Goal: Transaction & Acquisition: Purchase product/service

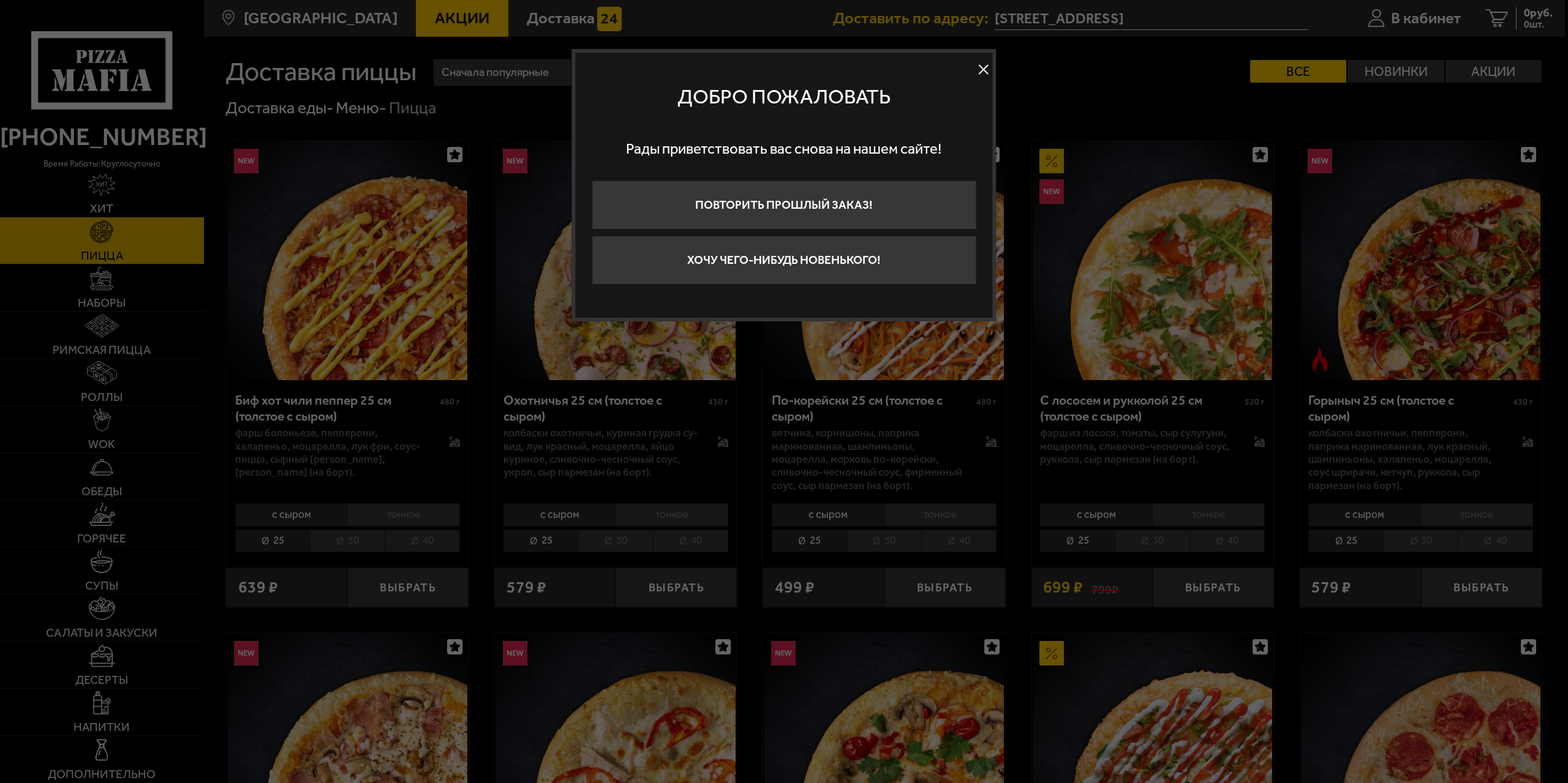
click at [990, 65] on button at bounding box center [984, 70] width 19 height 19
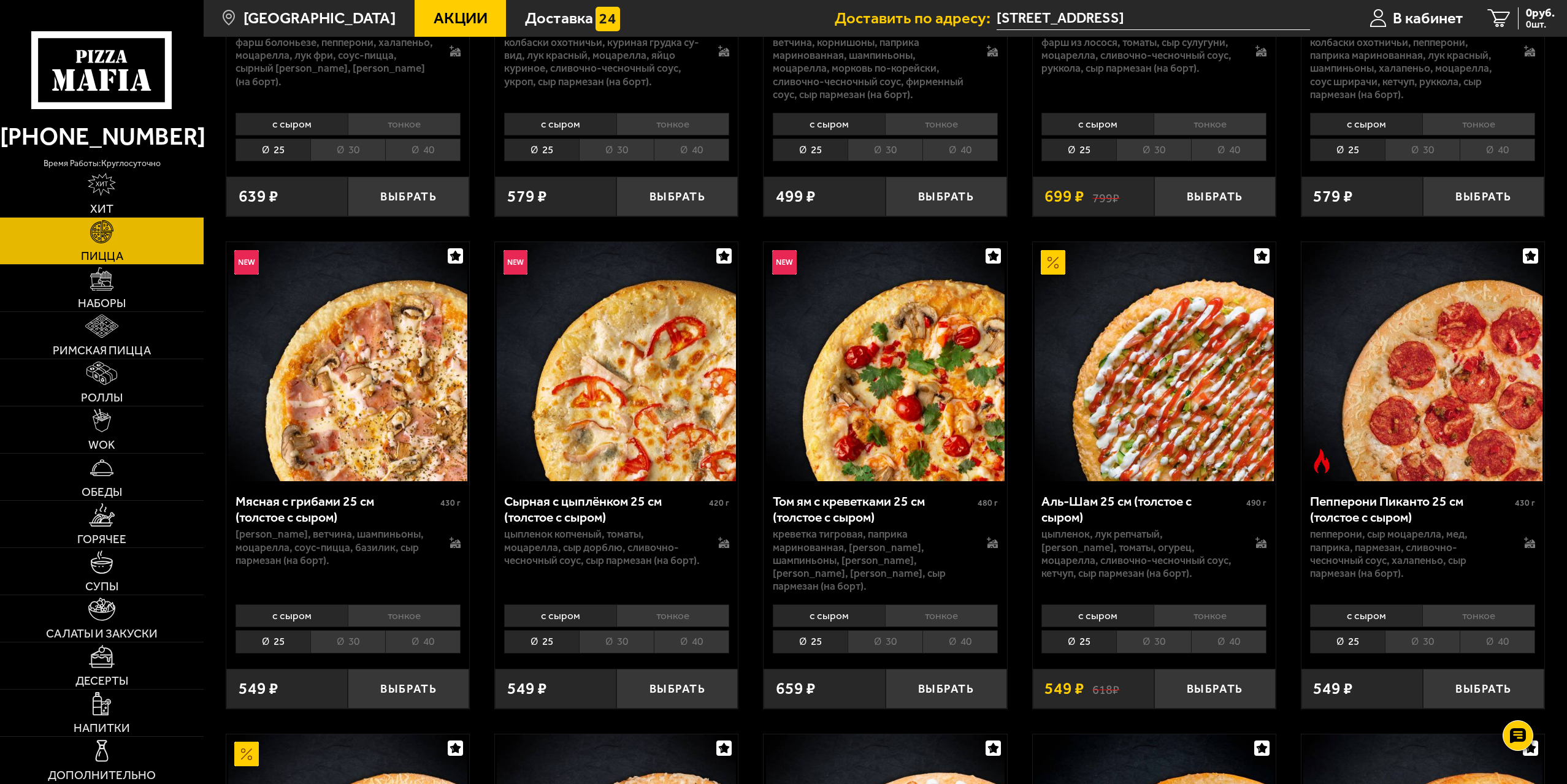
scroll to position [429, 0]
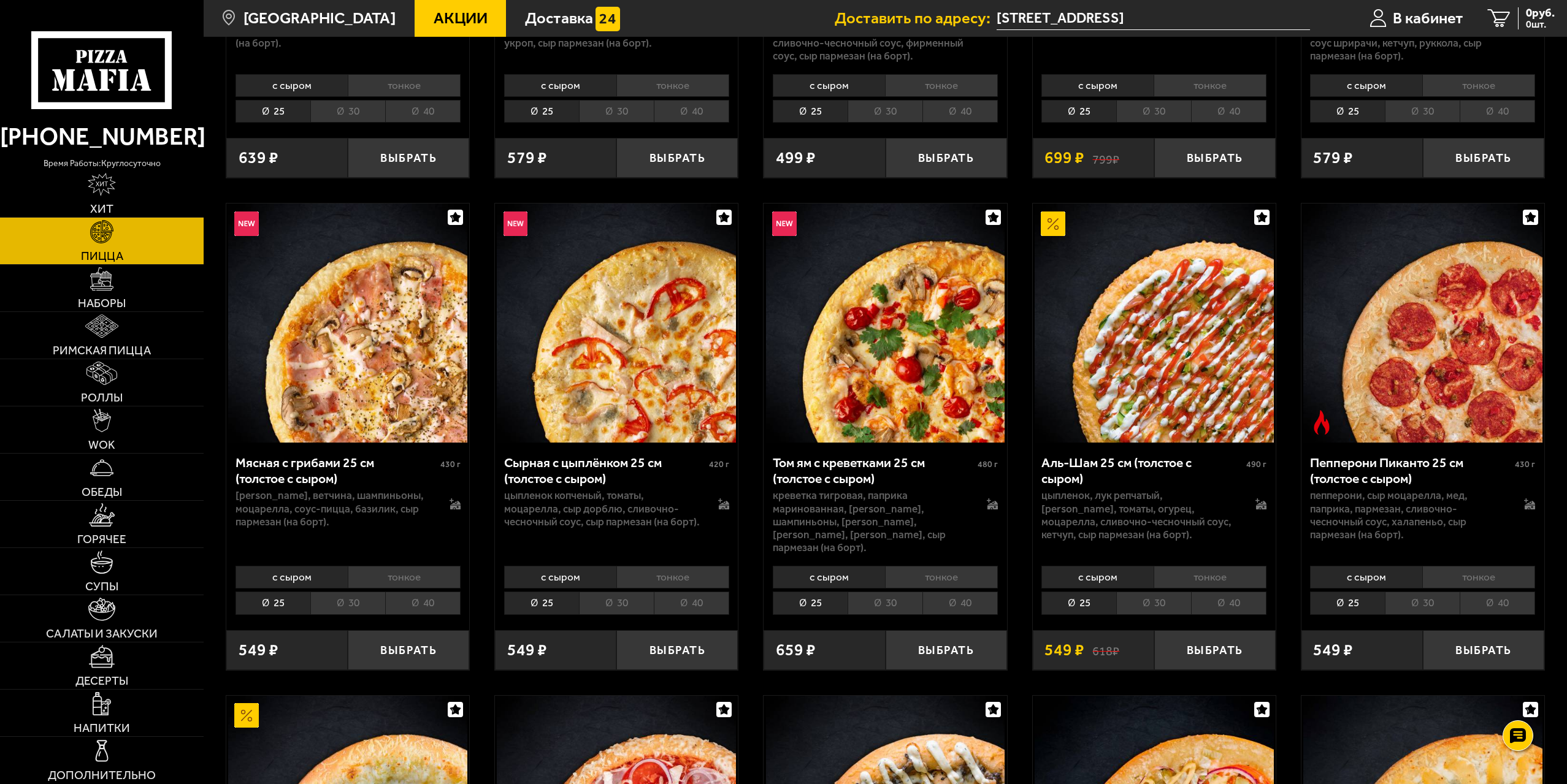
click at [629, 591] on li "30" at bounding box center [617, 603] width 75 height 23
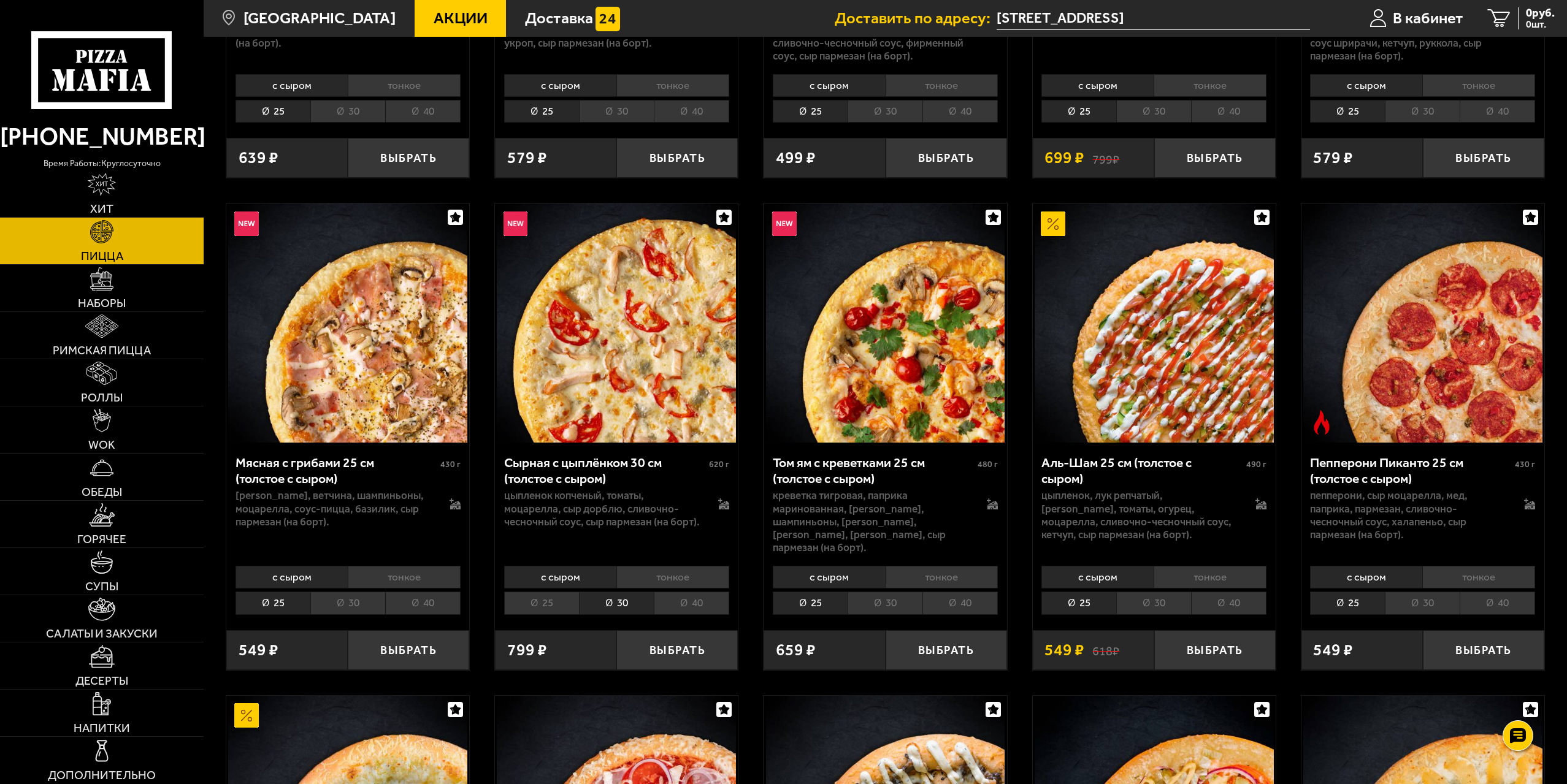
click at [666, 591] on li "40" at bounding box center [691, 603] width 75 height 23
click at [684, 640] on button "Выбрать" at bounding box center [677, 650] width 121 height 40
click at [1527, 25] on span "1 шт." at bounding box center [1534, 24] width 41 height 10
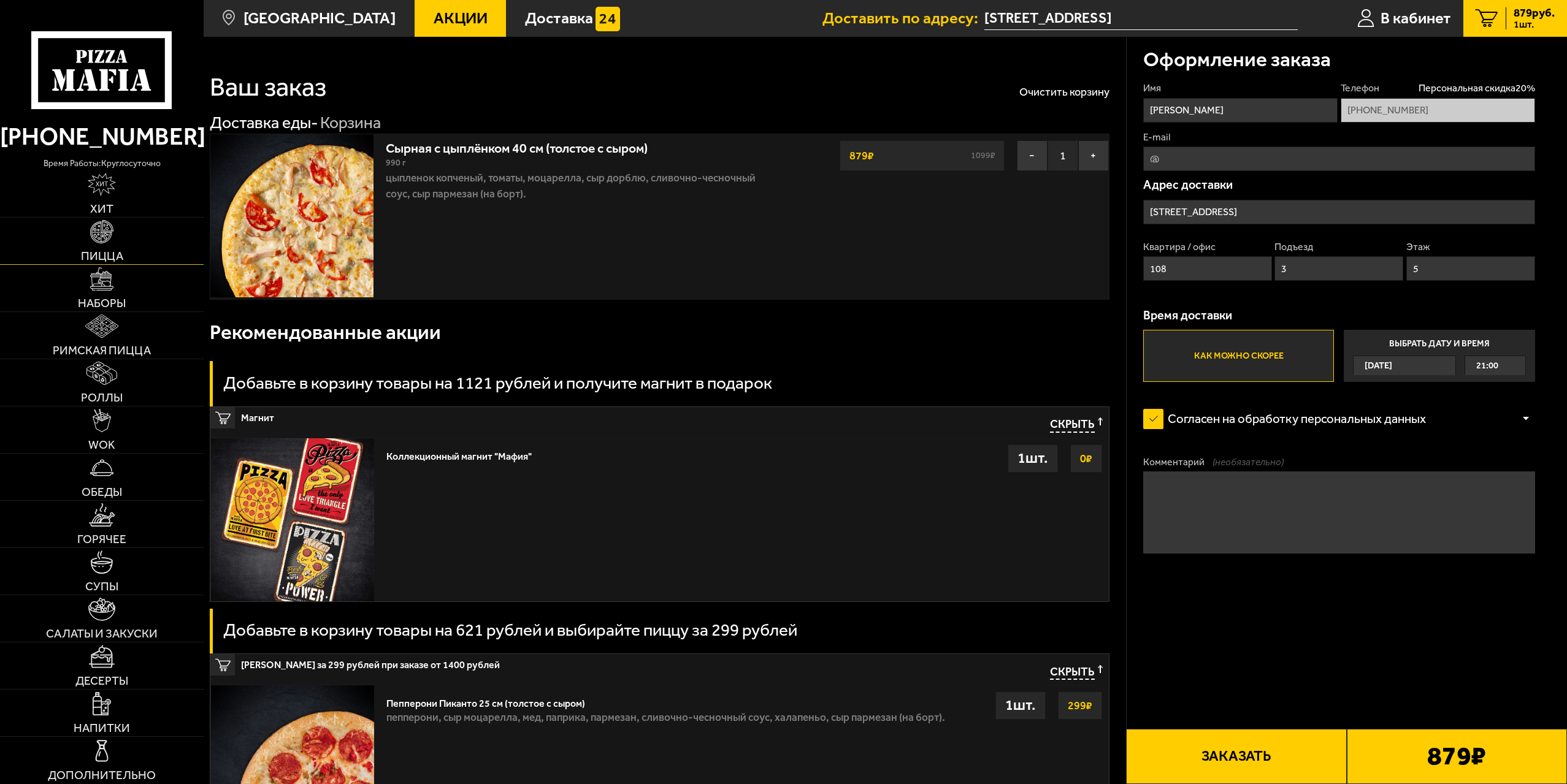
click at [96, 236] on img at bounding box center [101, 231] width 23 height 23
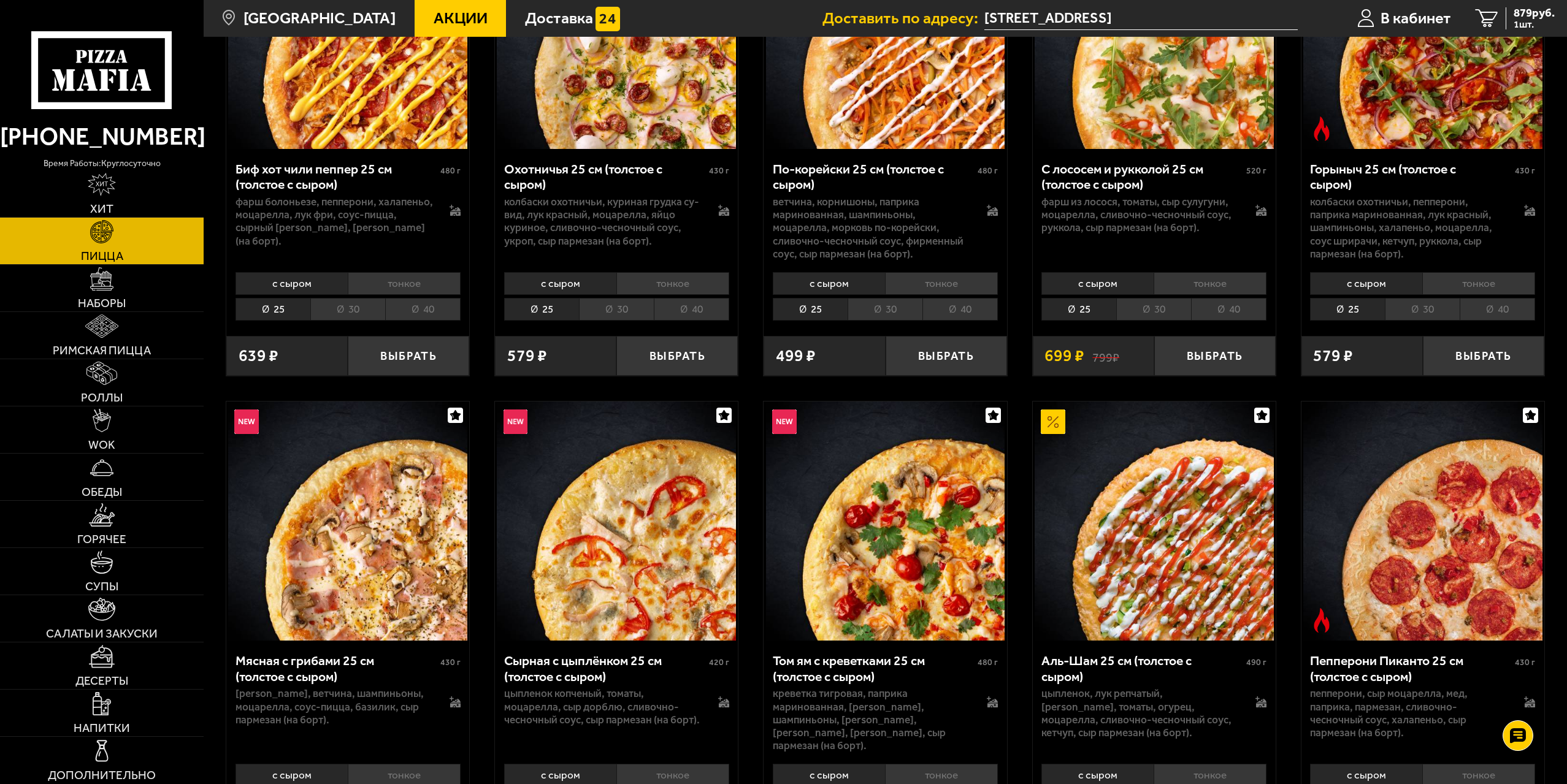
scroll to position [245, 0]
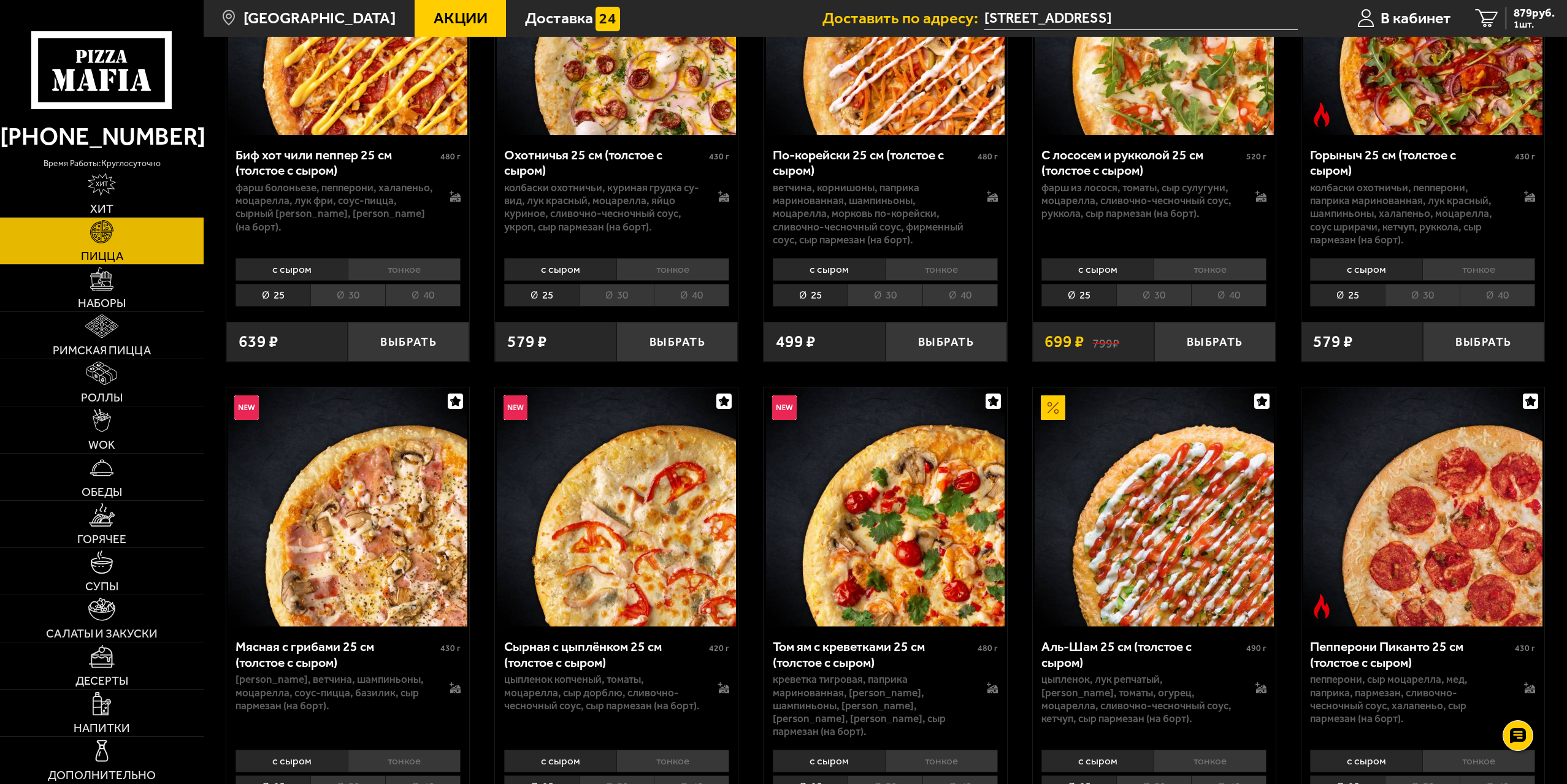
click at [611, 304] on li "30" at bounding box center [617, 295] width 75 height 23
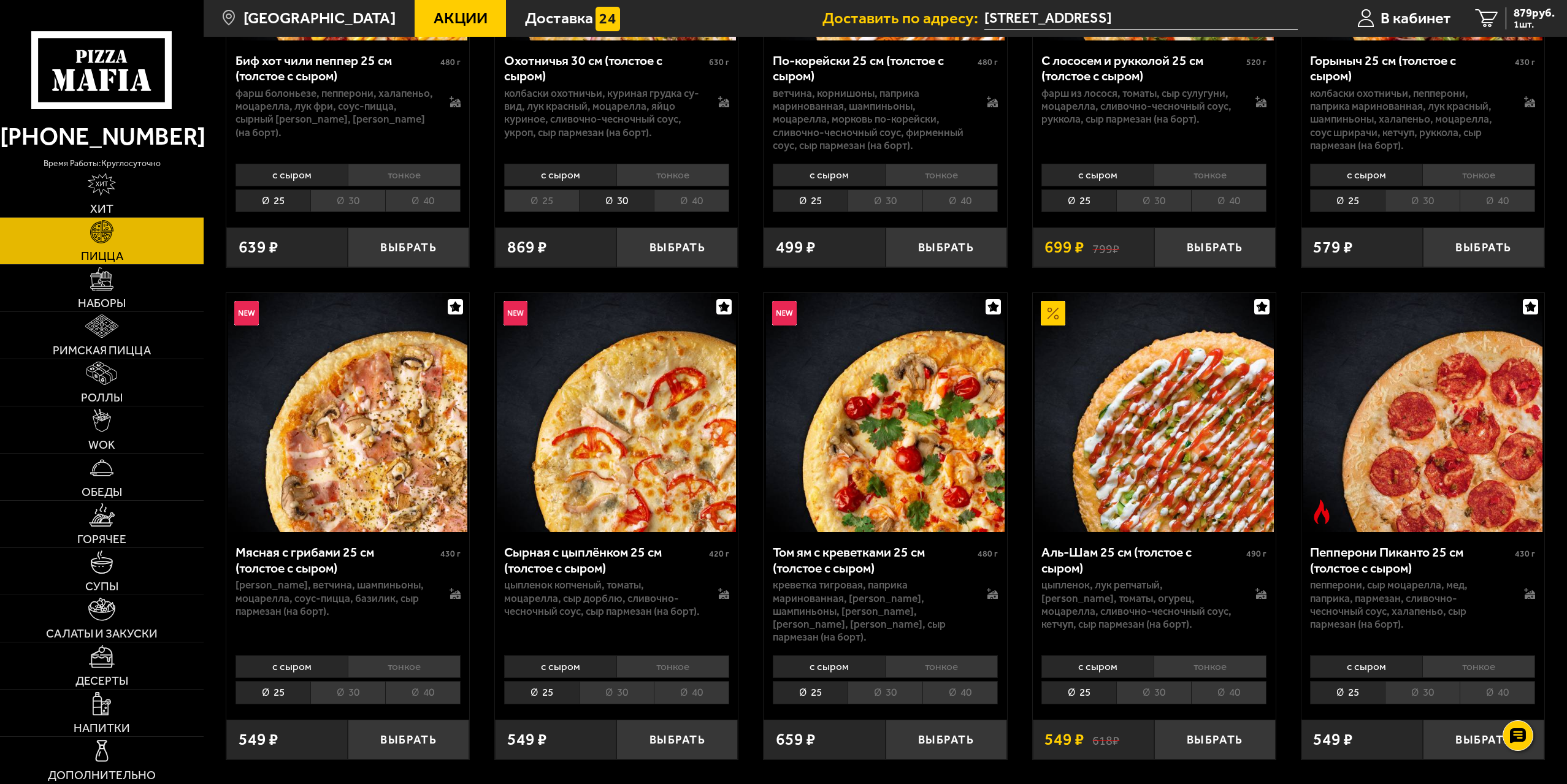
scroll to position [368, 0]
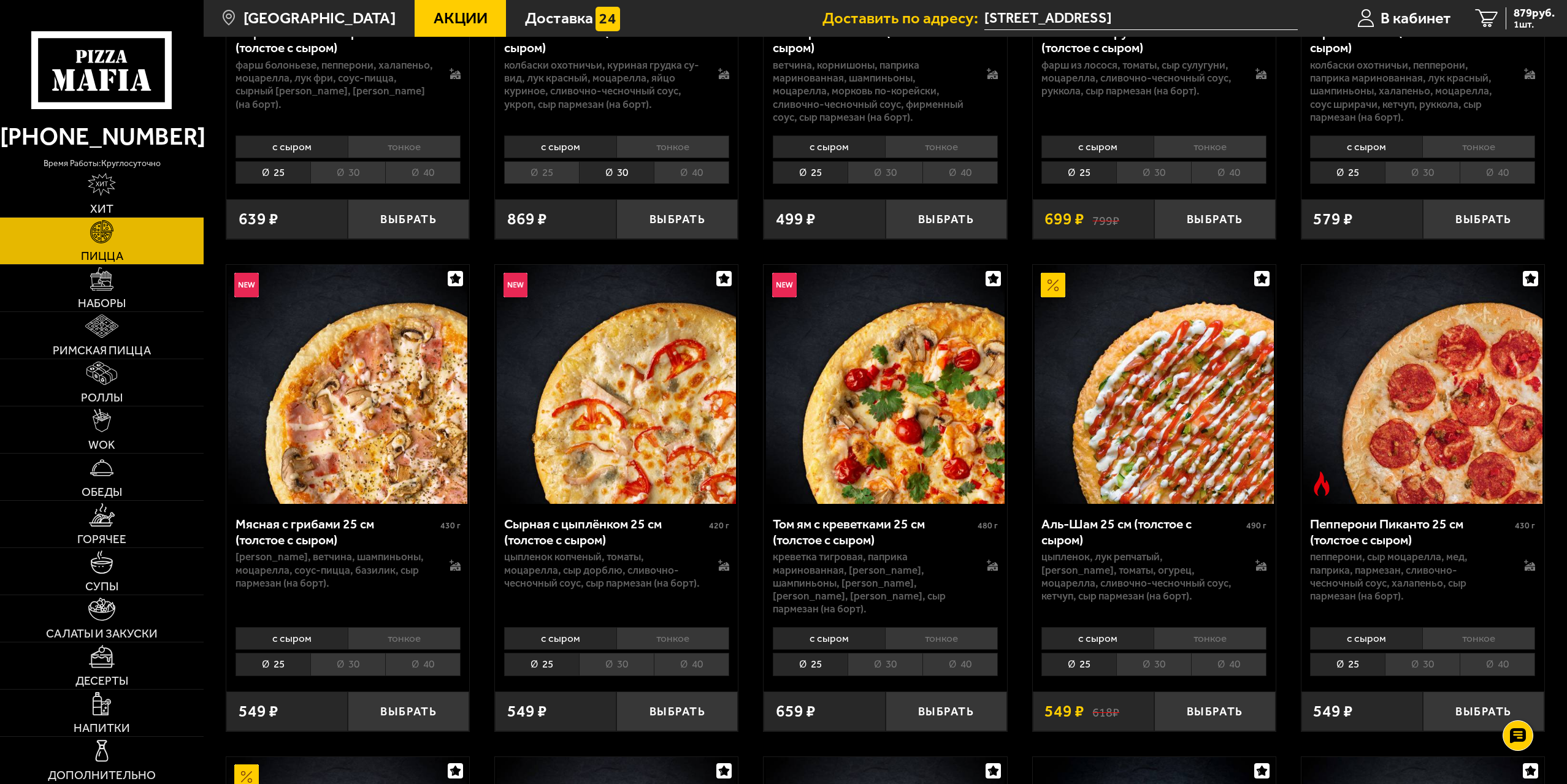
click at [612, 655] on li "30" at bounding box center [617, 664] width 75 height 23
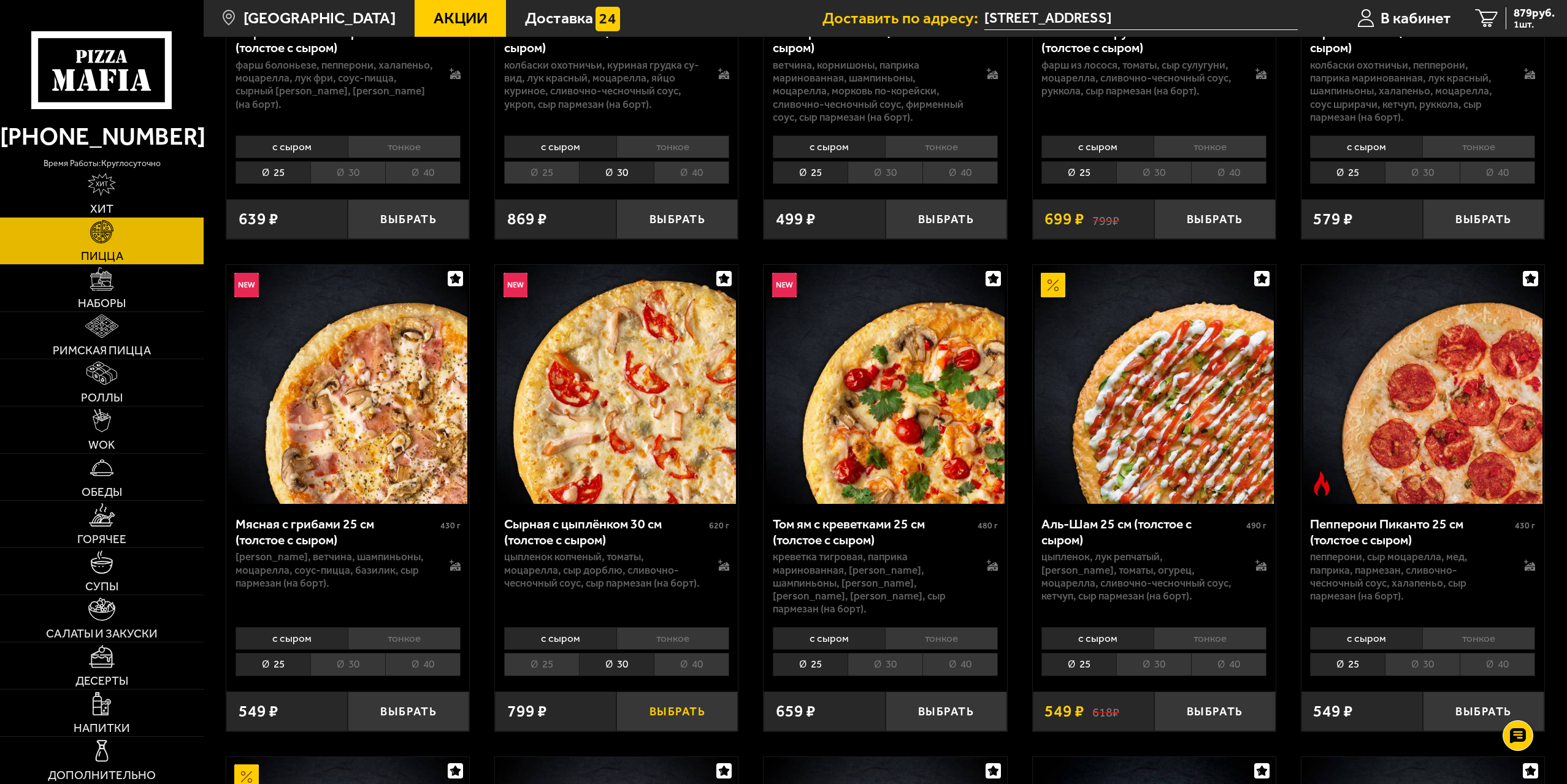
click at [684, 705] on button "Выбрать" at bounding box center [677, 711] width 121 height 40
click at [1515, 28] on span "2 шт." at bounding box center [1531, 24] width 47 height 10
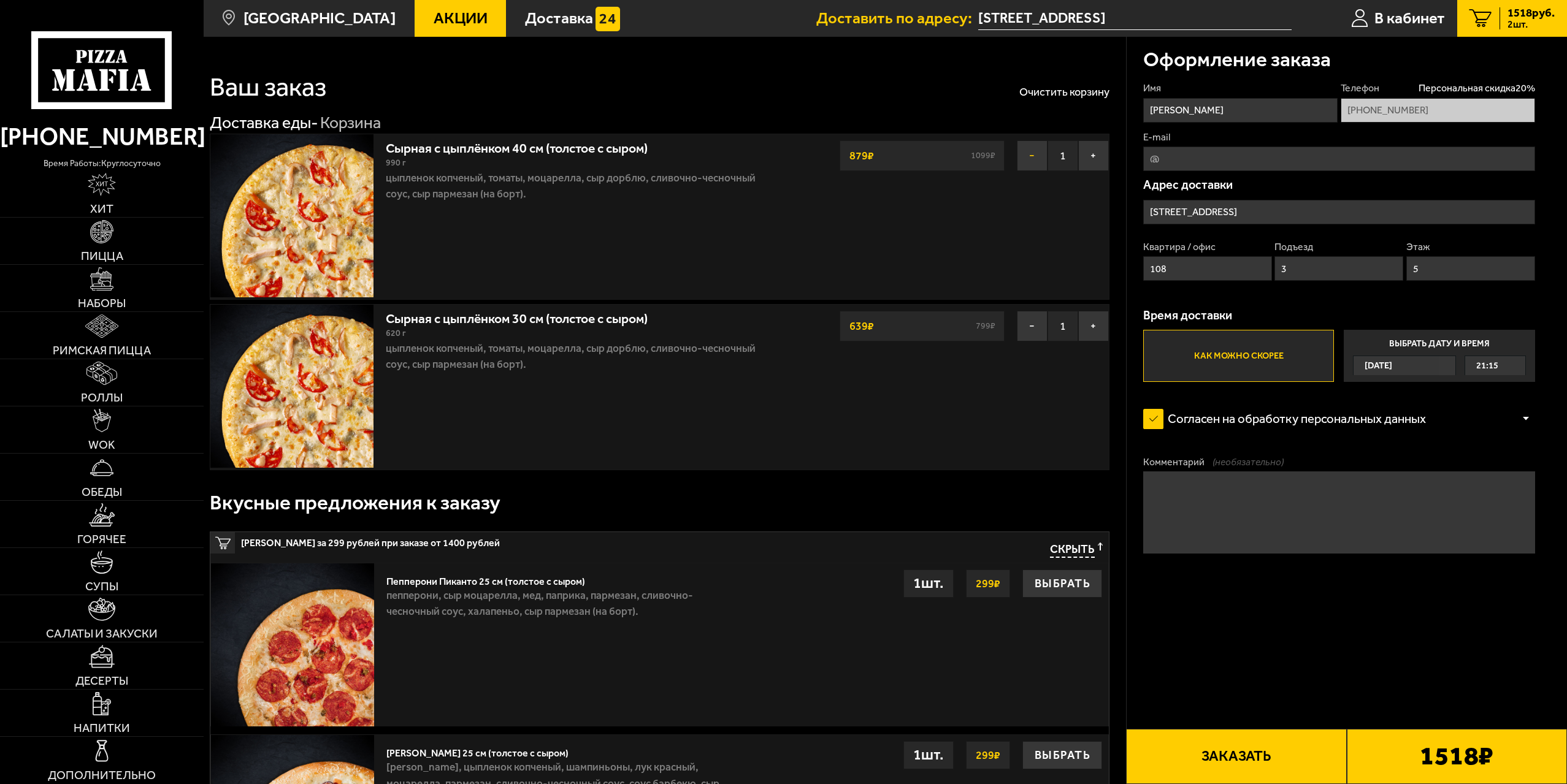
click at [1028, 159] on button "−" at bounding box center [1032, 156] width 31 height 31
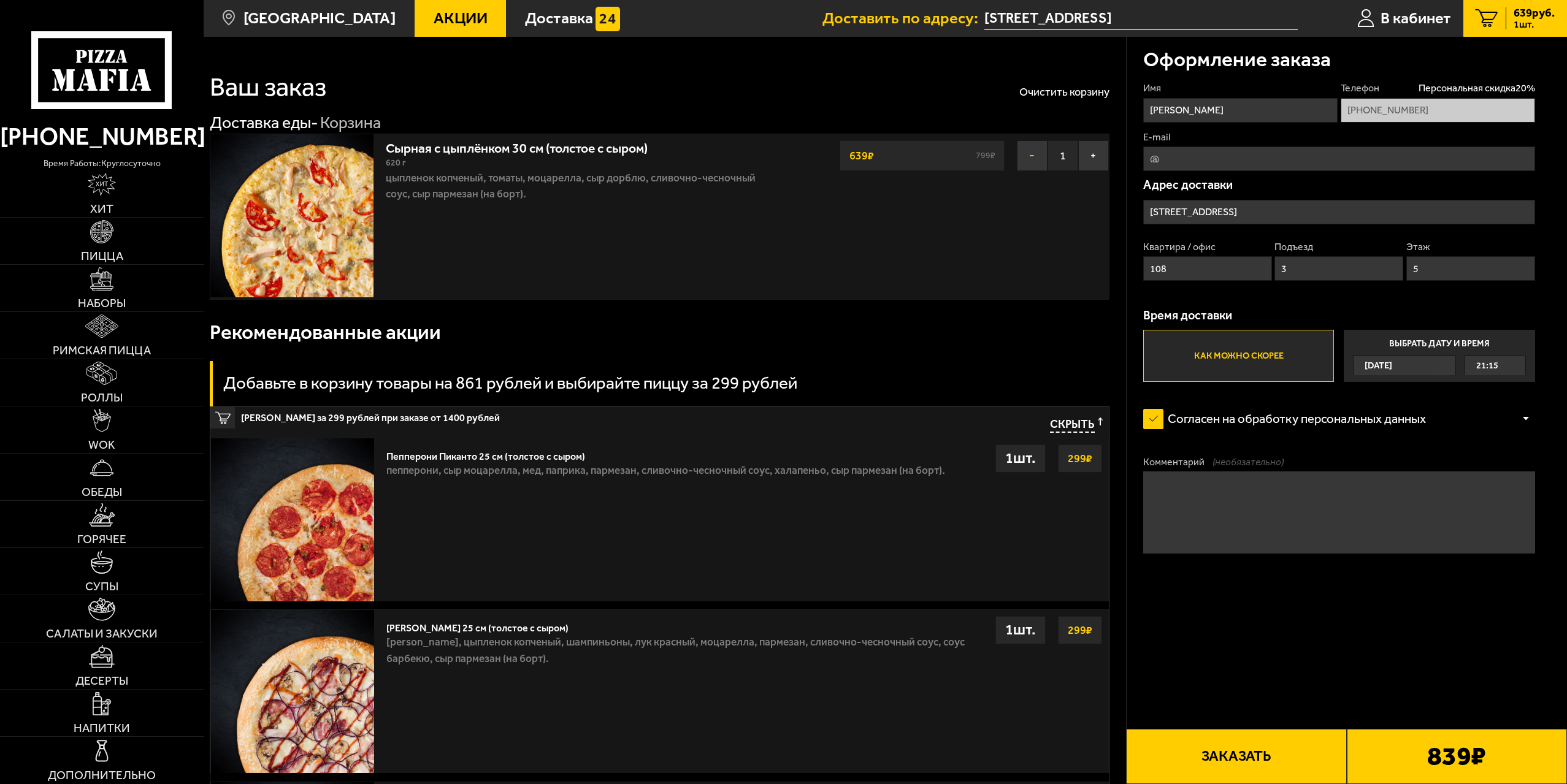
click at [1034, 160] on button "−" at bounding box center [1032, 156] width 31 height 31
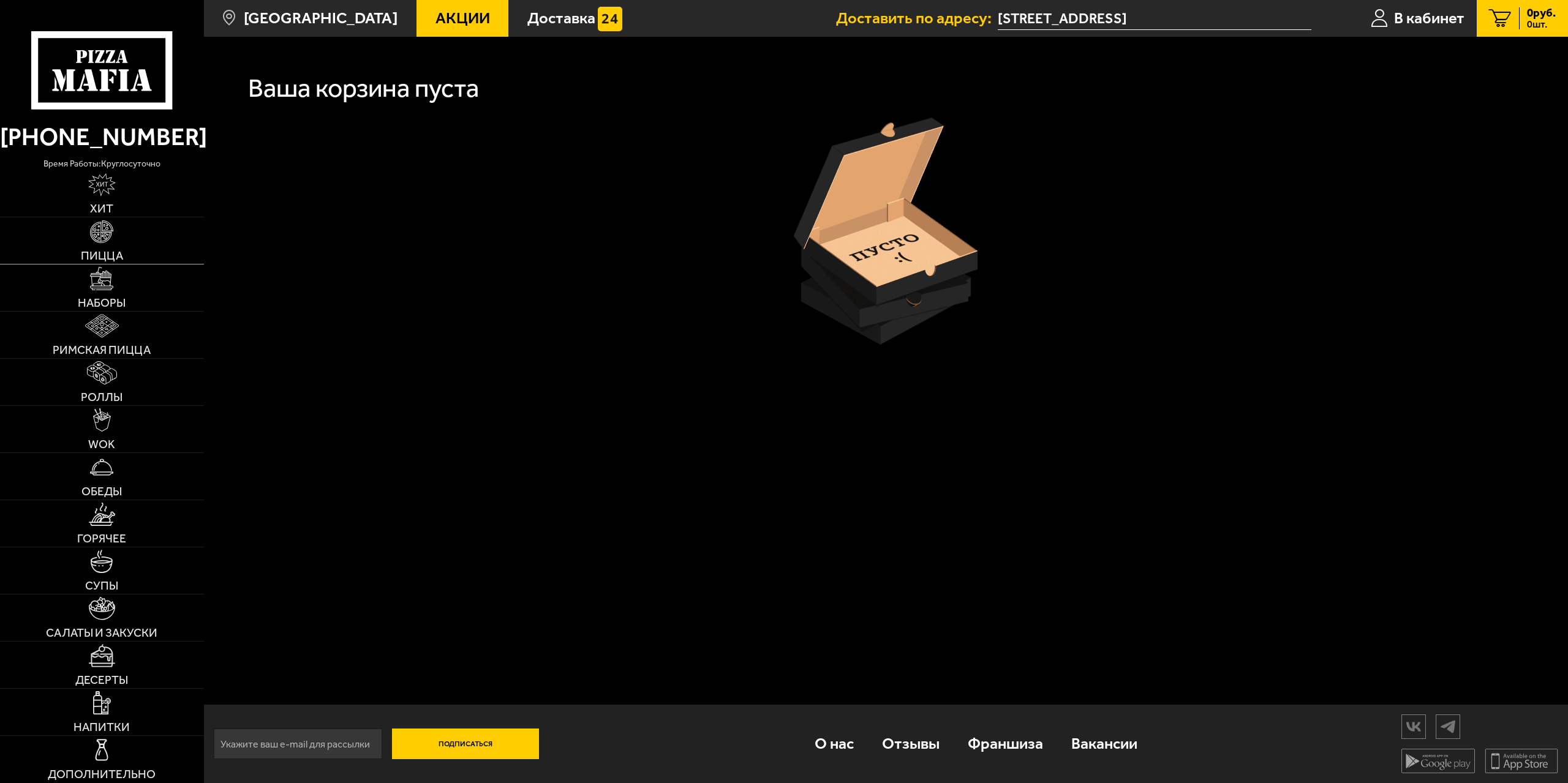
click at [104, 234] on img at bounding box center [101, 232] width 23 height 23
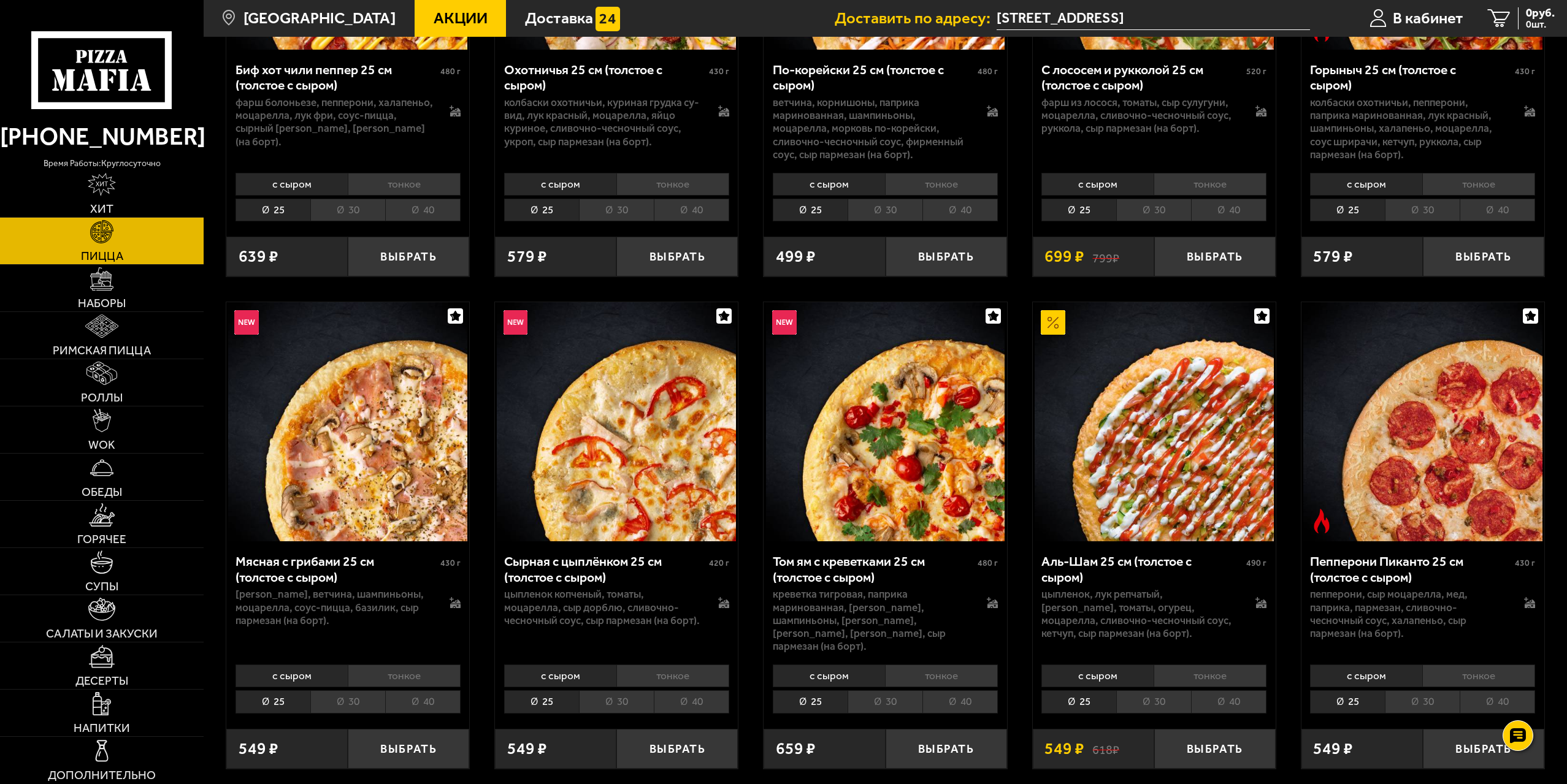
scroll to position [368, 0]
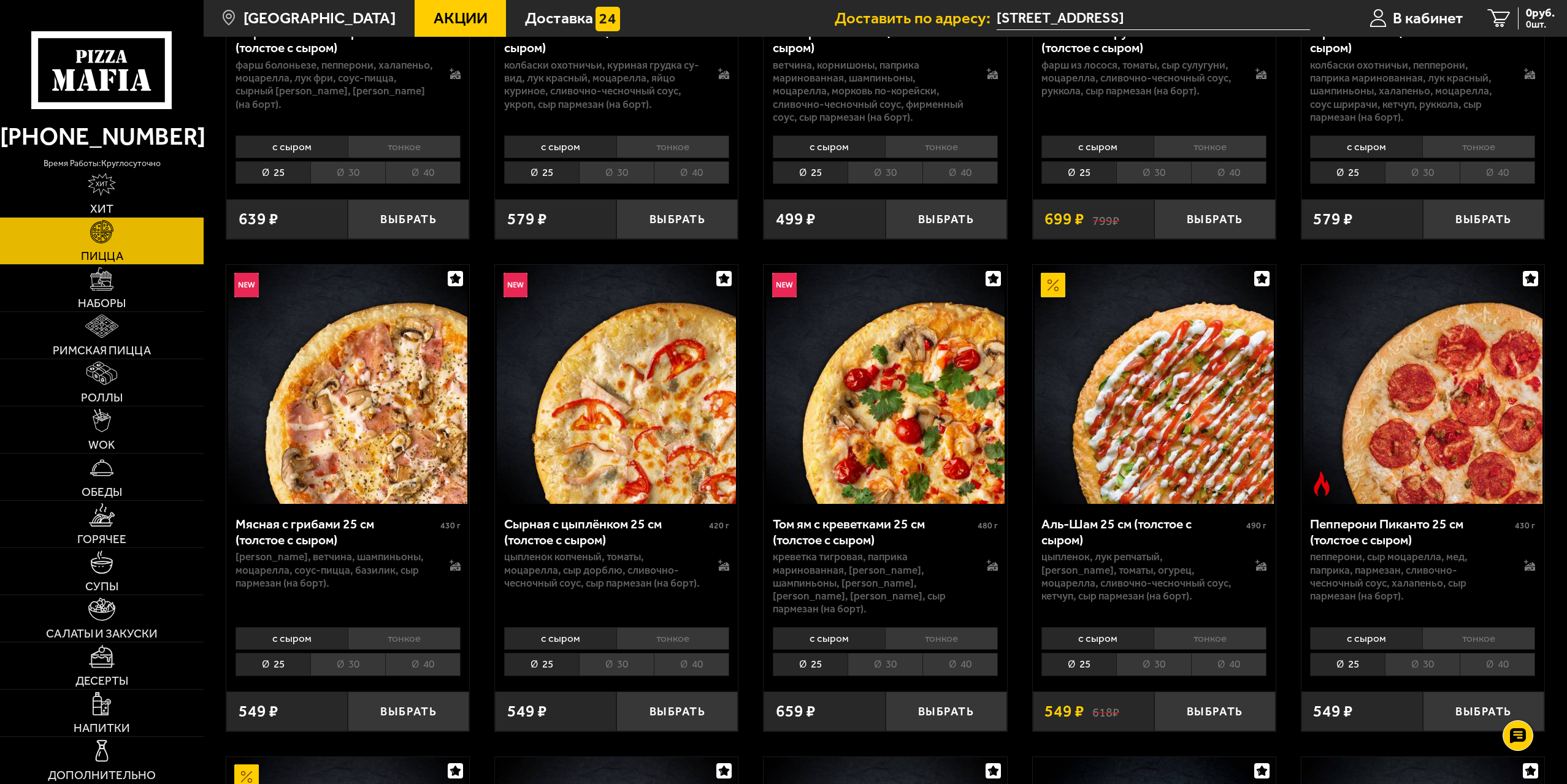
click at [696, 655] on li "40" at bounding box center [691, 664] width 75 height 23
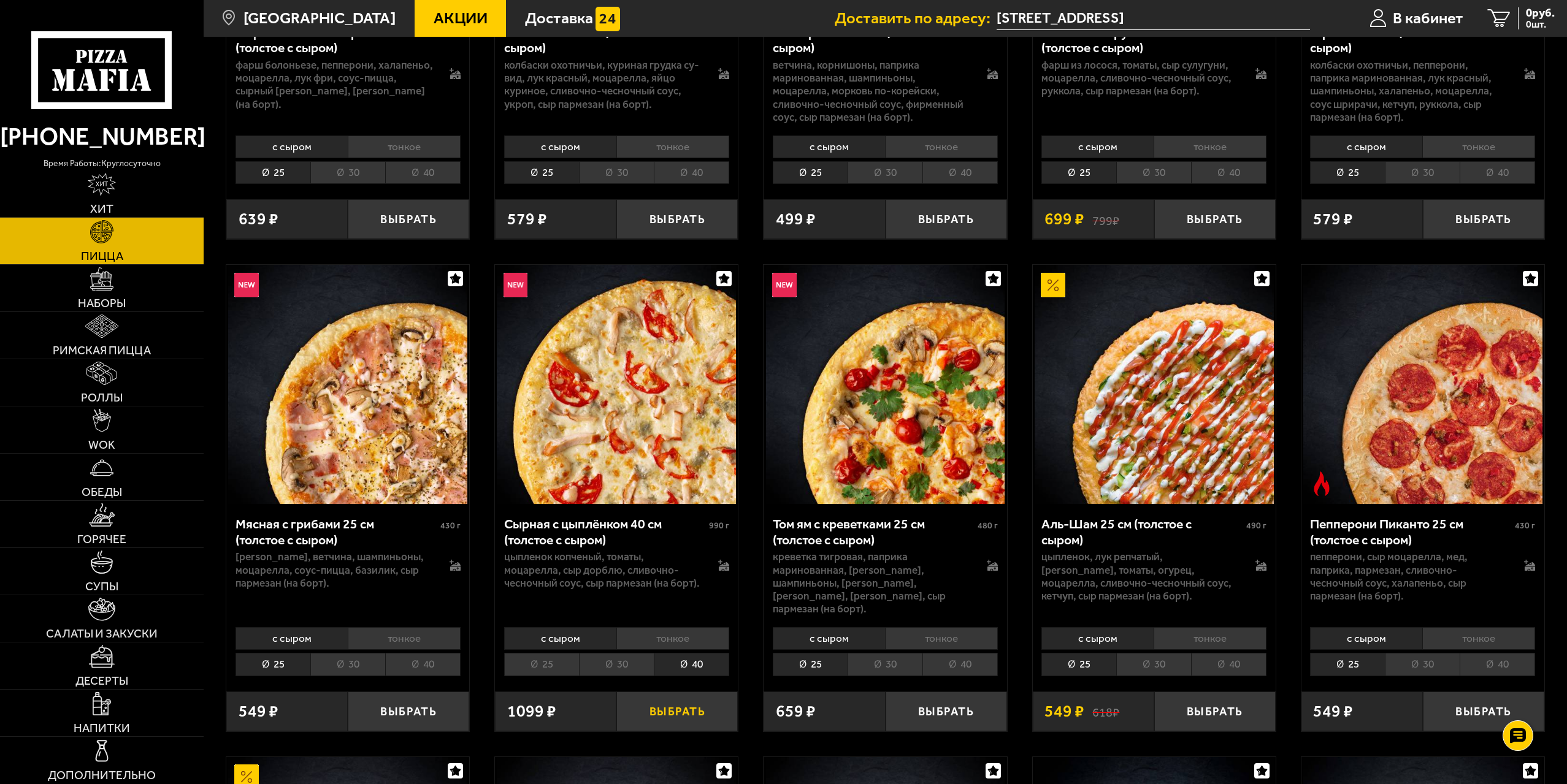
click at [695, 701] on button "Выбрать" at bounding box center [677, 711] width 121 height 40
click at [1525, 13] on span "879 руб." at bounding box center [1534, 13] width 41 height 11
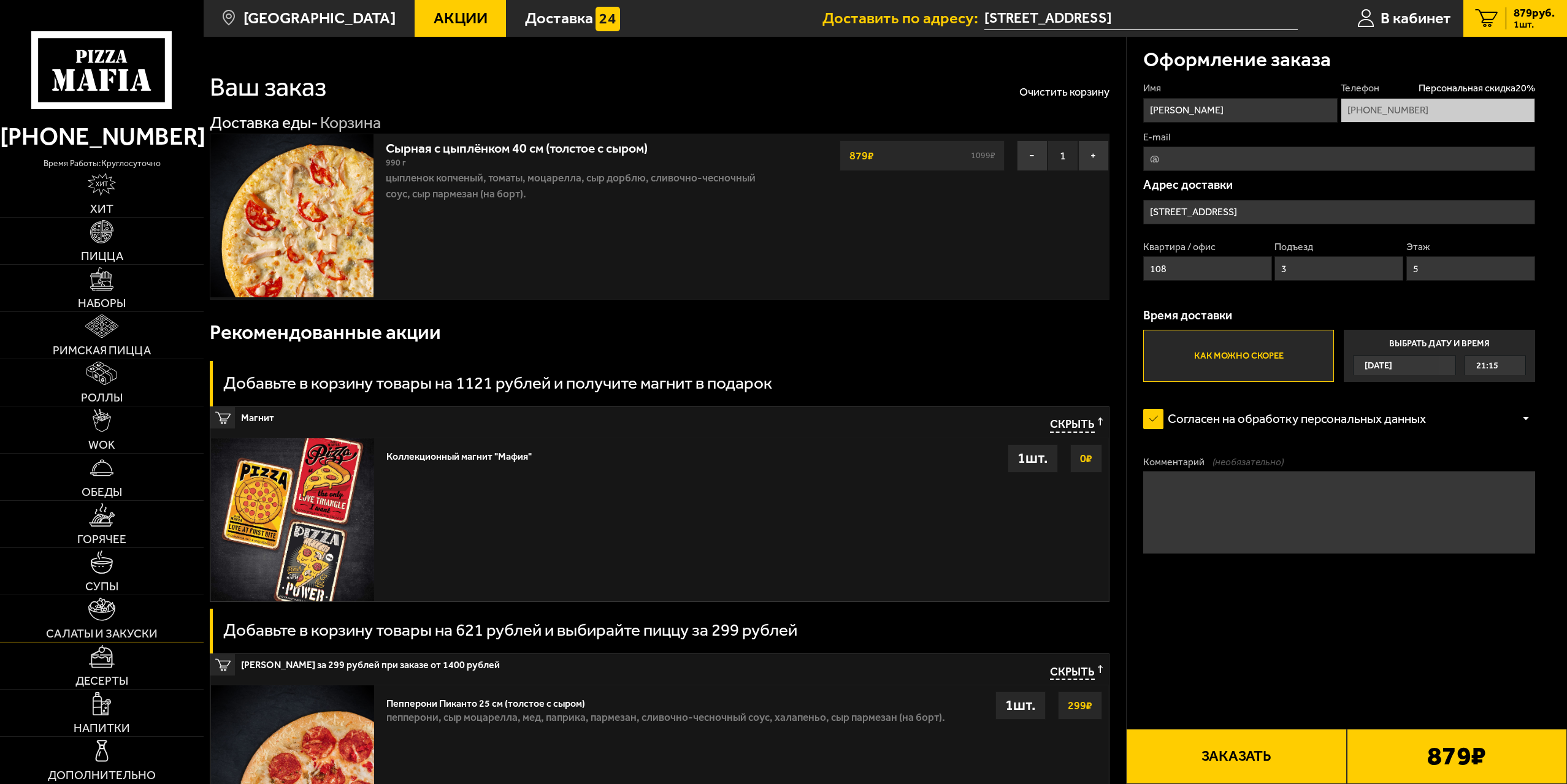
click at [95, 623] on link "Салаты и закуски" at bounding box center [102, 619] width 204 height 47
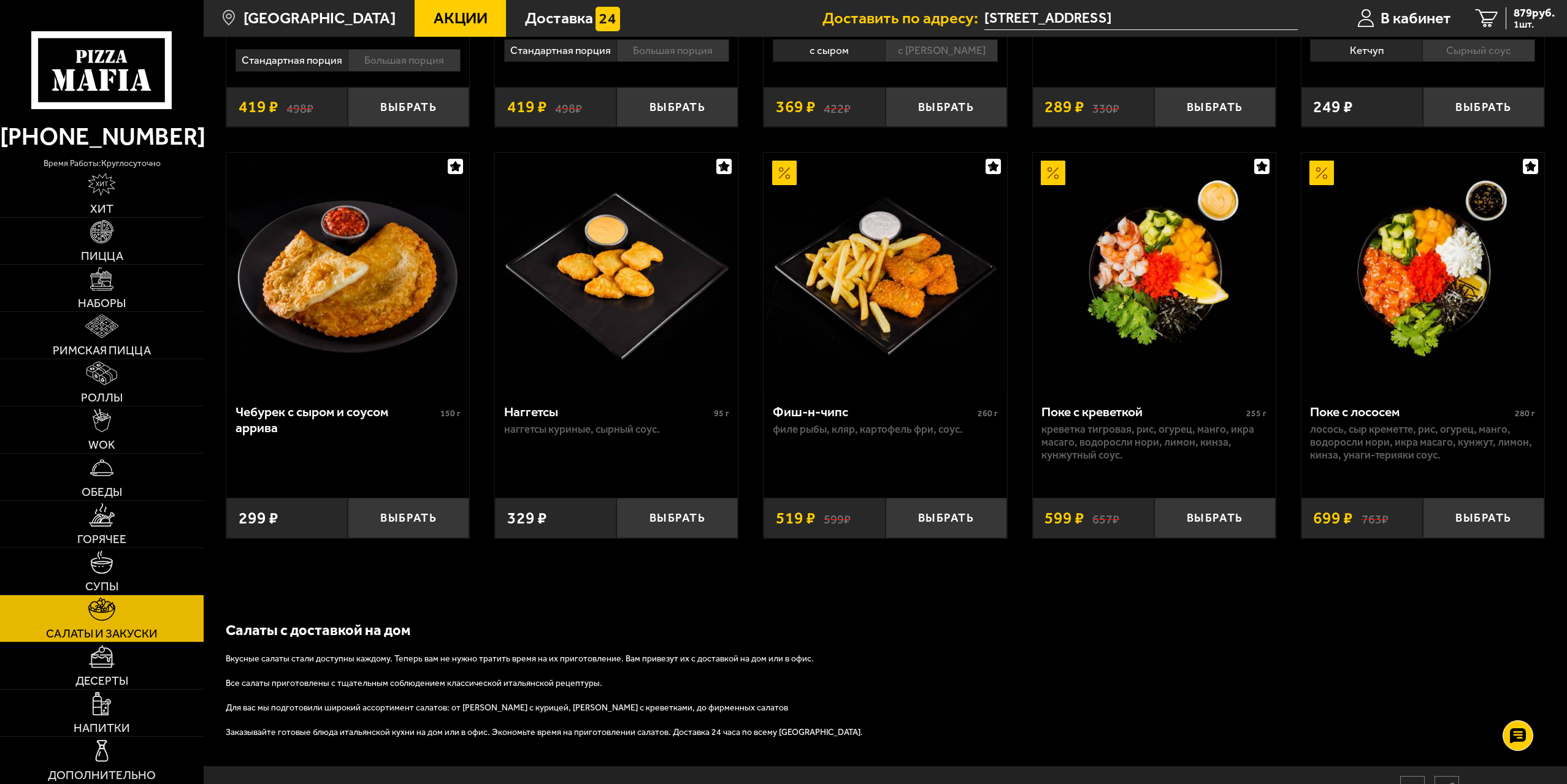
scroll to position [919, 0]
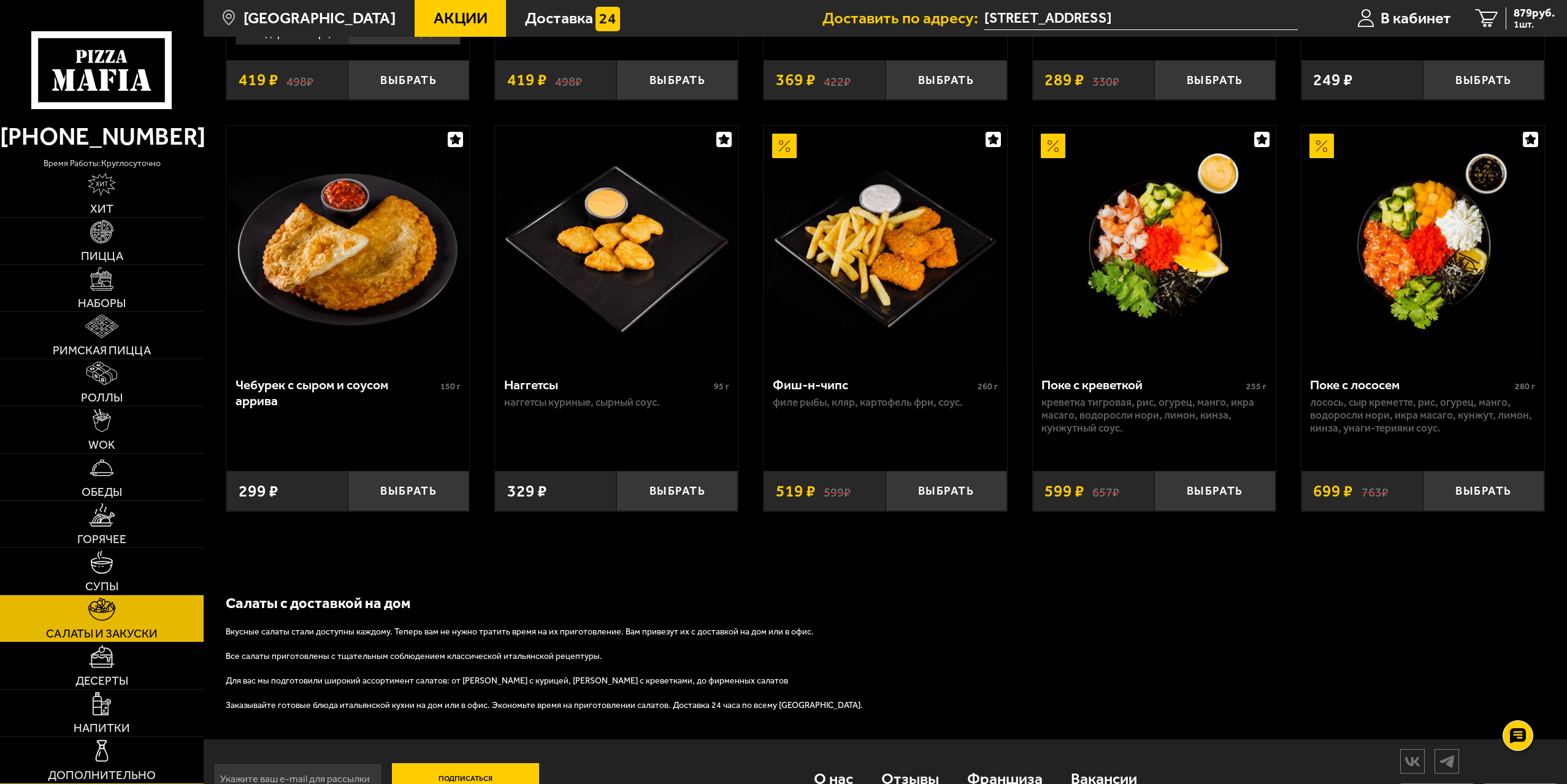
click at [137, 761] on link "Дополнительно" at bounding box center [102, 760] width 204 height 47
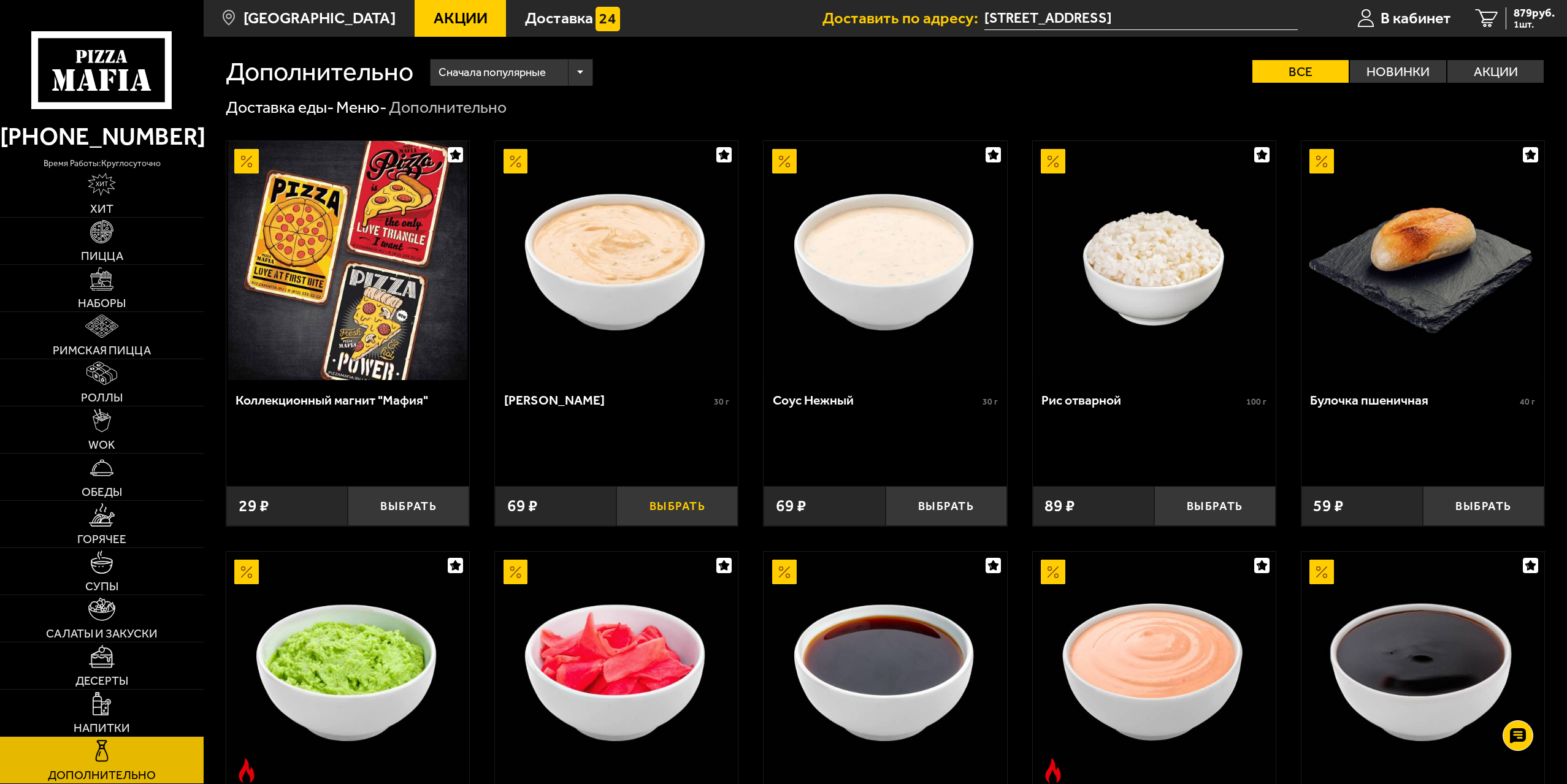
click at [692, 510] on button "Выбрать" at bounding box center [677, 506] width 121 height 40
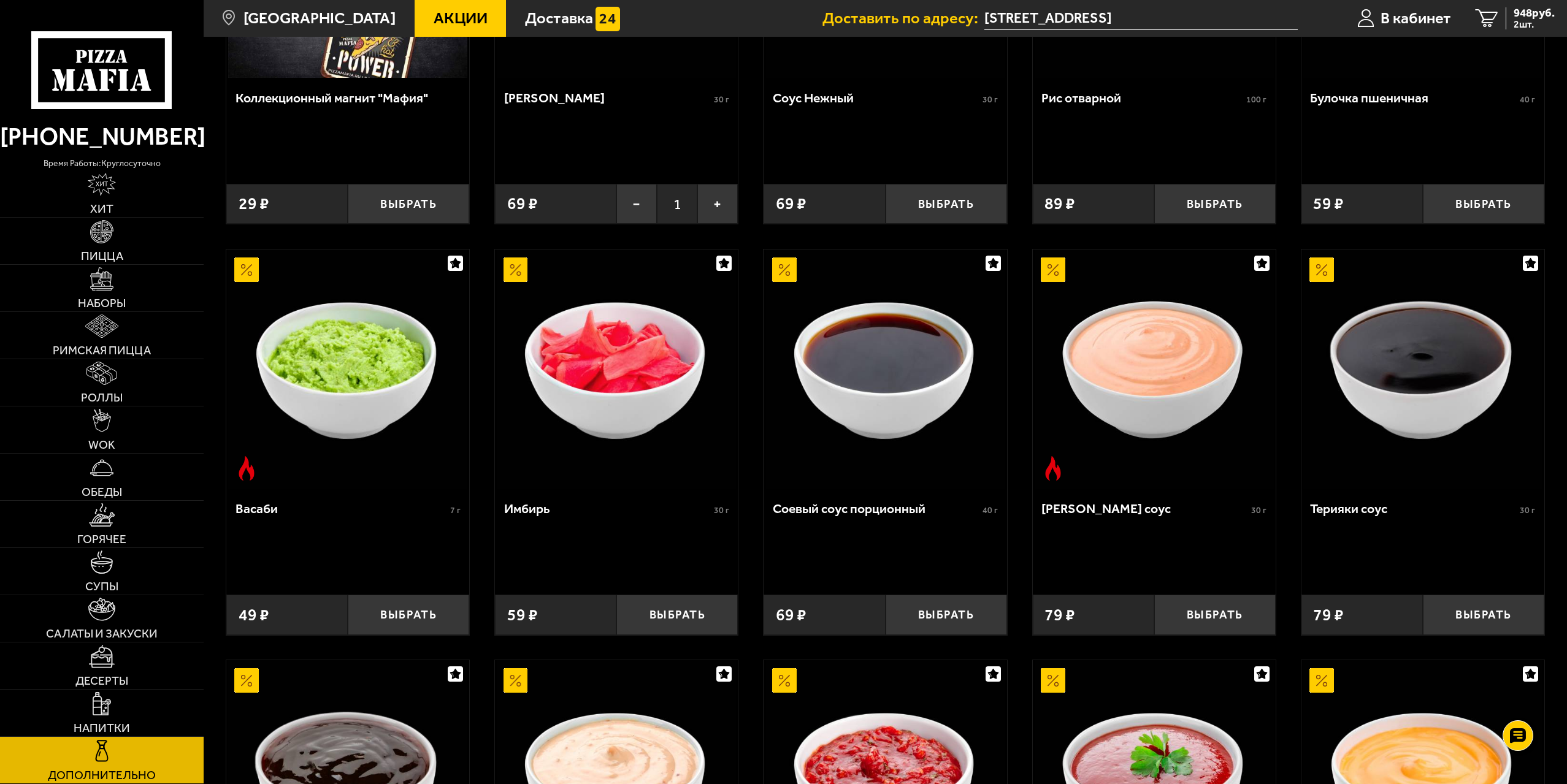
scroll to position [306, 0]
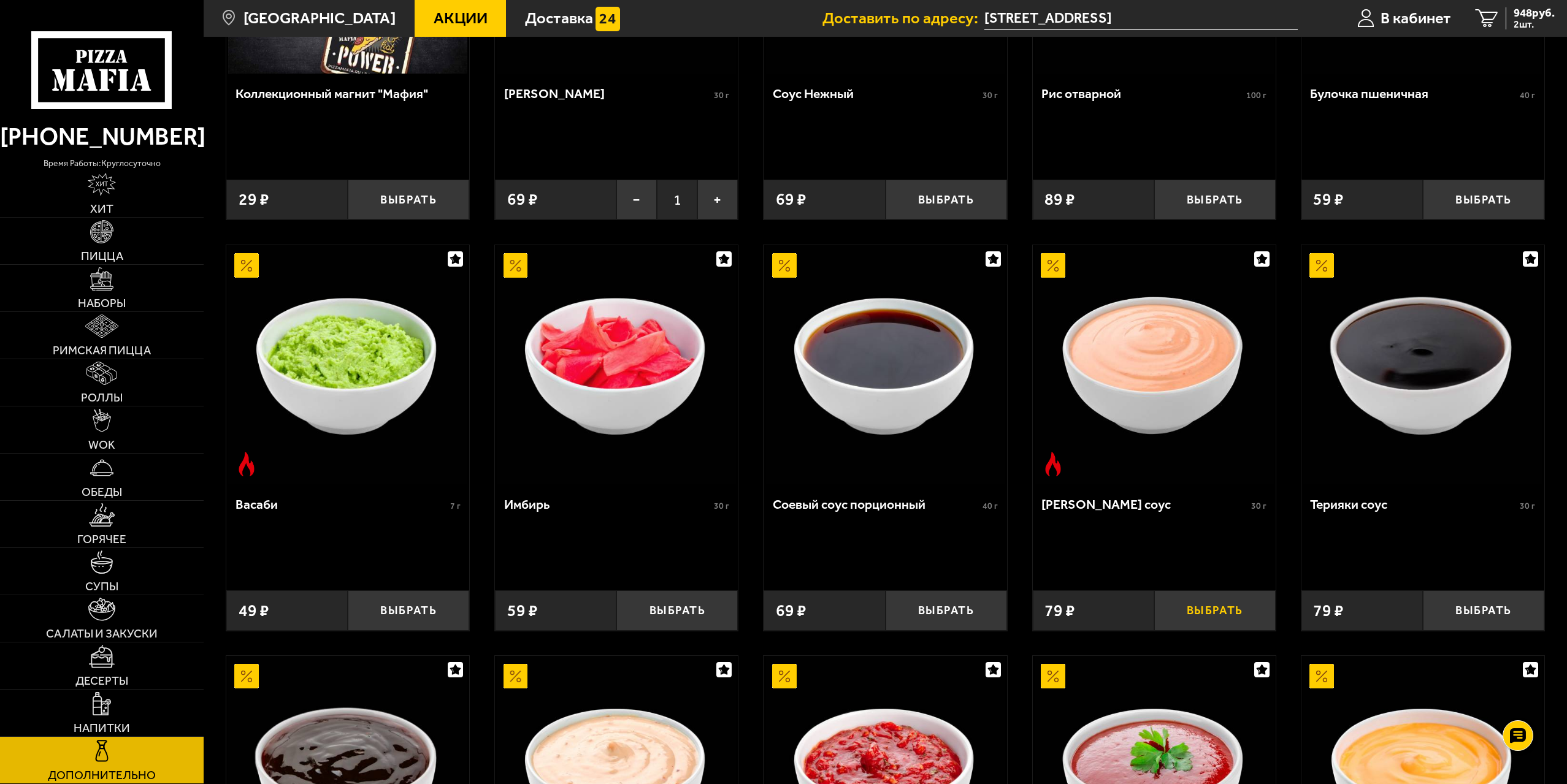
click at [1226, 617] on button "Выбрать" at bounding box center [1215, 610] width 121 height 40
click at [1179, 611] on button "−" at bounding box center [1174, 610] width 41 height 40
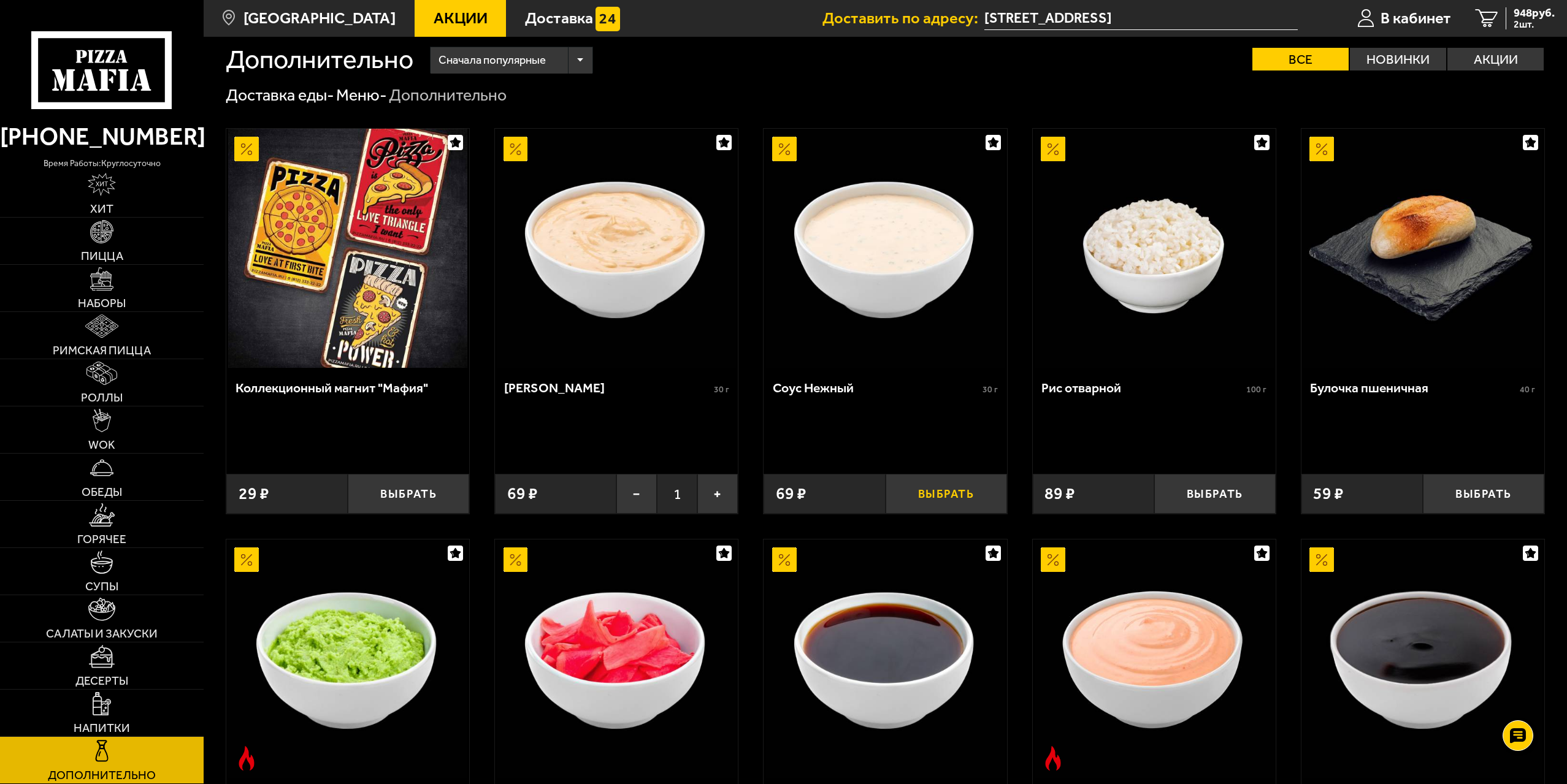
scroll to position [0, 0]
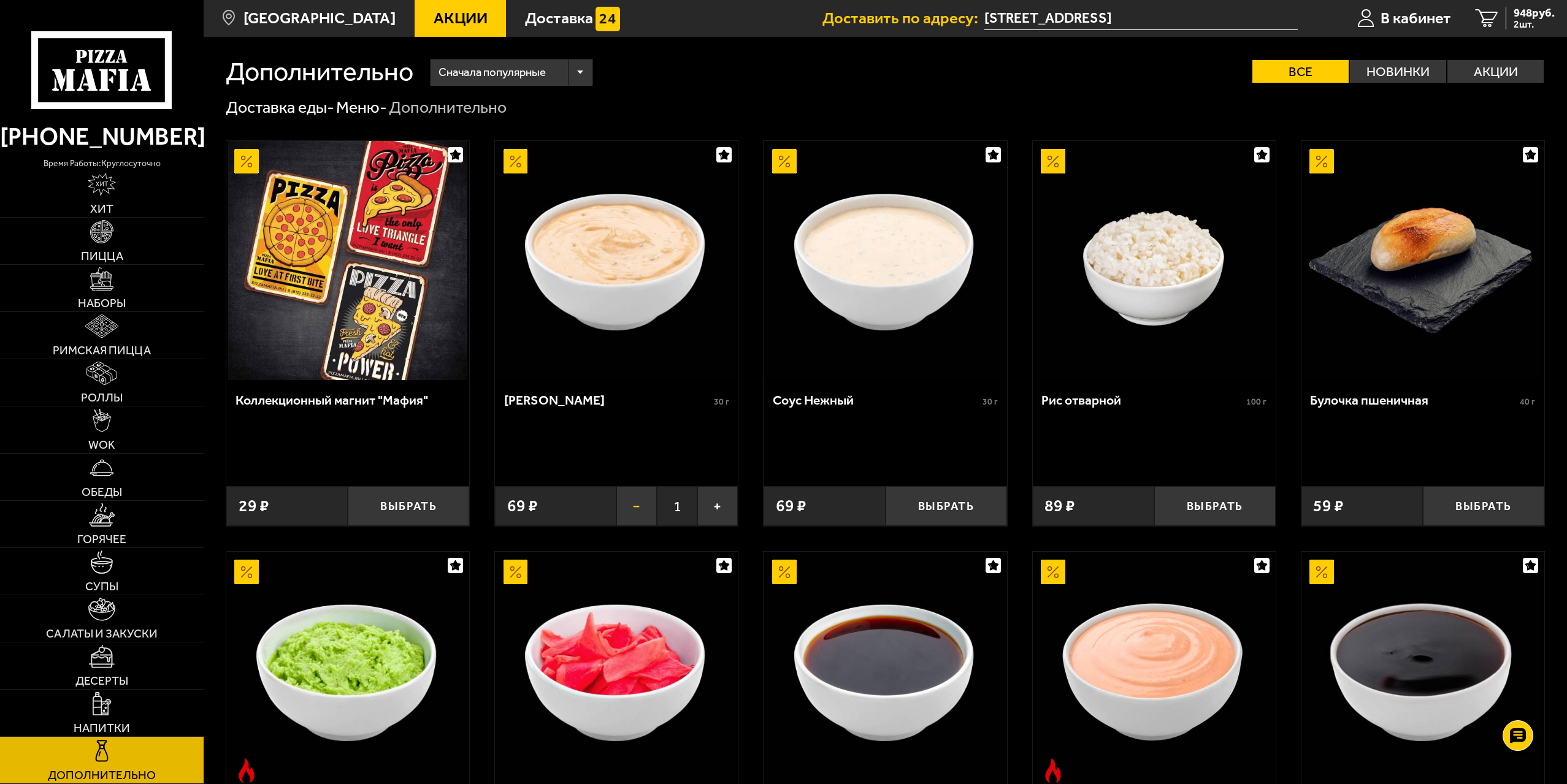
click at [638, 511] on button "−" at bounding box center [637, 506] width 41 height 40
click at [124, 715] on link "Напитки" at bounding box center [102, 713] width 204 height 47
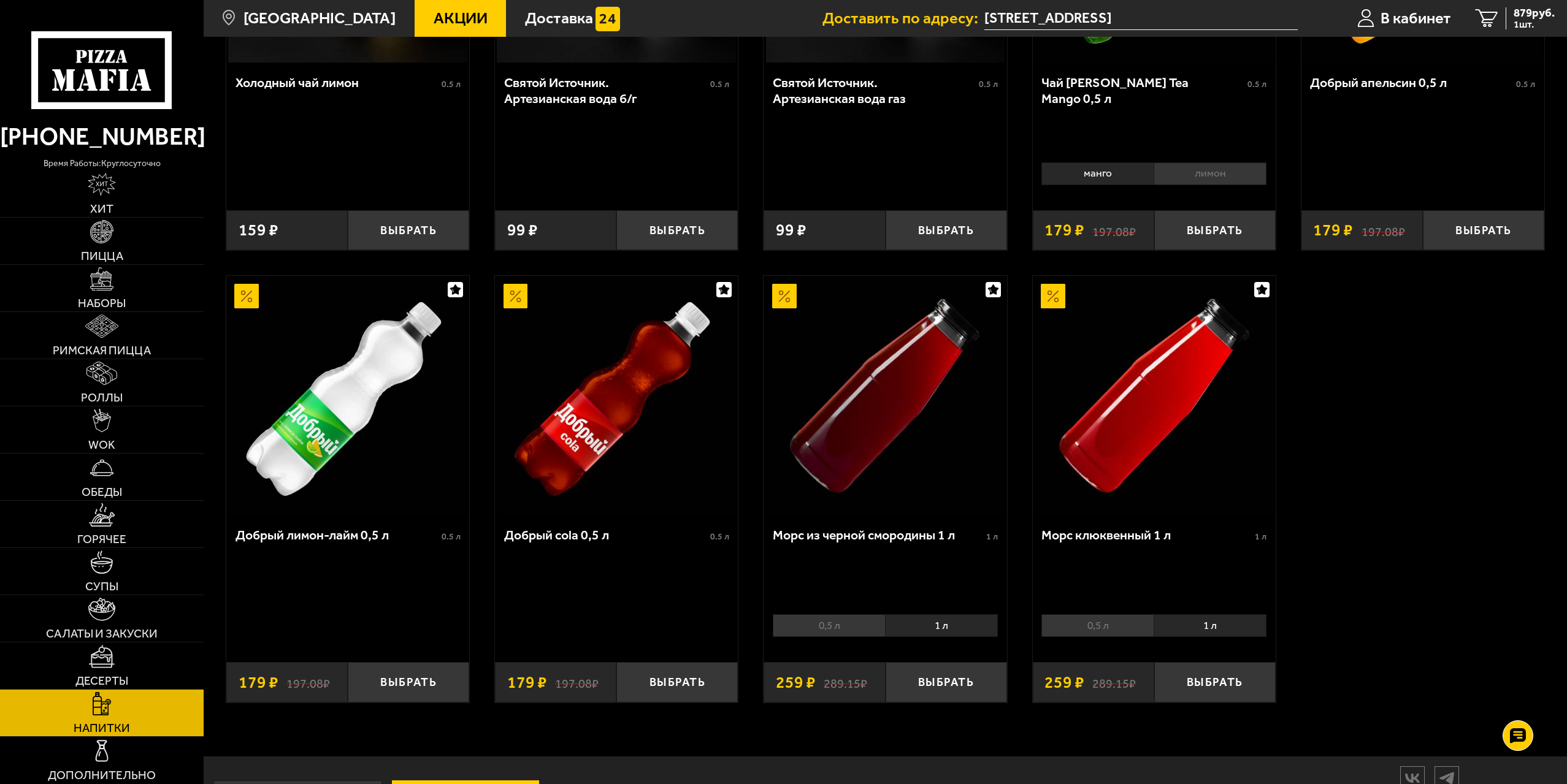
scroll to position [735, 0]
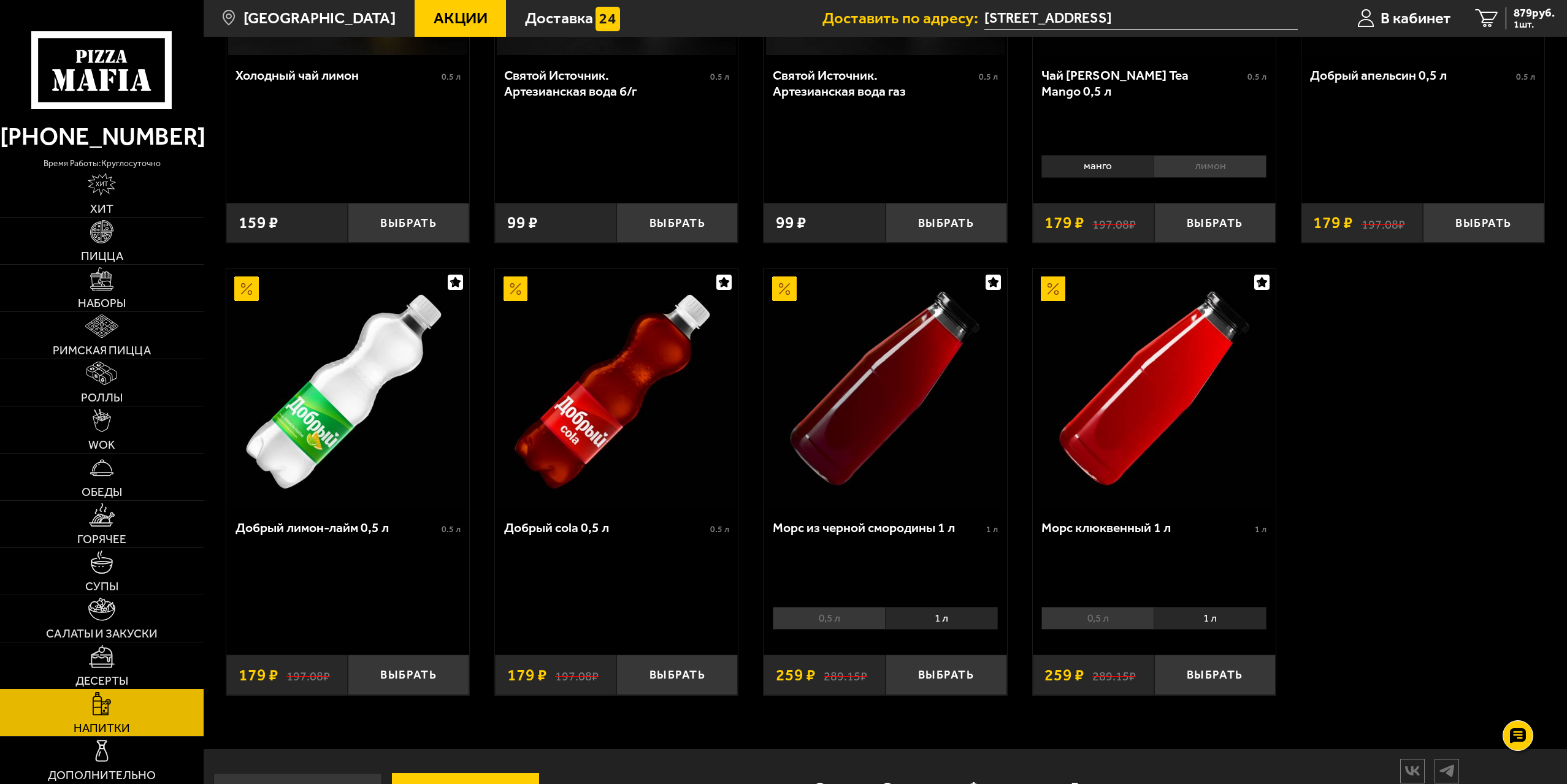
click at [111, 661] on img at bounding box center [101, 656] width 26 height 23
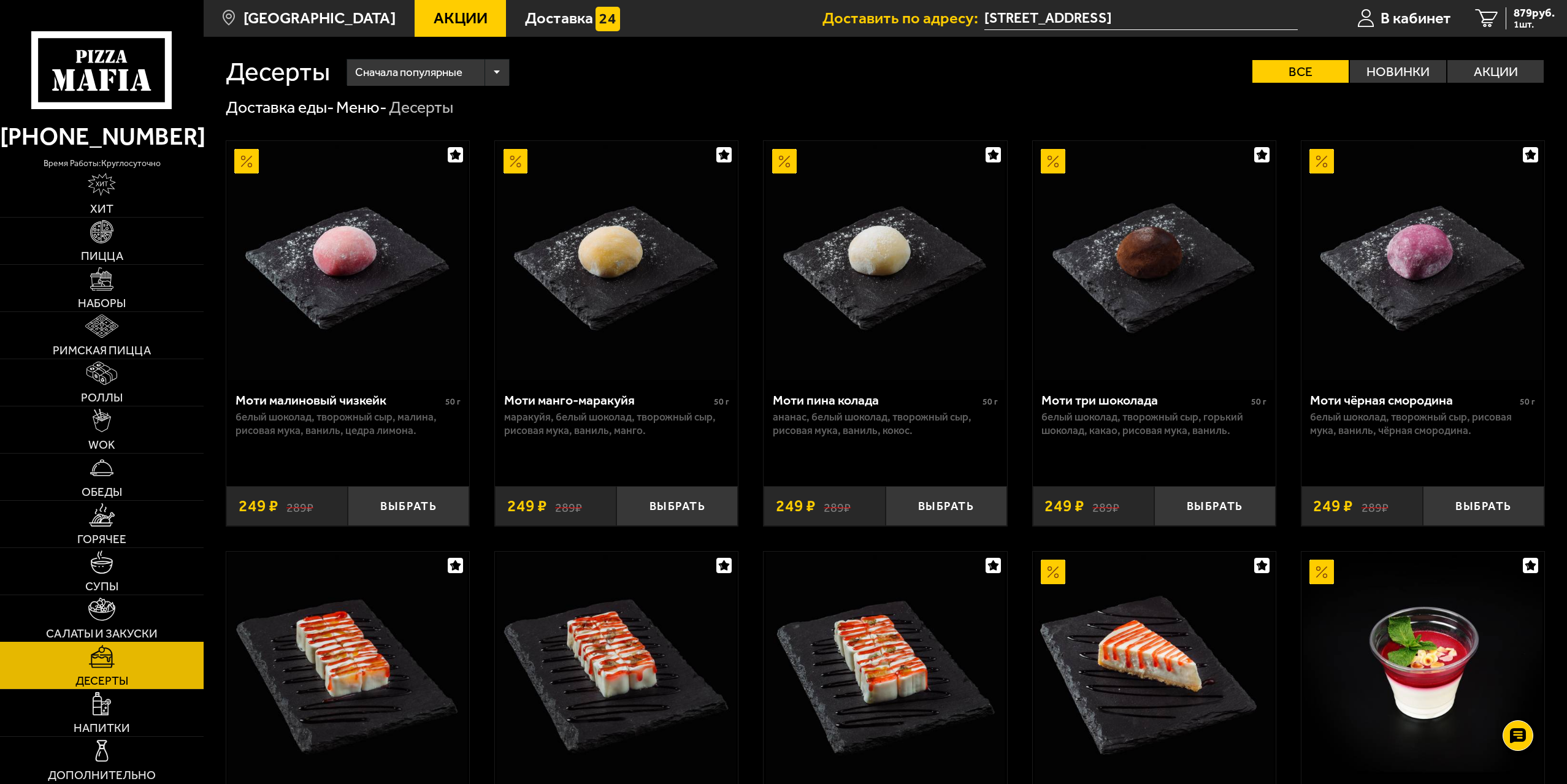
click at [113, 627] on span "Салаты и закуски" at bounding box center [101, 633] width 111 height 11
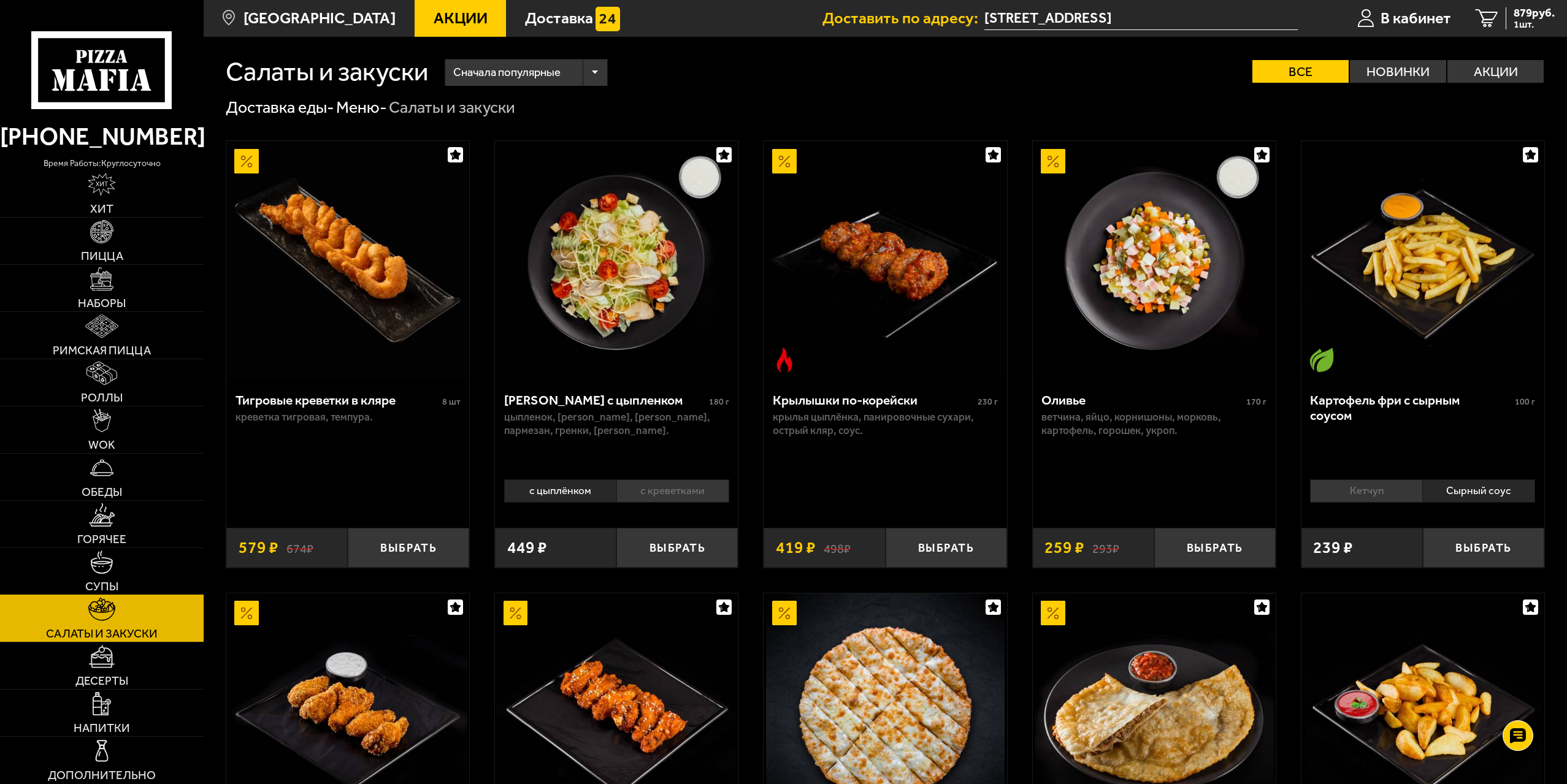
click at [108, 580] on span "Супы" at bounding box center [102, 586] width 33 height 11
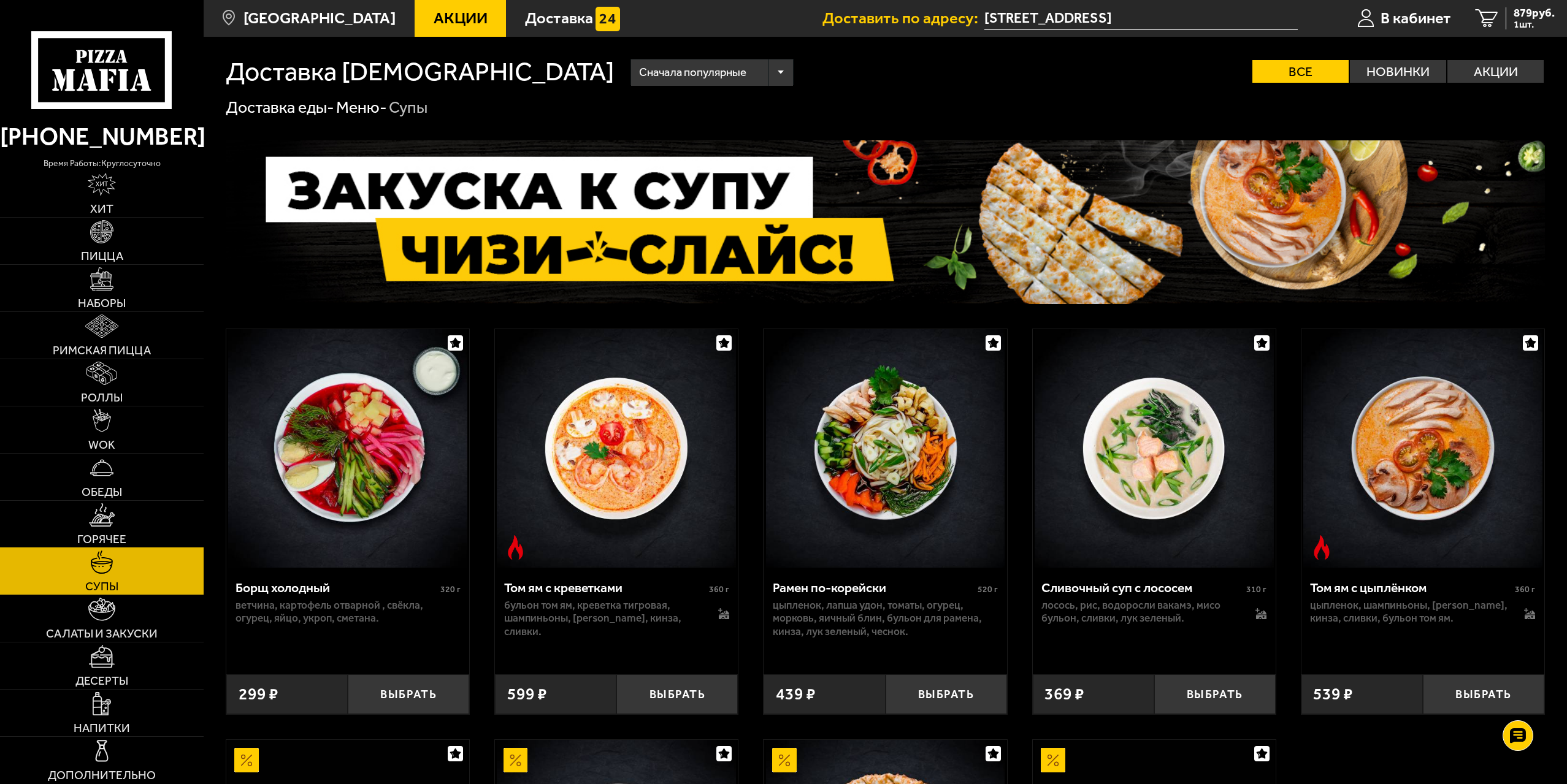
click at [103, 538] on span "Горячее" at bounding box center [102, 539] width 49 height 11
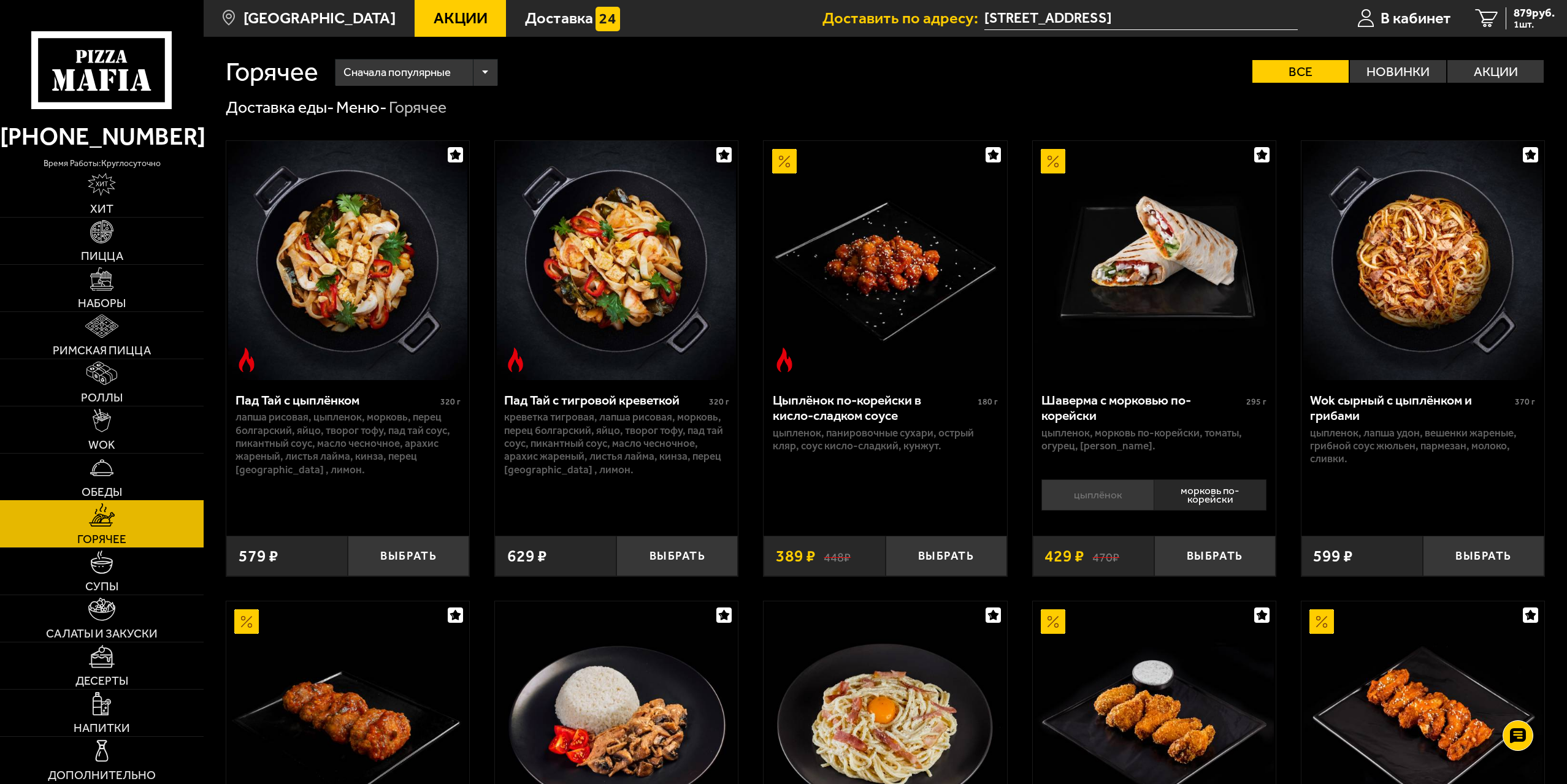
click at [104, 475] on img at bounding box center [101, 468] width 23 height 23
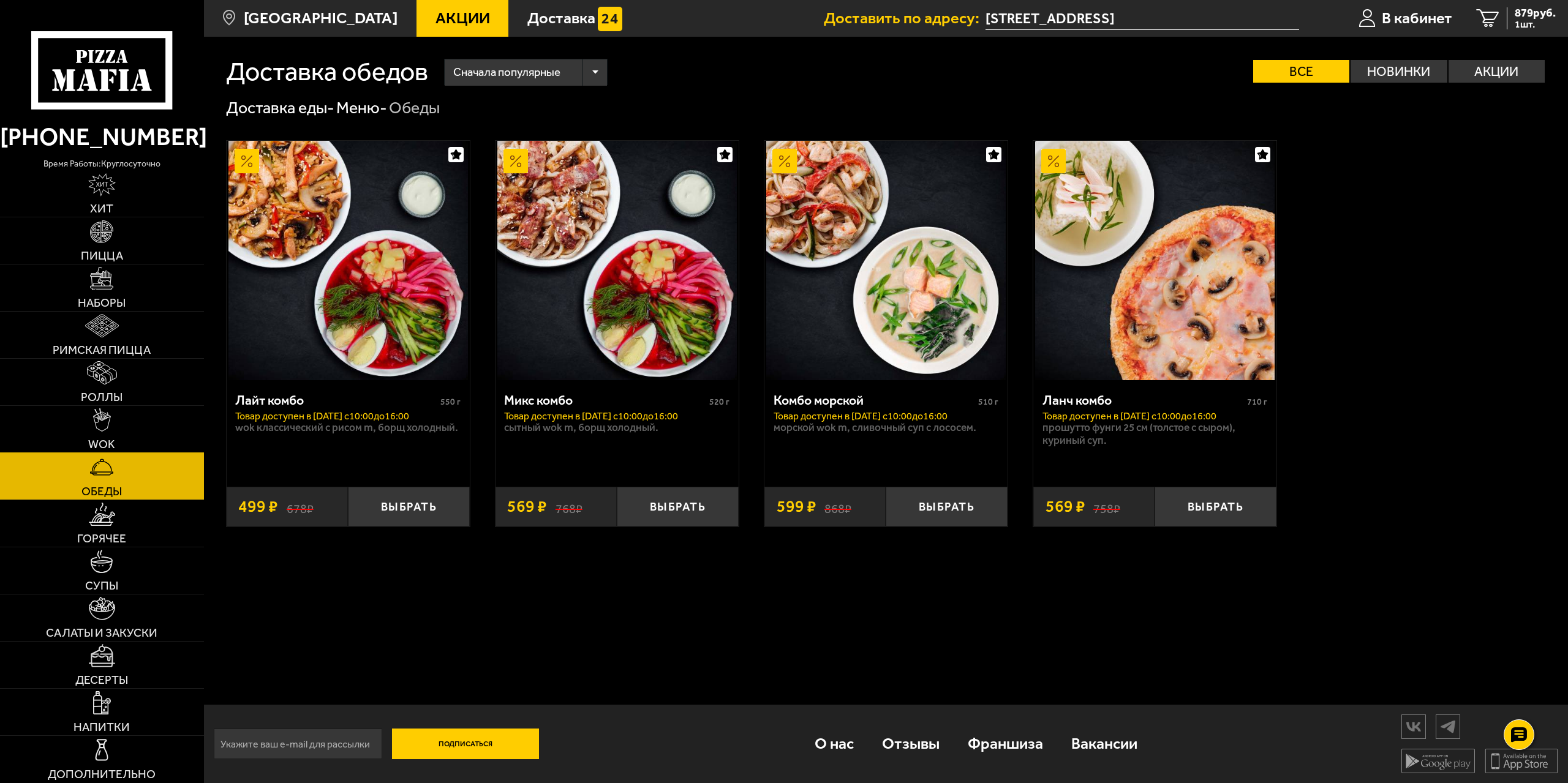
click at [108, 439] on span "WOK" at bounding box center [102, 444] width 27 height 11
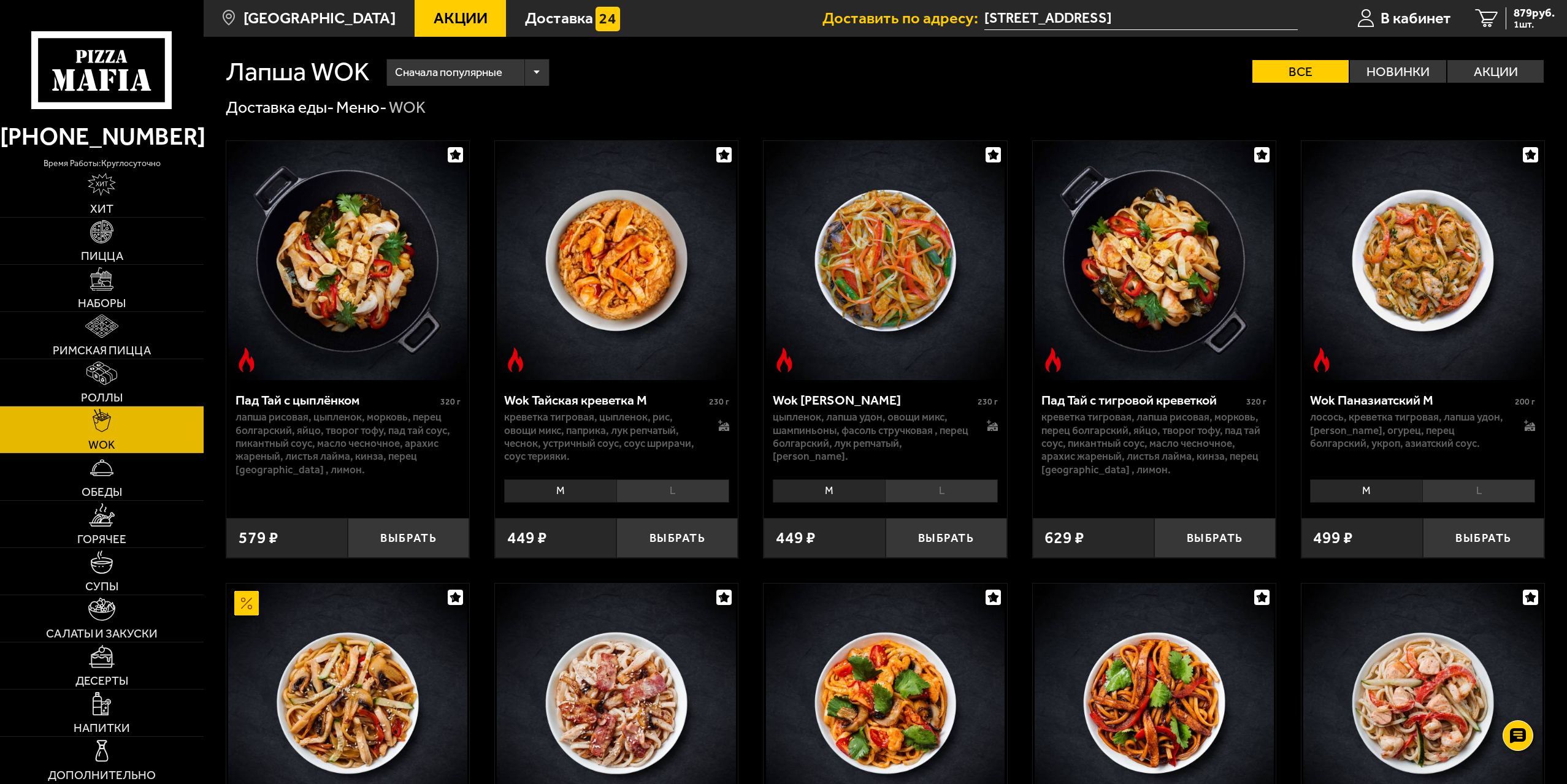
click at [105, 411] on img at bounding box center [102, 420] width 19 height 23
click at [97, 376] on img at bounding box center [101, 373] width 30 height 23
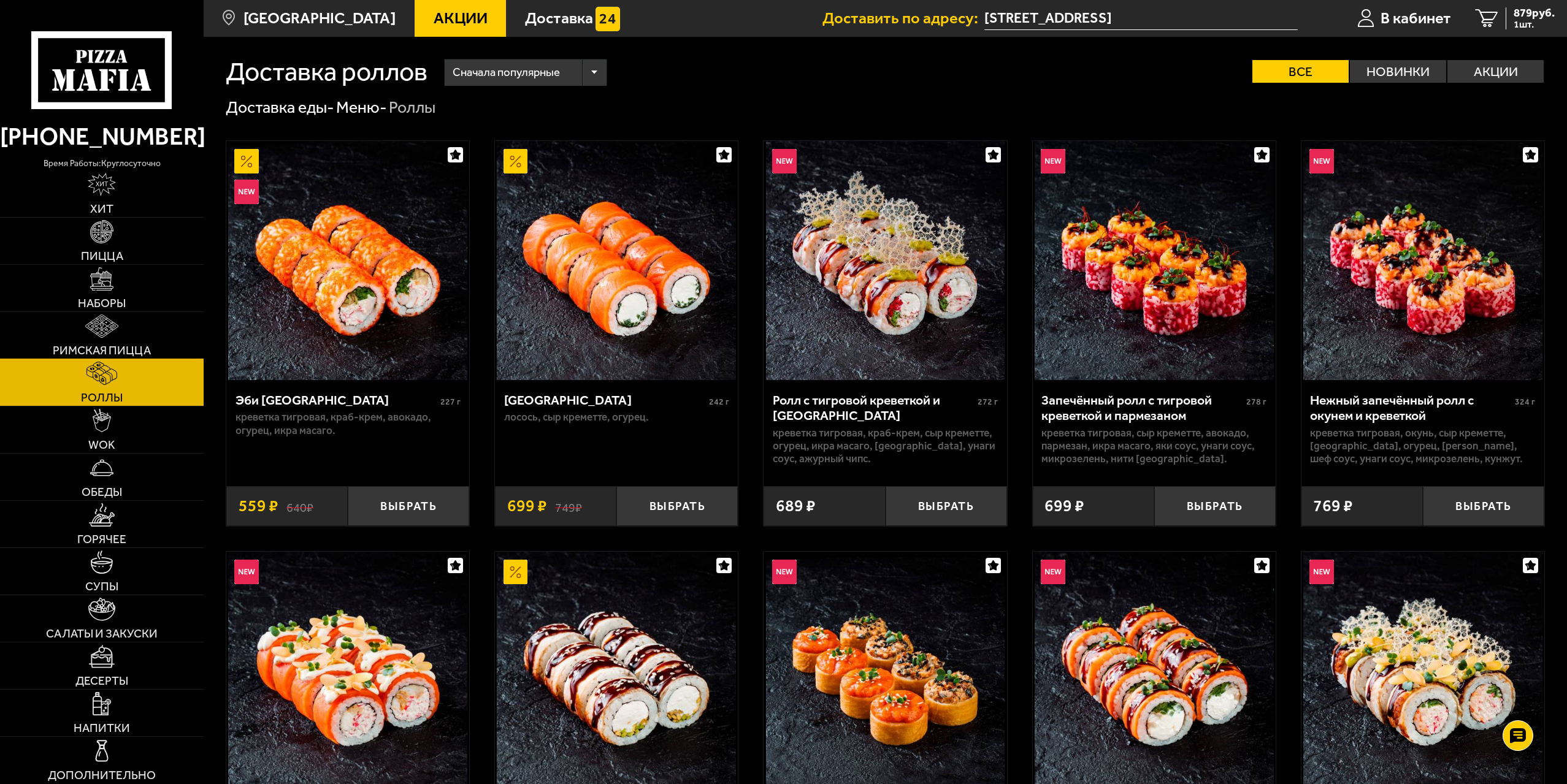
click at [107, 332] on img at bounding box center [102, 326] width 34 height 23
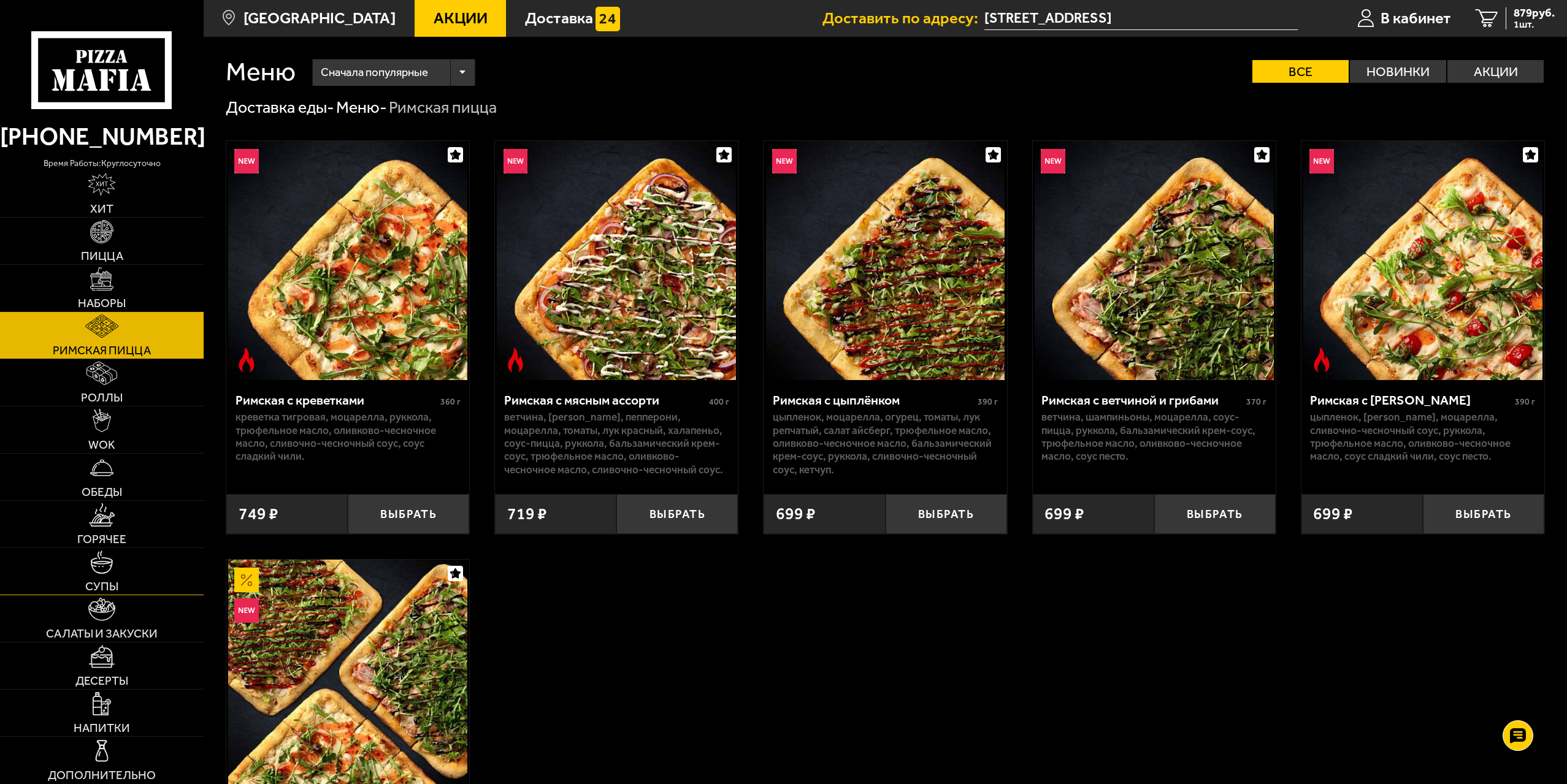
click at [107, 566] on img at bounding box center [101, 562] width 23 height 23
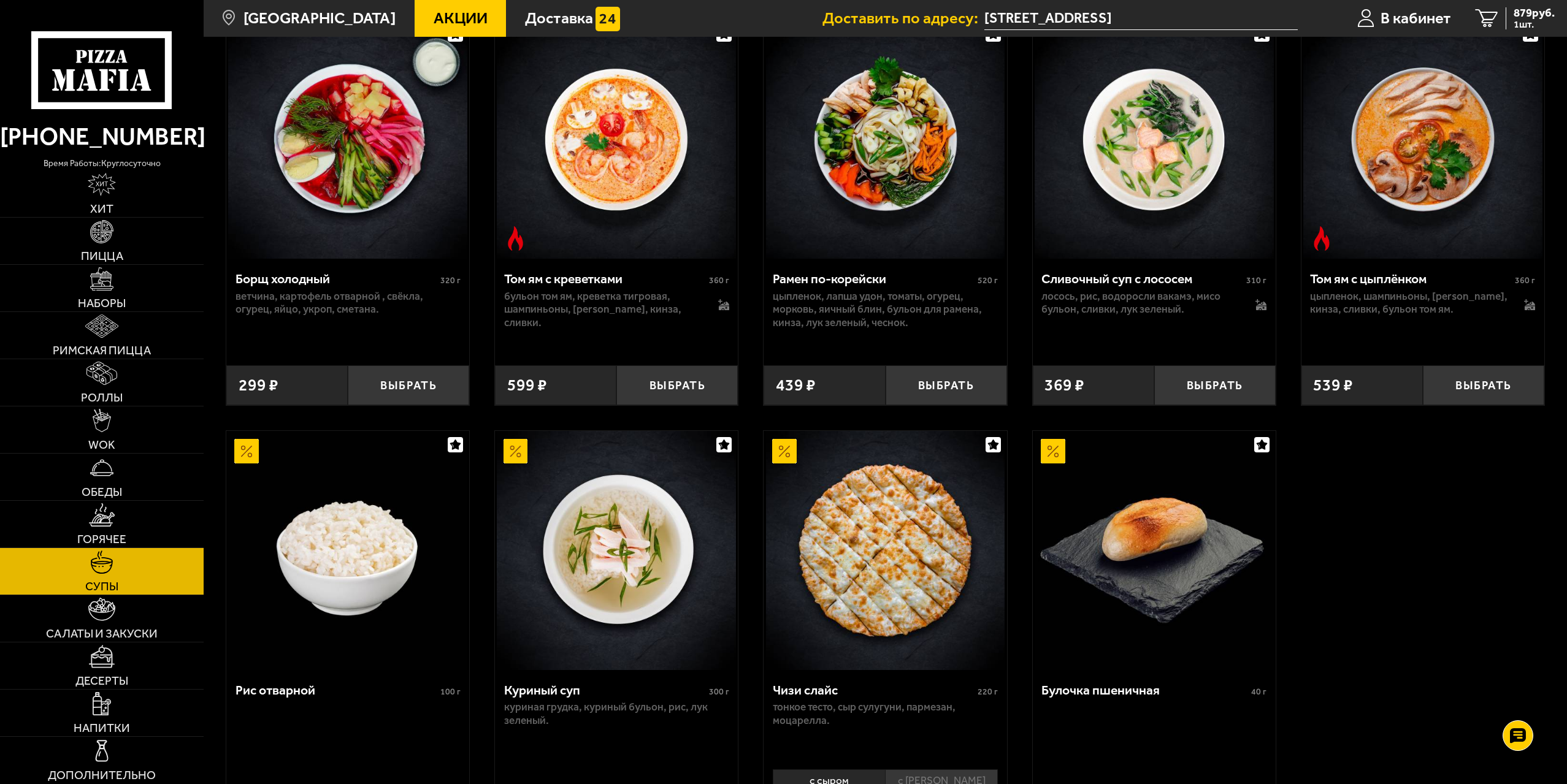
scroll to position [368, 0]
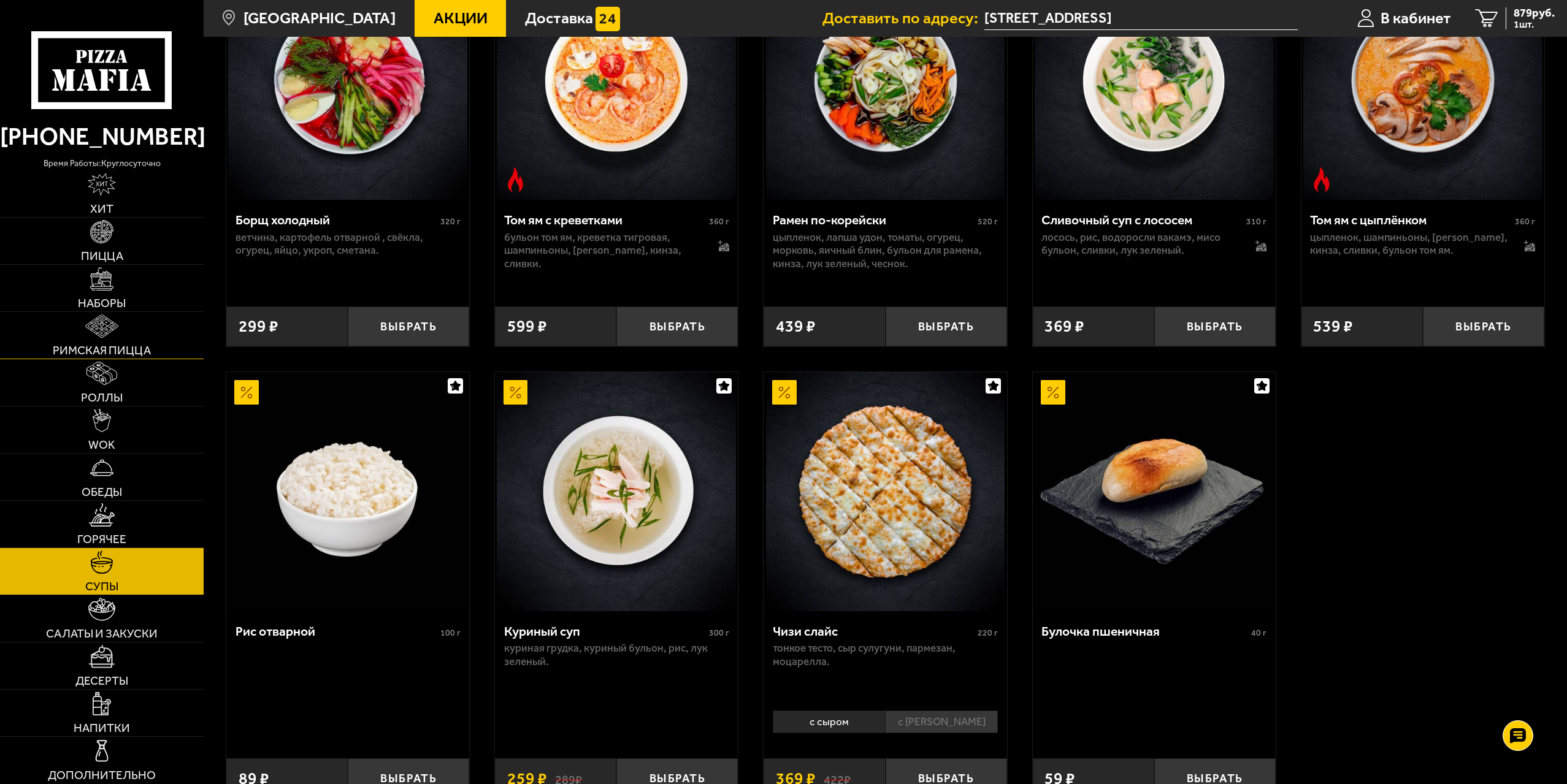
click at [101, 322] on img at bounding box center [102, 326] width 34 height 23
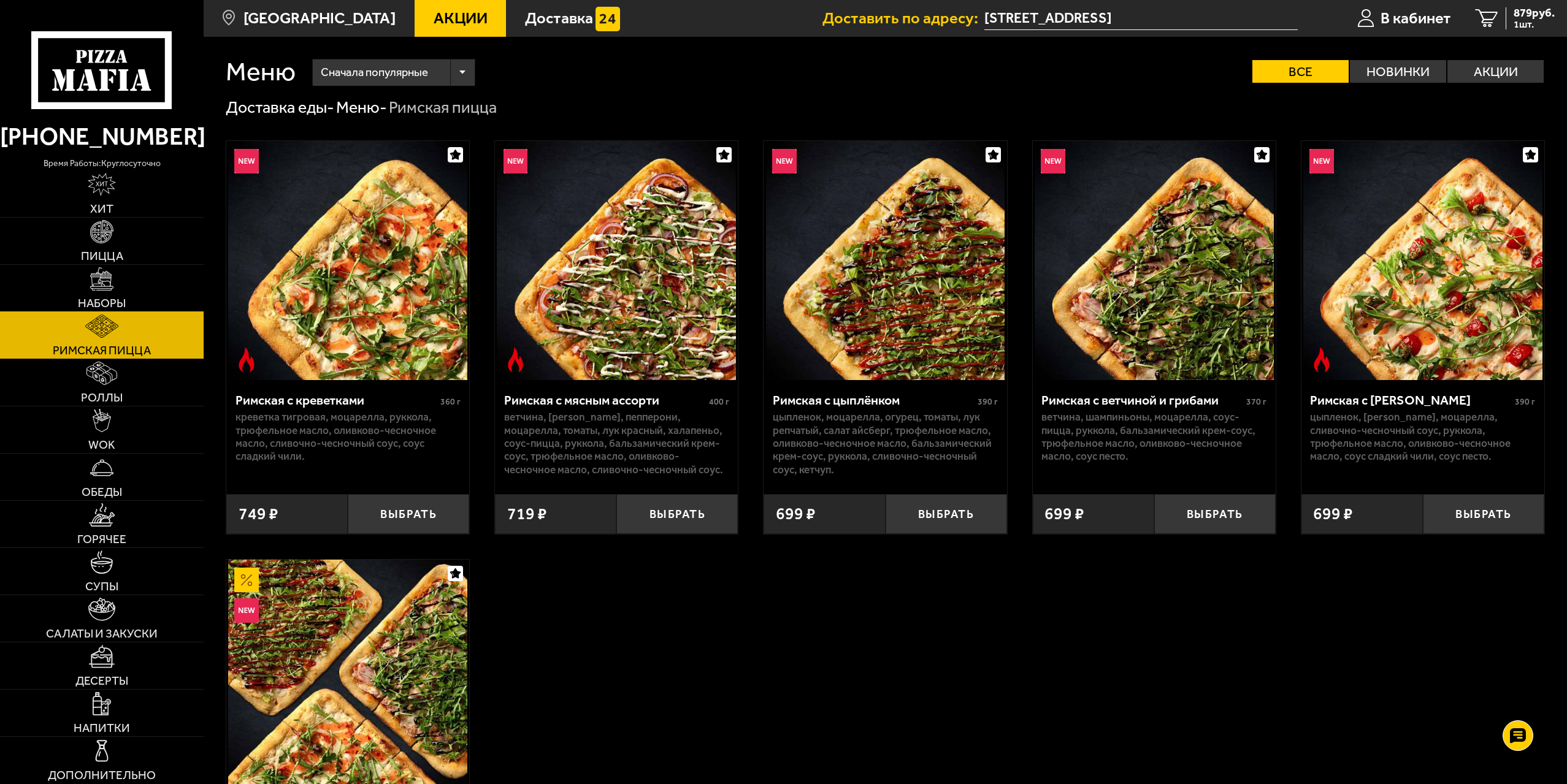
click at [105, 289] on img at bounding box center [101, 278] width 23 height 23
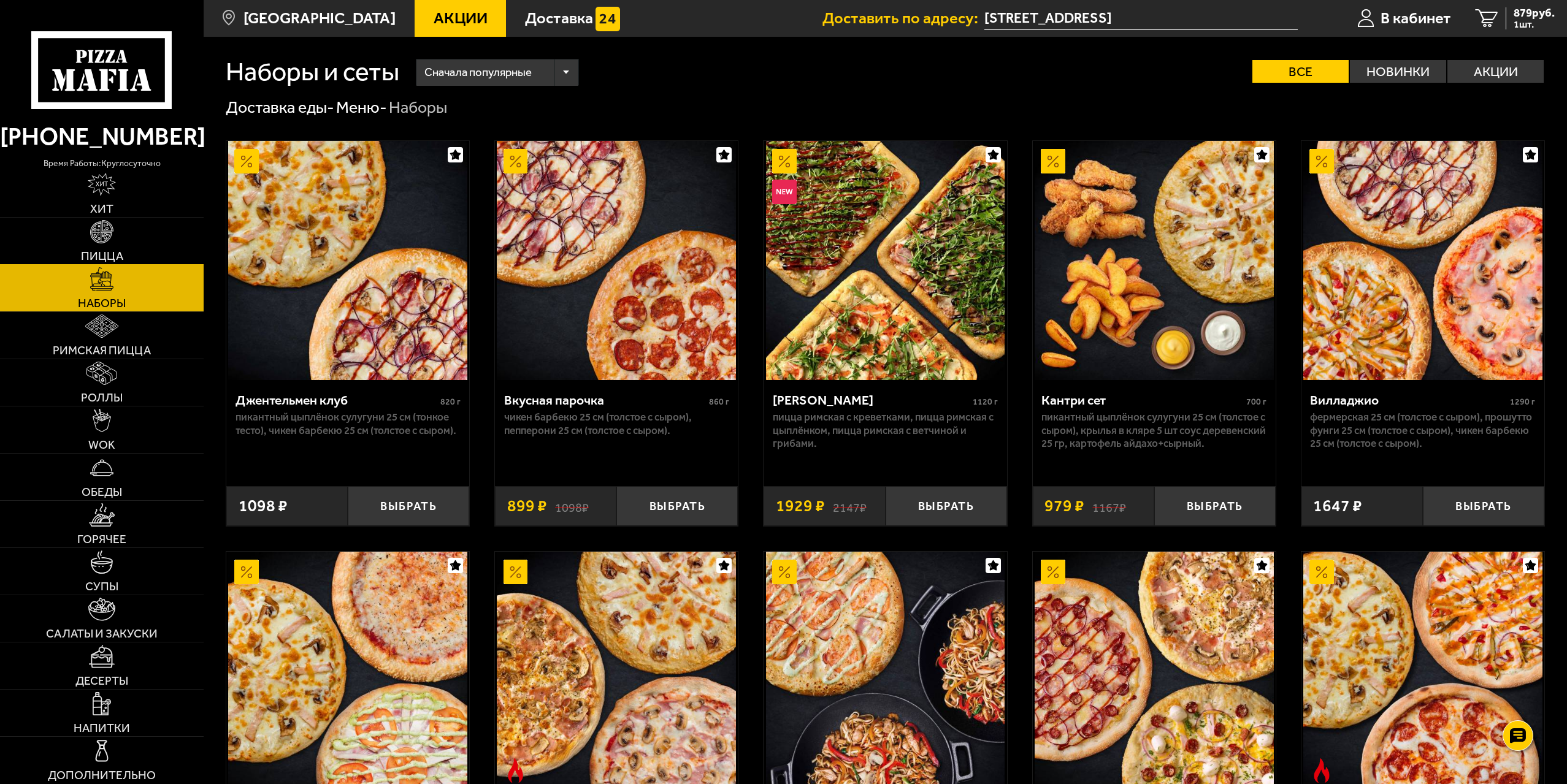
click at [111, 241] on img at bounding box center [101, 231] width 23 height 23
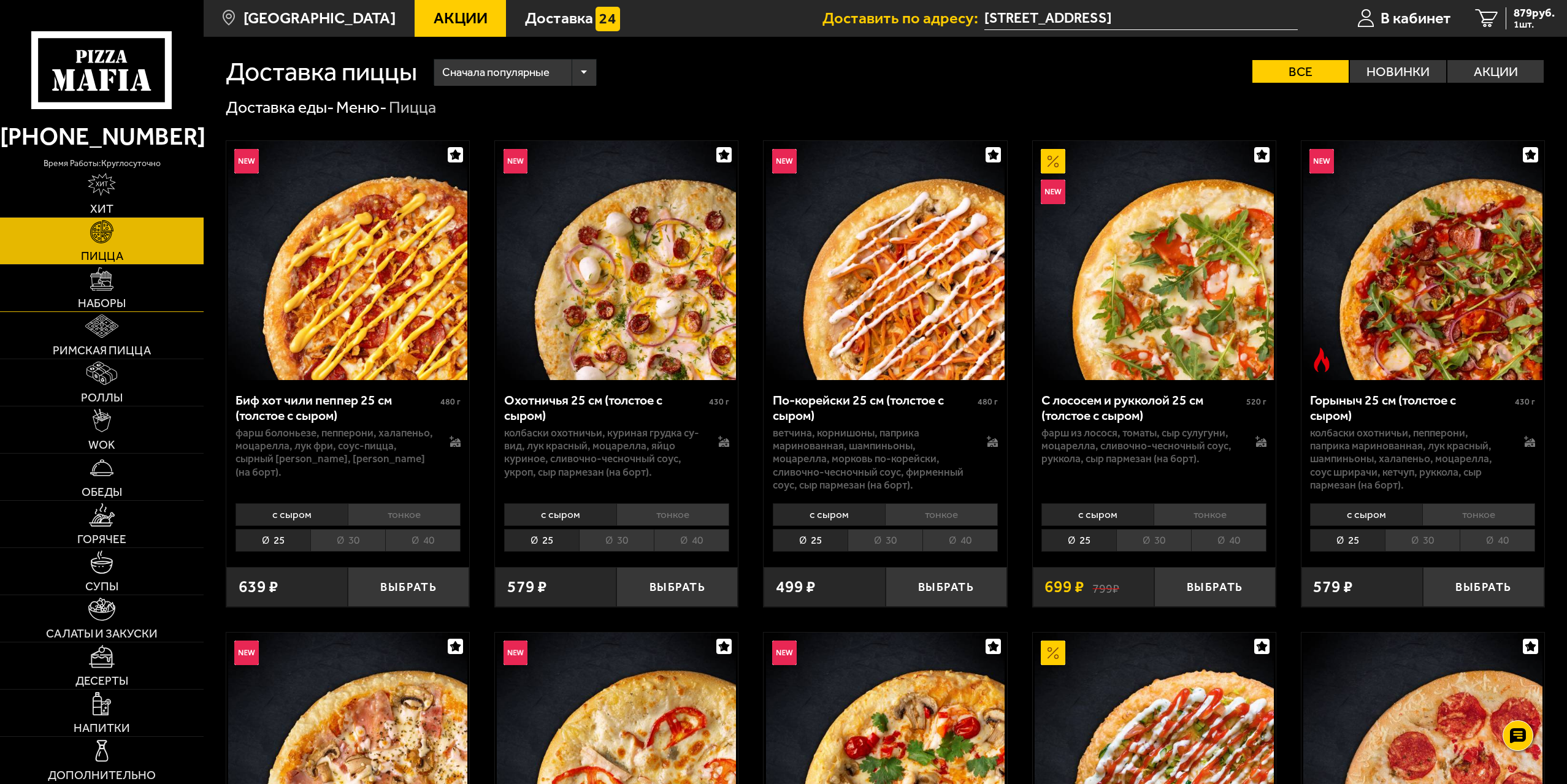
click at [112, 280] on img at bounding box center [101, 278] width 23 height 23
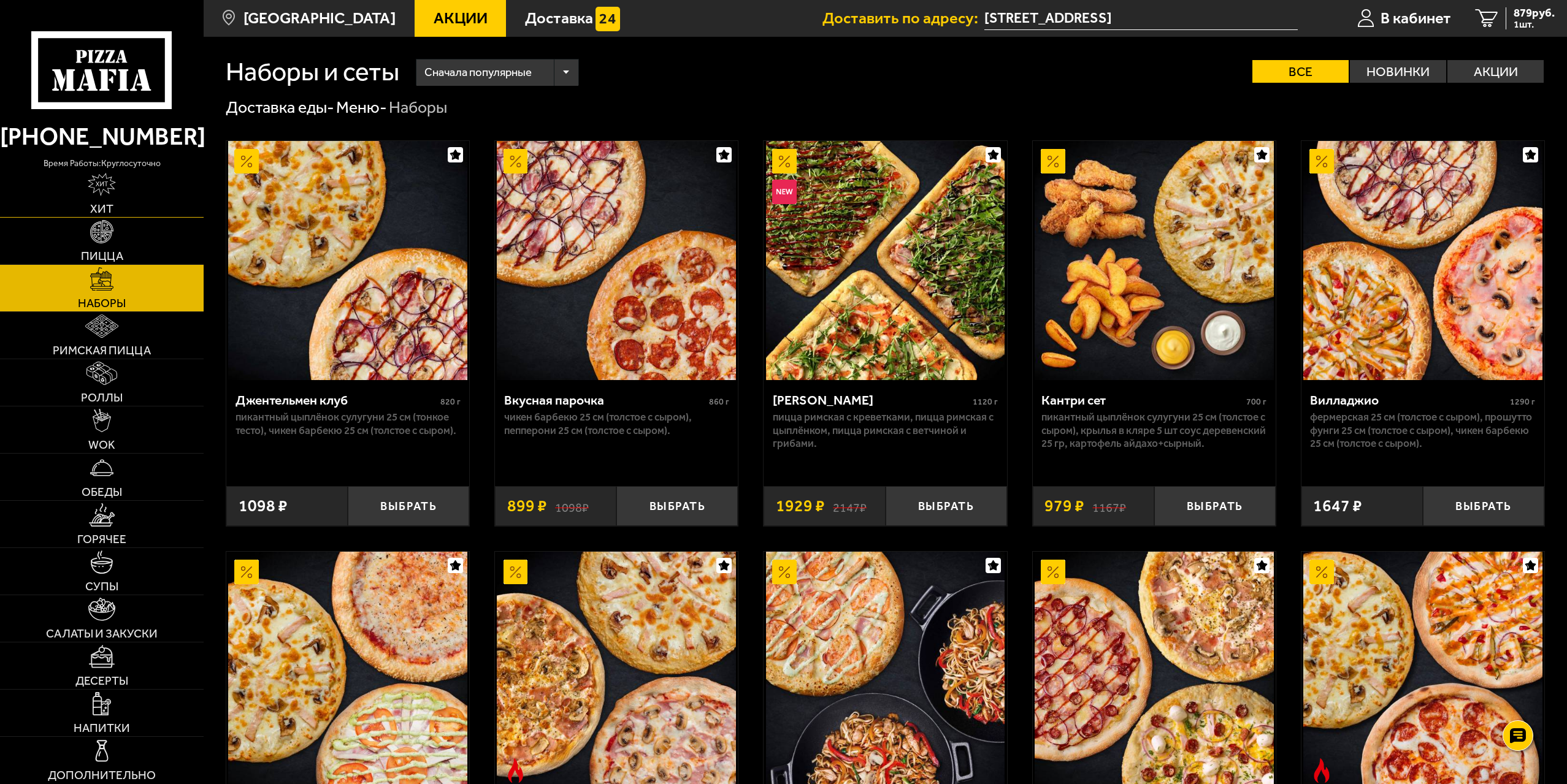
click at [124, 206] on link "Хит" at bounding box center [102, 194] width 204 height 47
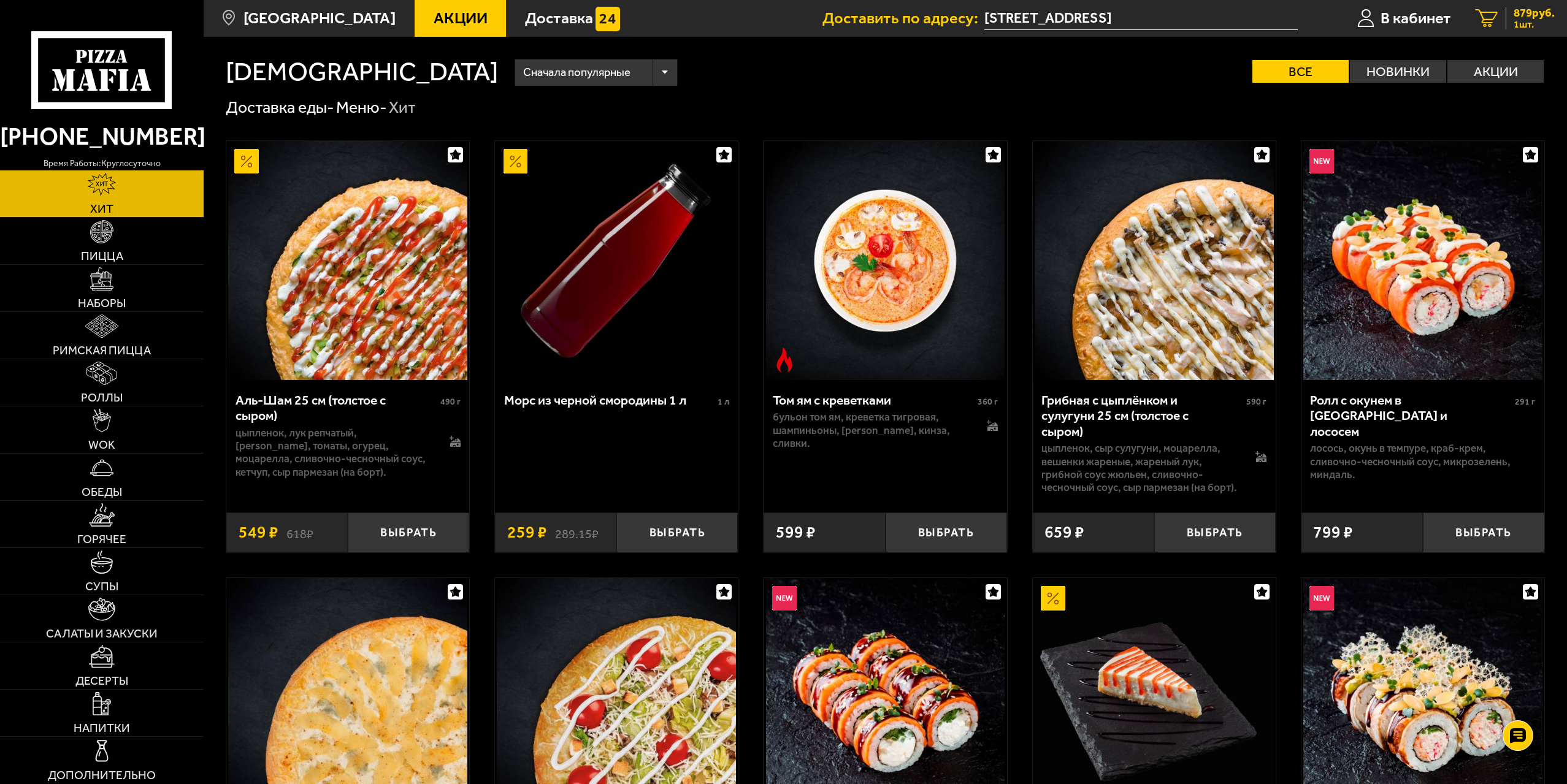
click at [1514, 20] on span "1 шт." at bounding box center [1534, 24] width 41 height 10
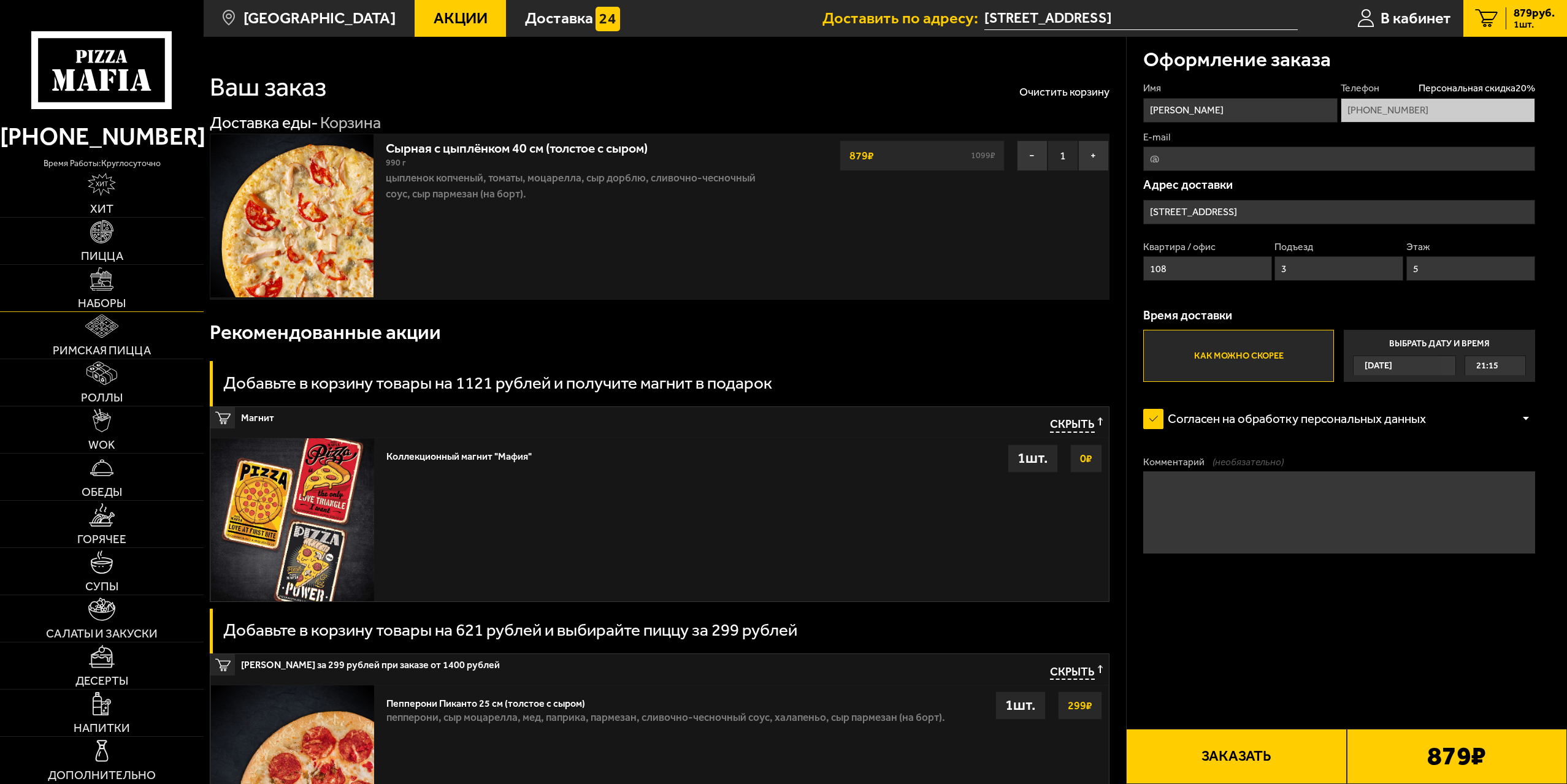
click at [115, 298] on span "Наборы" at bounding box center [102, 302] width 48 height 11
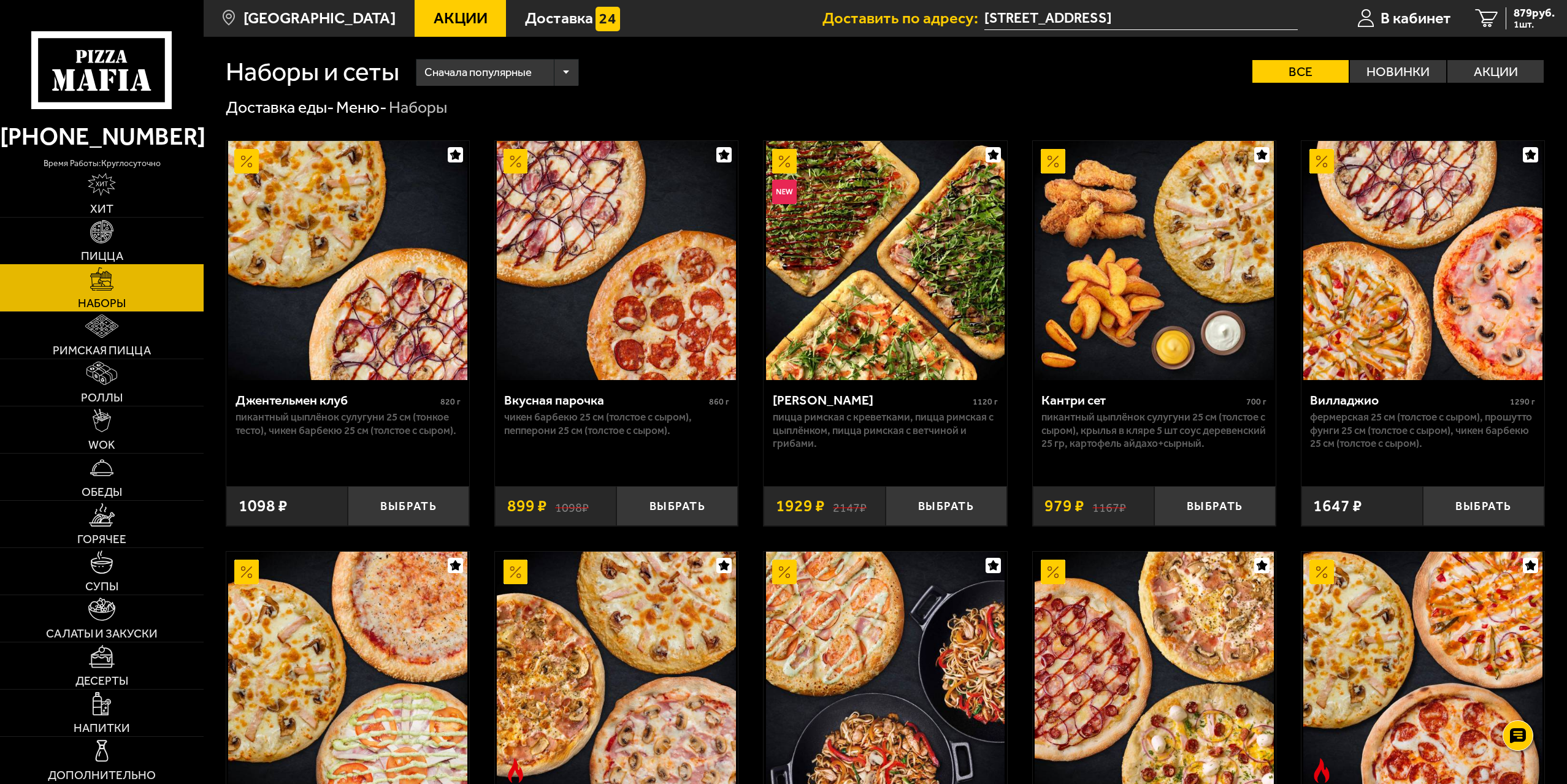
click at [109, 234] on img at bounding box center [101, 231] width 23 height 23
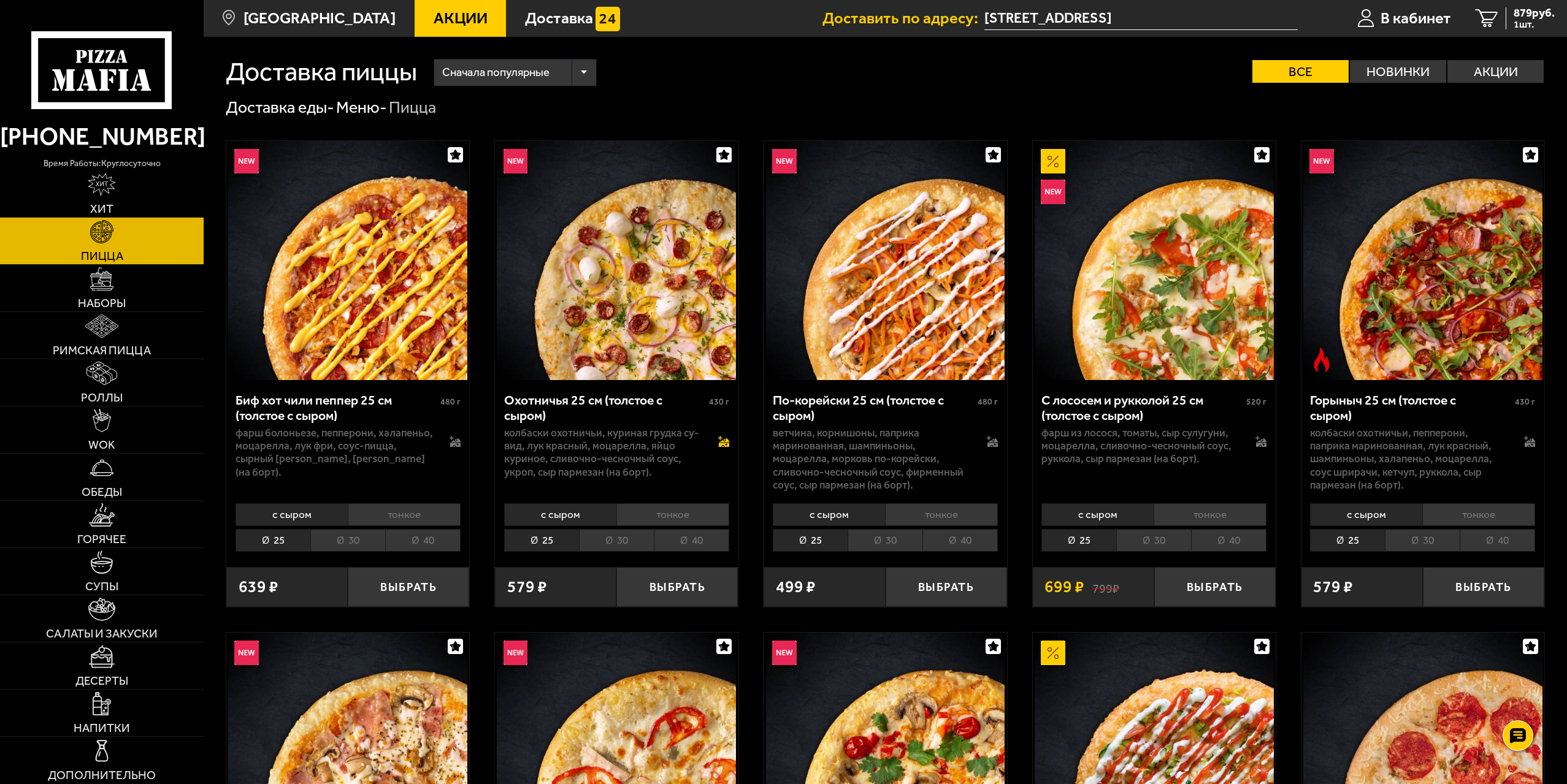
click at [728, 447] on icon at bounding box center [724, 444] width 11 height 4
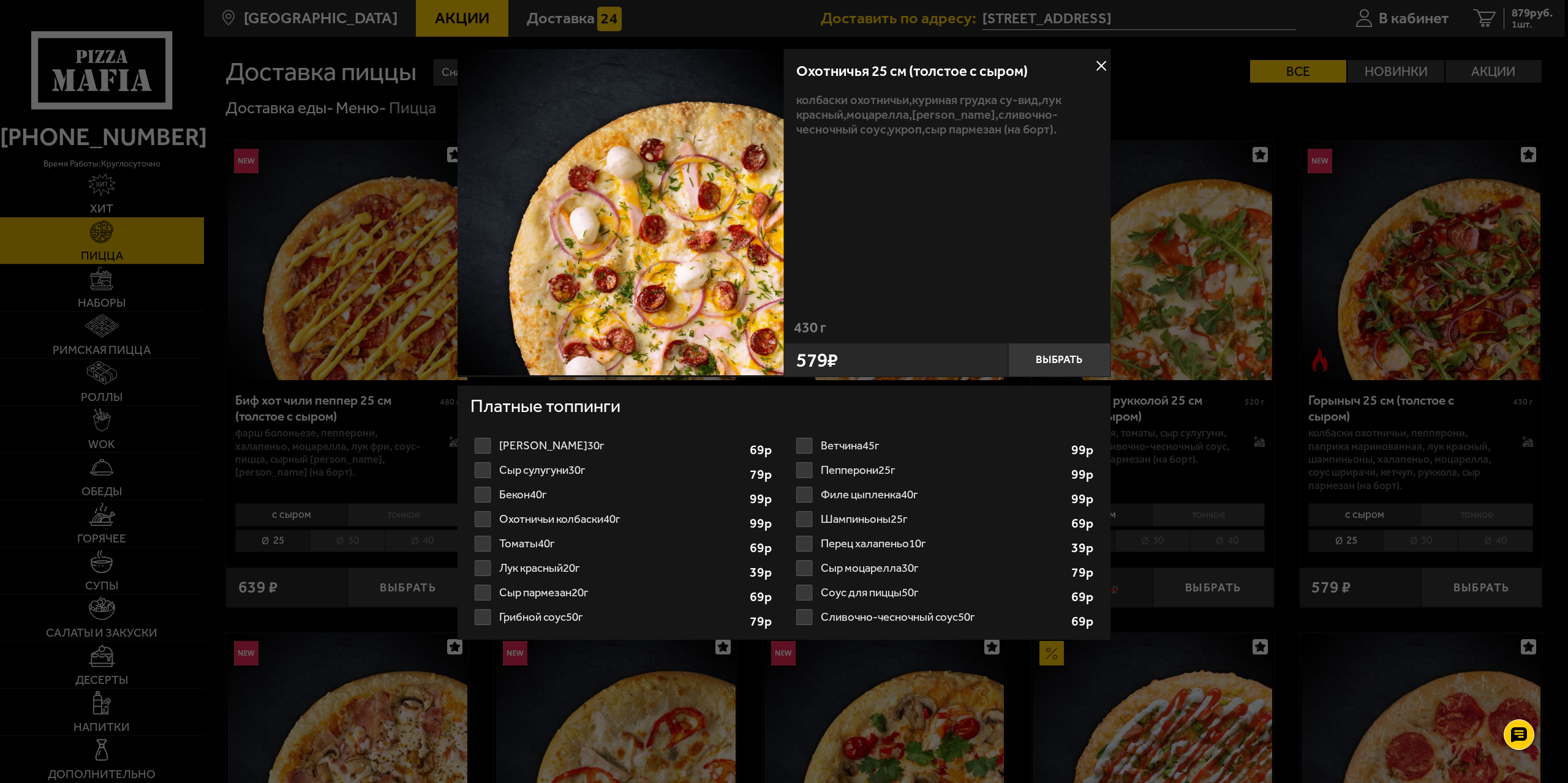
click at [1169, 625] on div at bounding box center [784, 391] width 1568 height 783
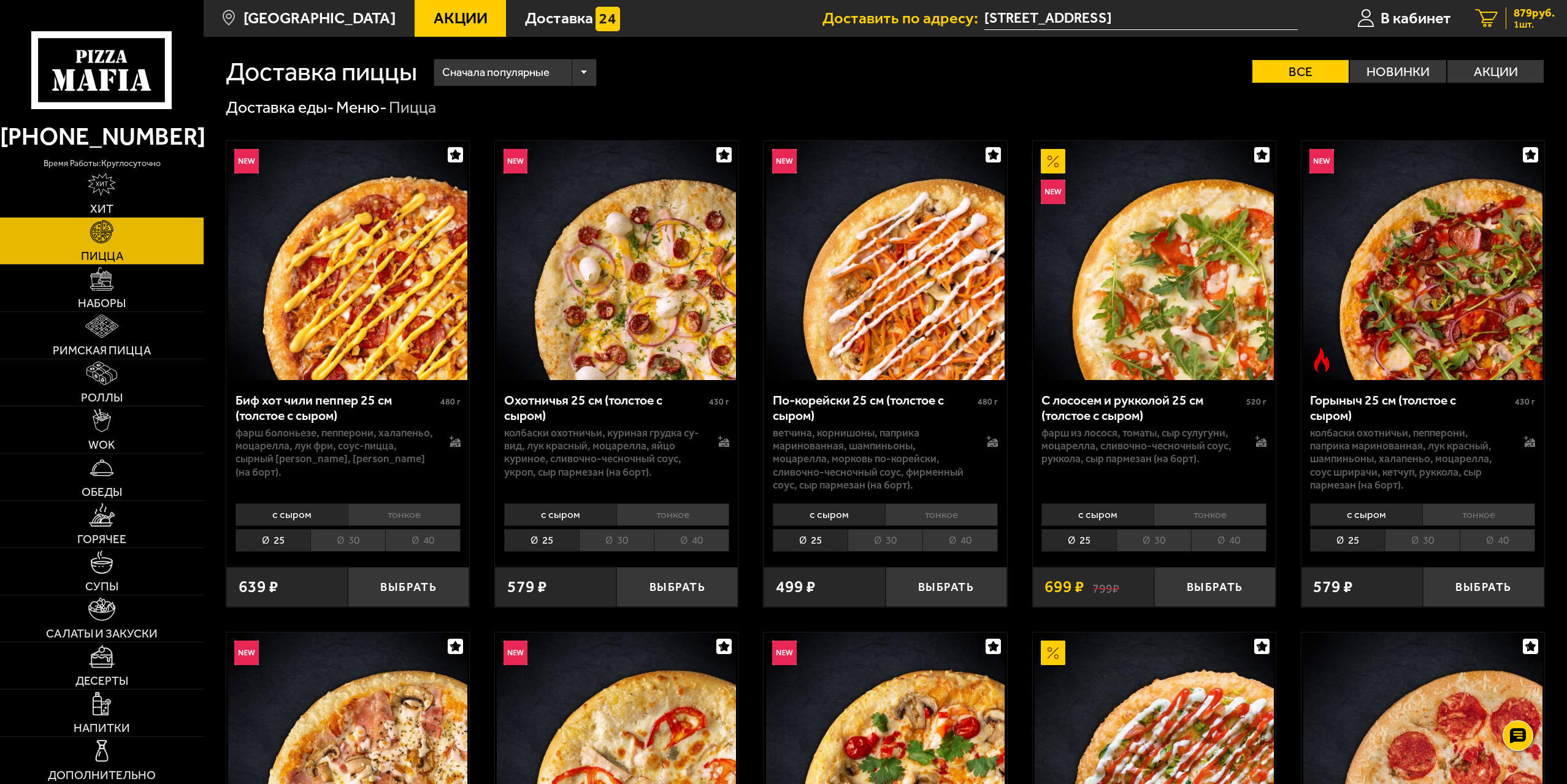
click at [1490, 29] on link "1 879 руб. 1 шт." at bounding box center [1516, 18] width 104 height 37
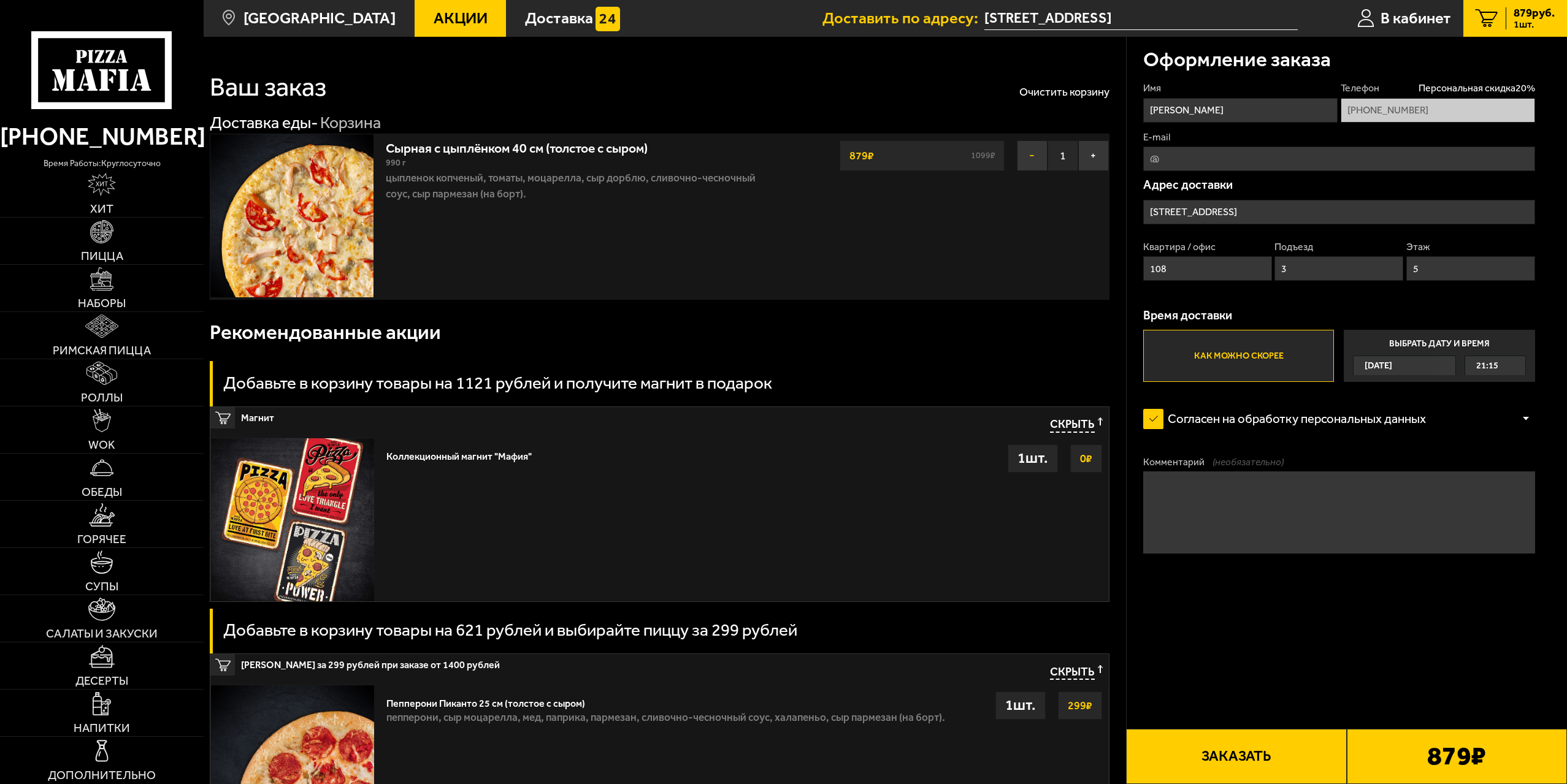
click at [1044, 153] on button "−" at bounding box center [1032, 156] width 31 height 31
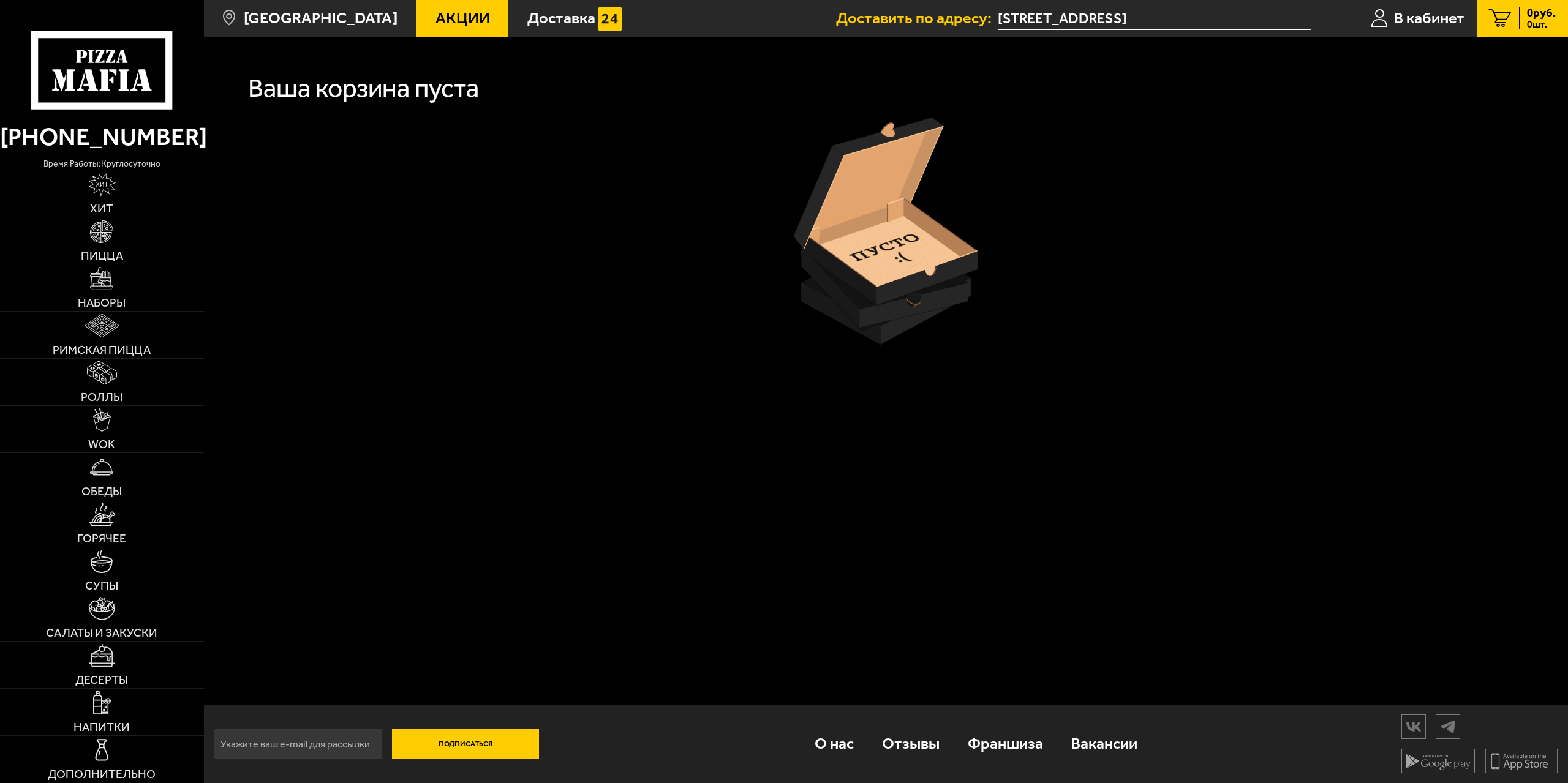
click at [129, 234] on link "Пицца" at bounding box center [102, 241] width 204 height 47
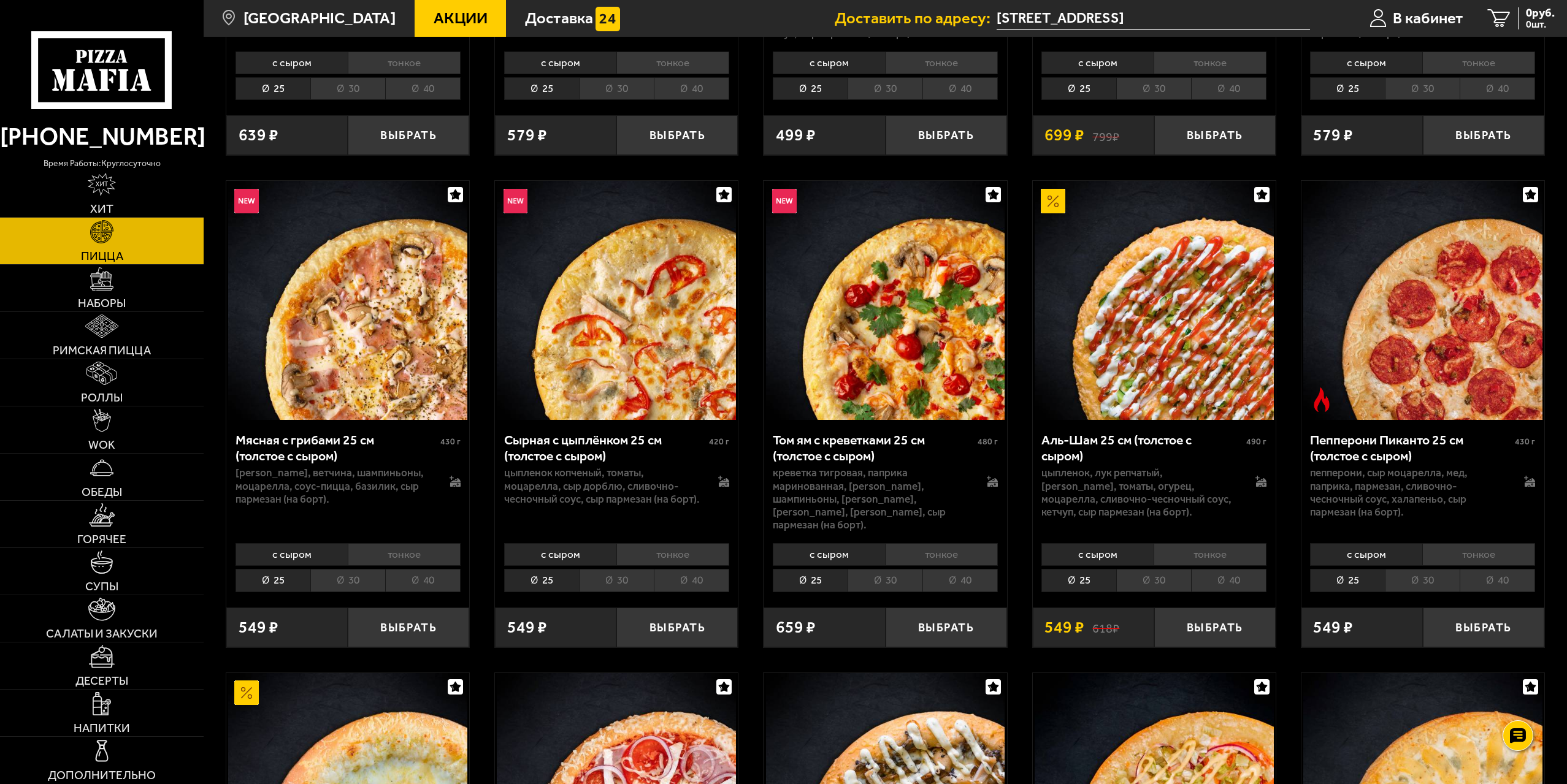
scroll to position [490, 0]
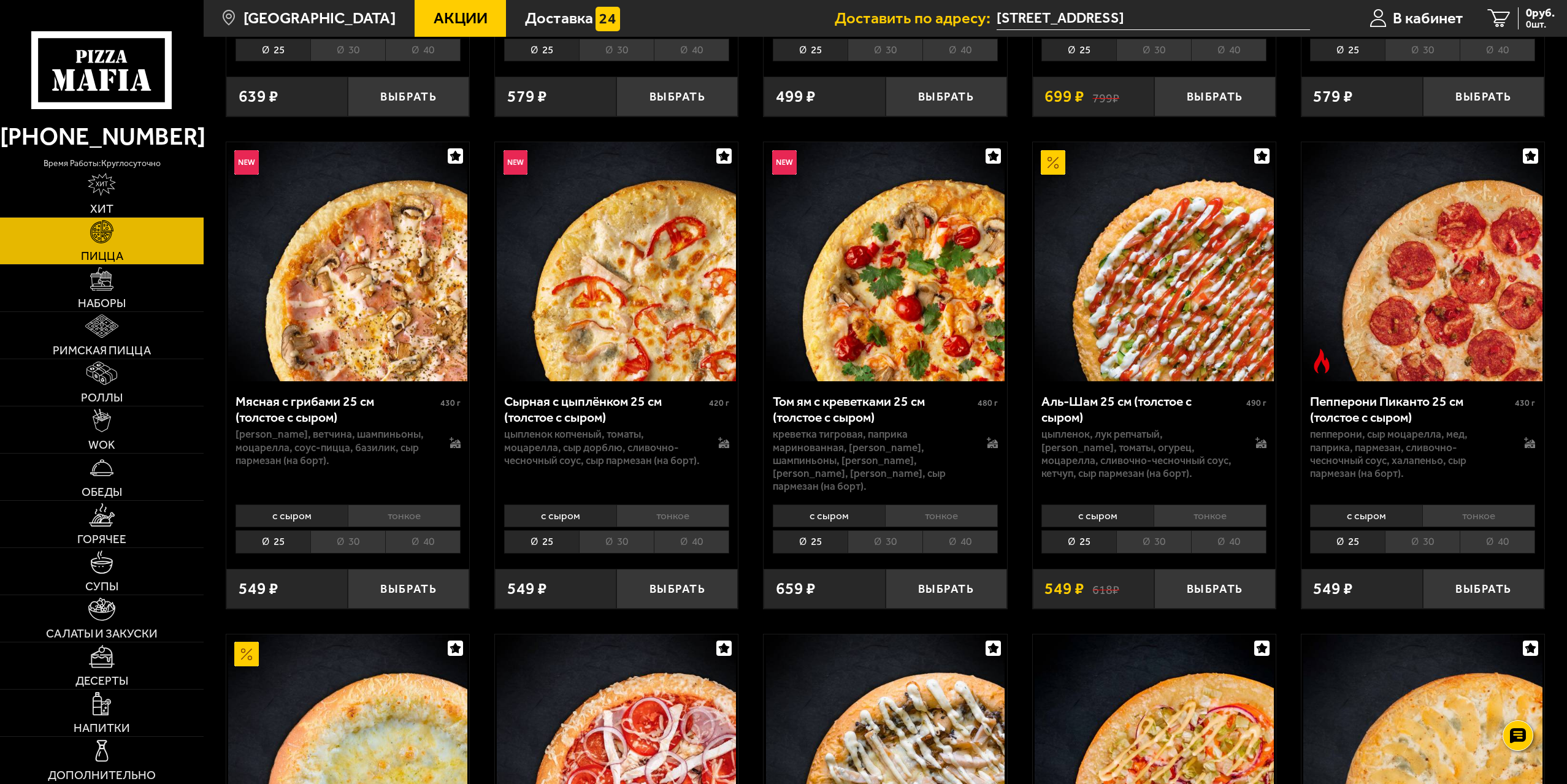
click at [684, 534] on li "40" at bounding box center [691, 542] width 75 height 23
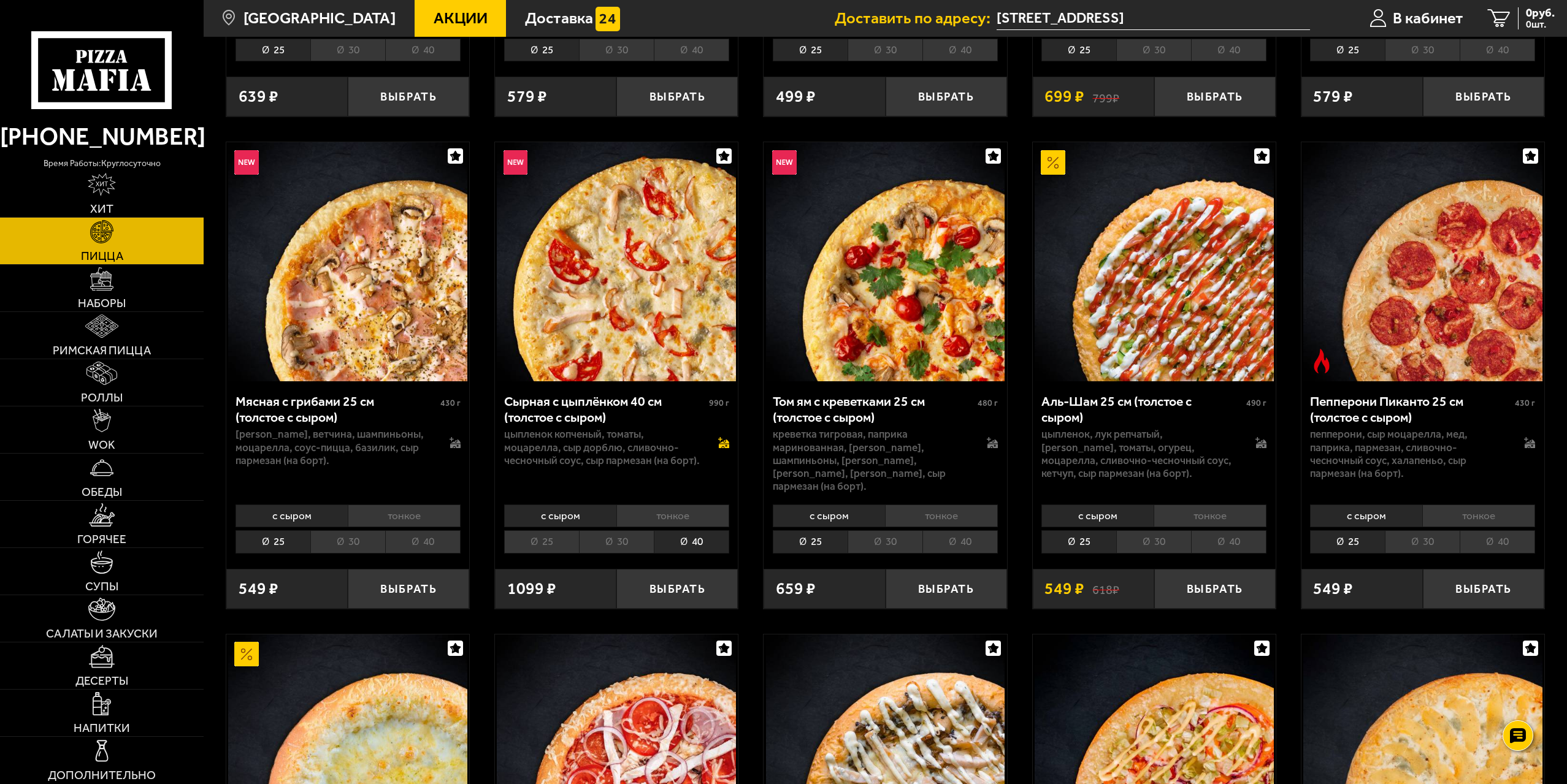
click at [723, 442] on icon at bounding box center [724, 442] width 11 height 11
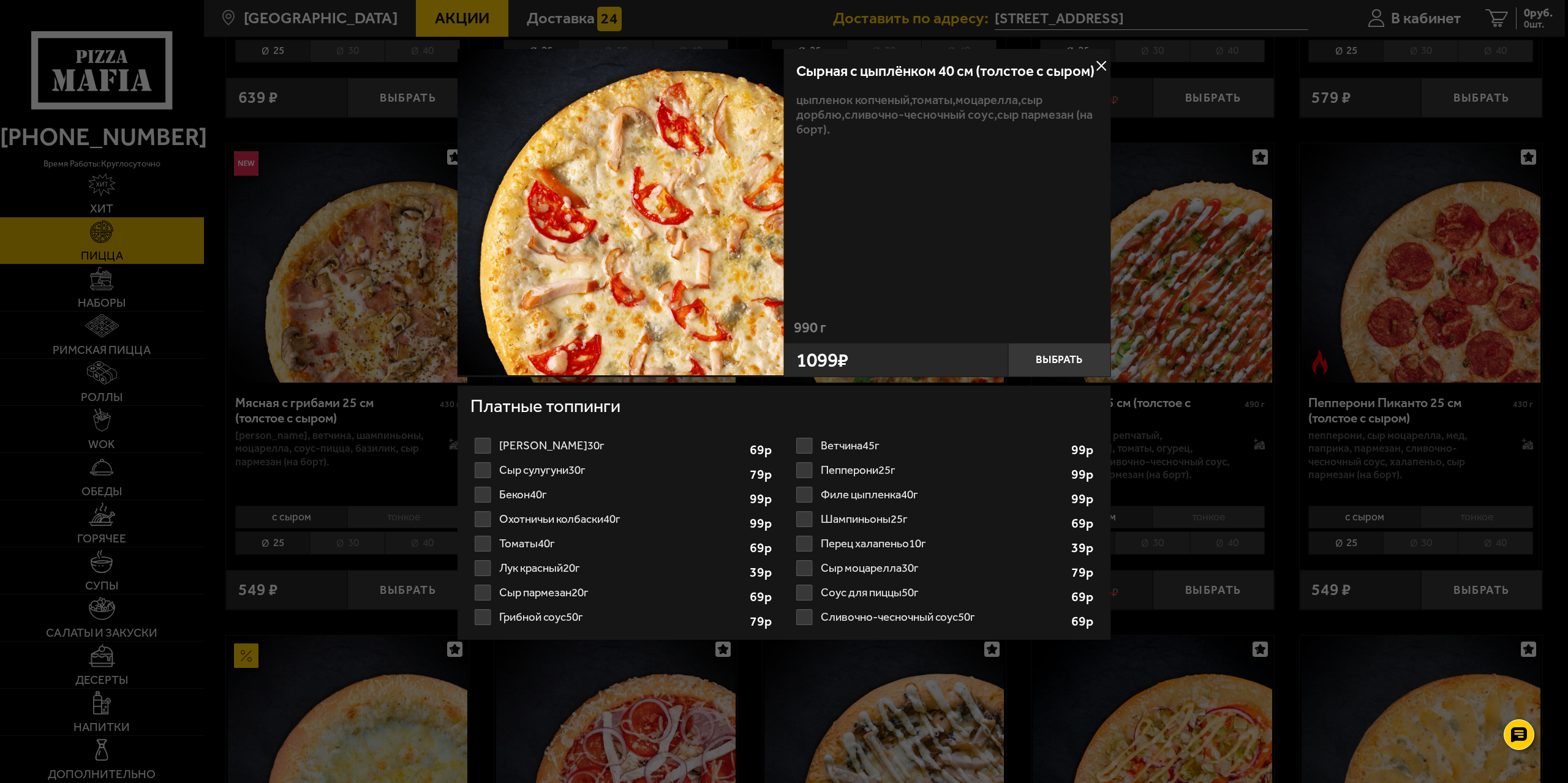
click at [526, 493] on label "Бекон 40г 1" at bounding box center [623, 494] width 305 height 25
click at [0, 0] on input "Бекон 40г 1" at bounding box center [0, 0] width 0 height 0
click at [1083, 361] on button "Выбрать" at bounding box center [1059, 360] width 103 height 35
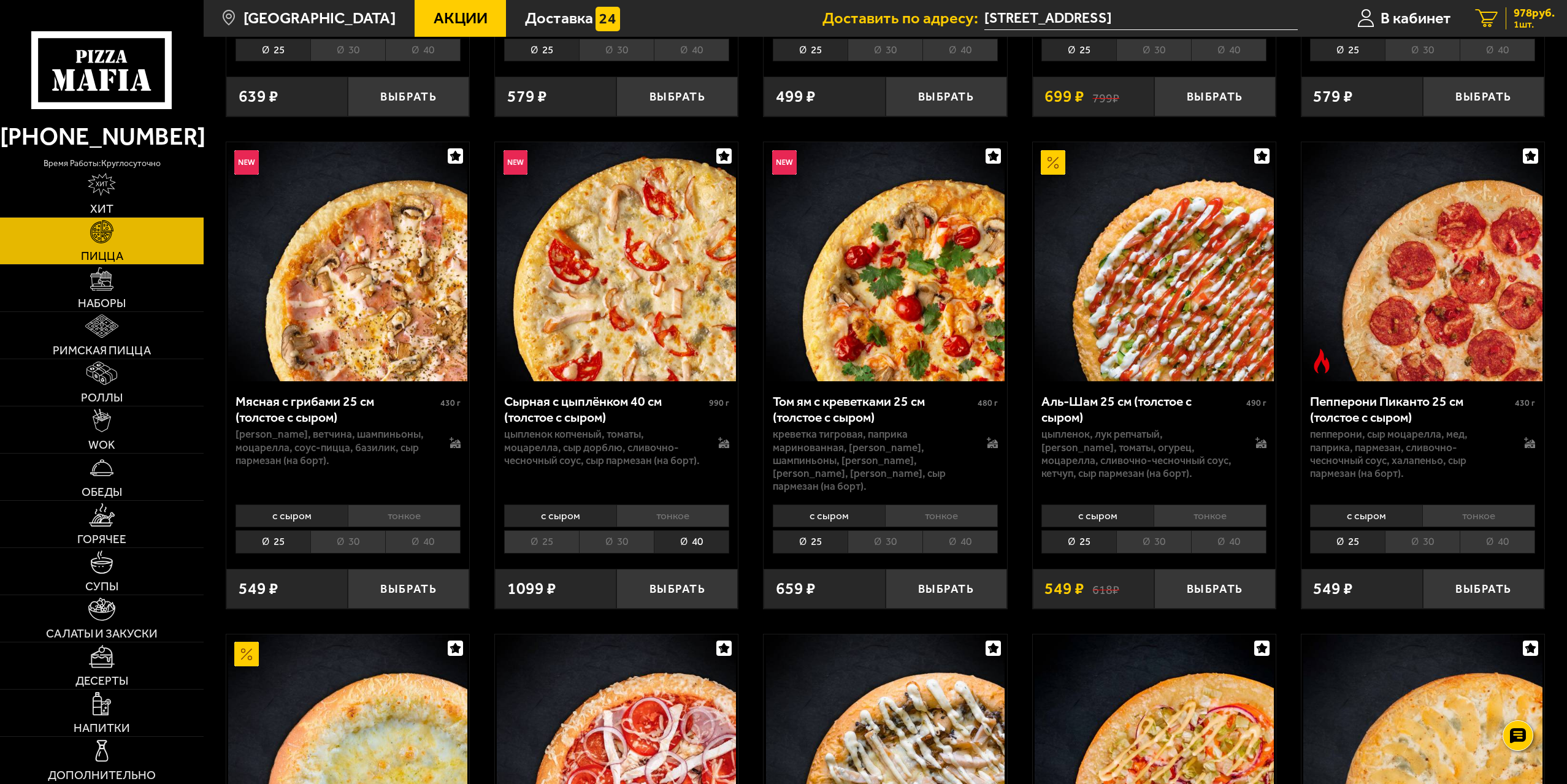
click at [1526, 17] on span "978 руб." at bounding box center [1534, 13] width 41 height 11
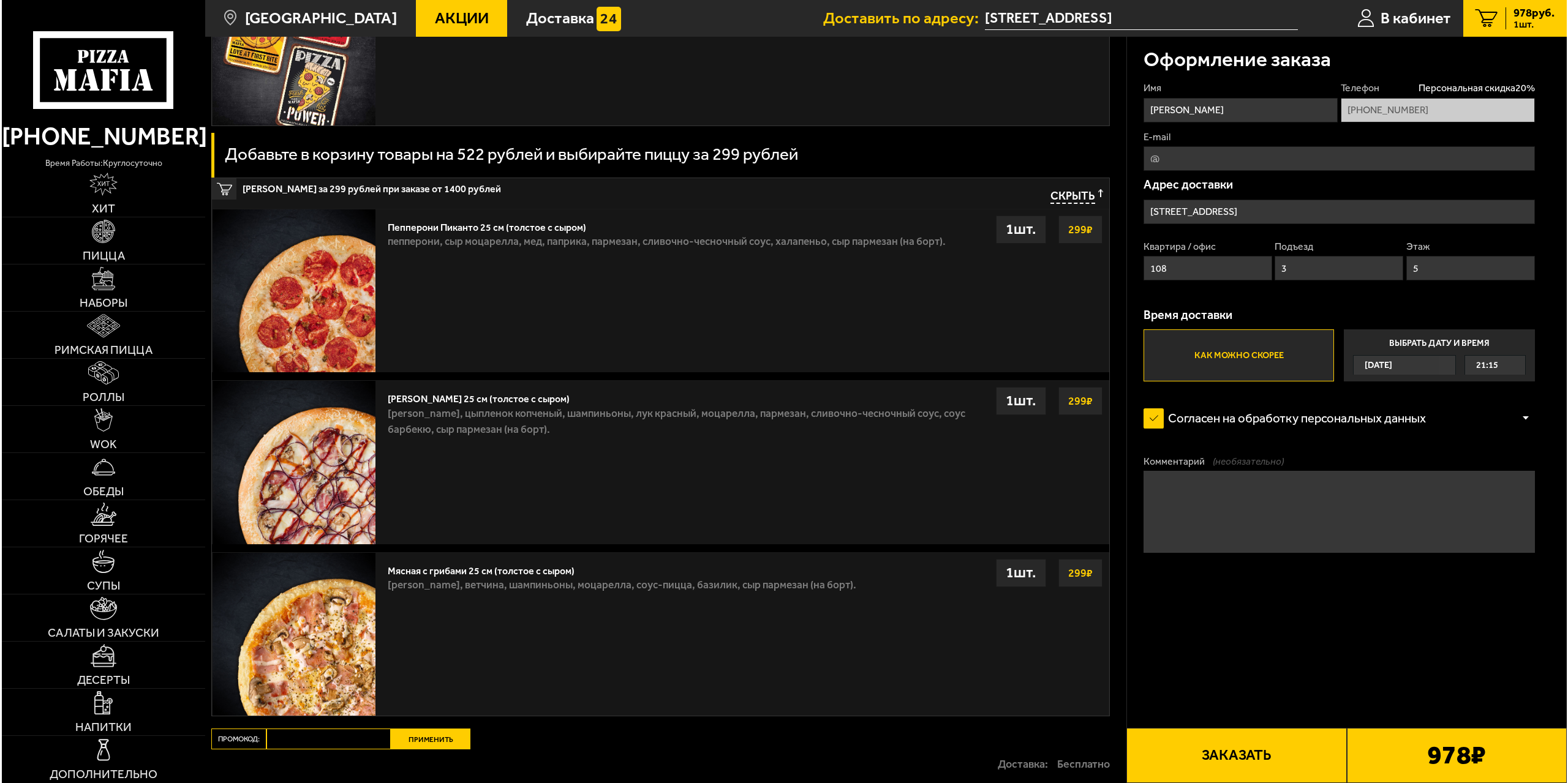
scroll to position [490, 0]
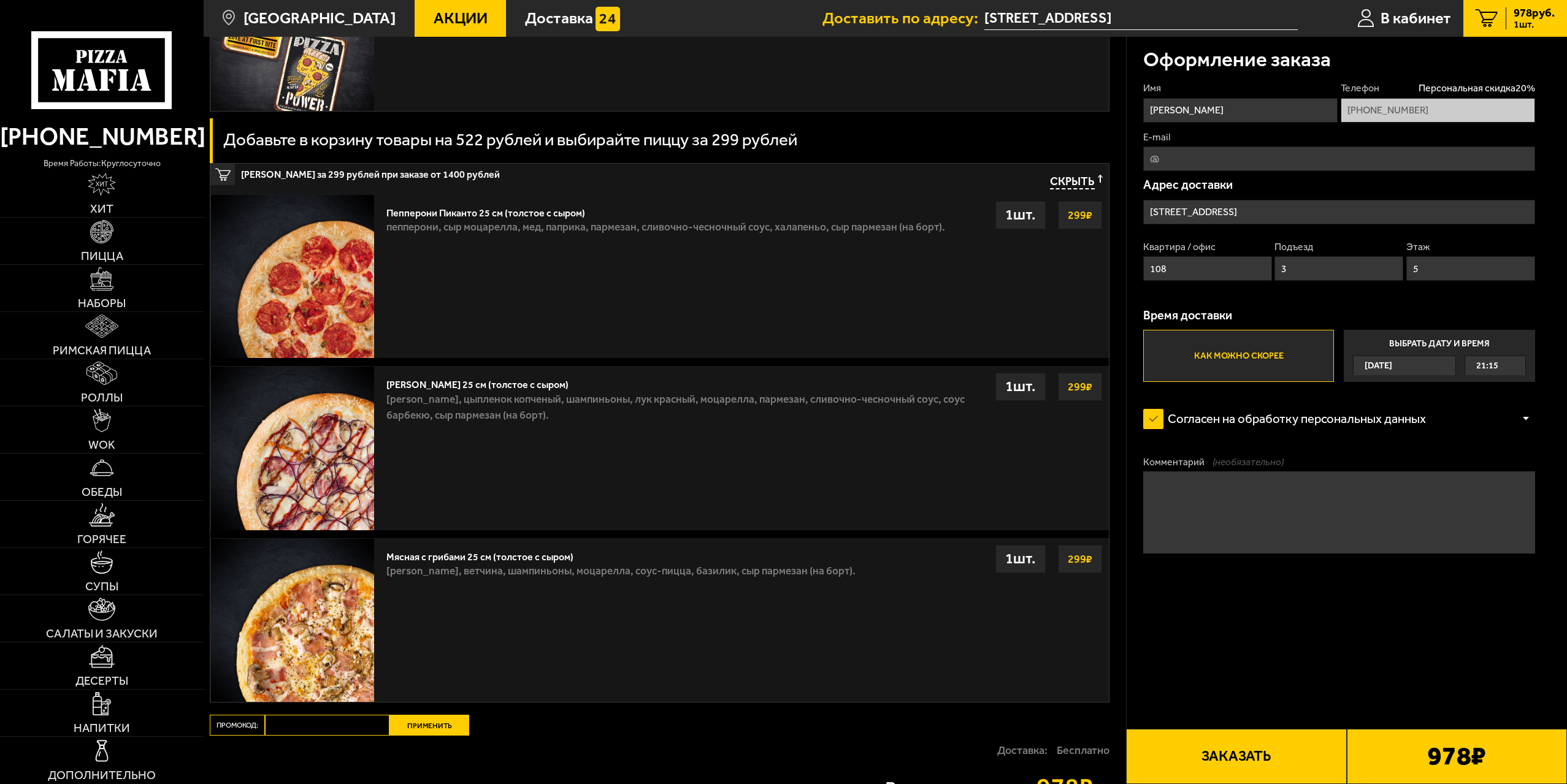
click at [1222, 757] on button "Заказать" at bounding box center [1236, 756] width 220 height 55
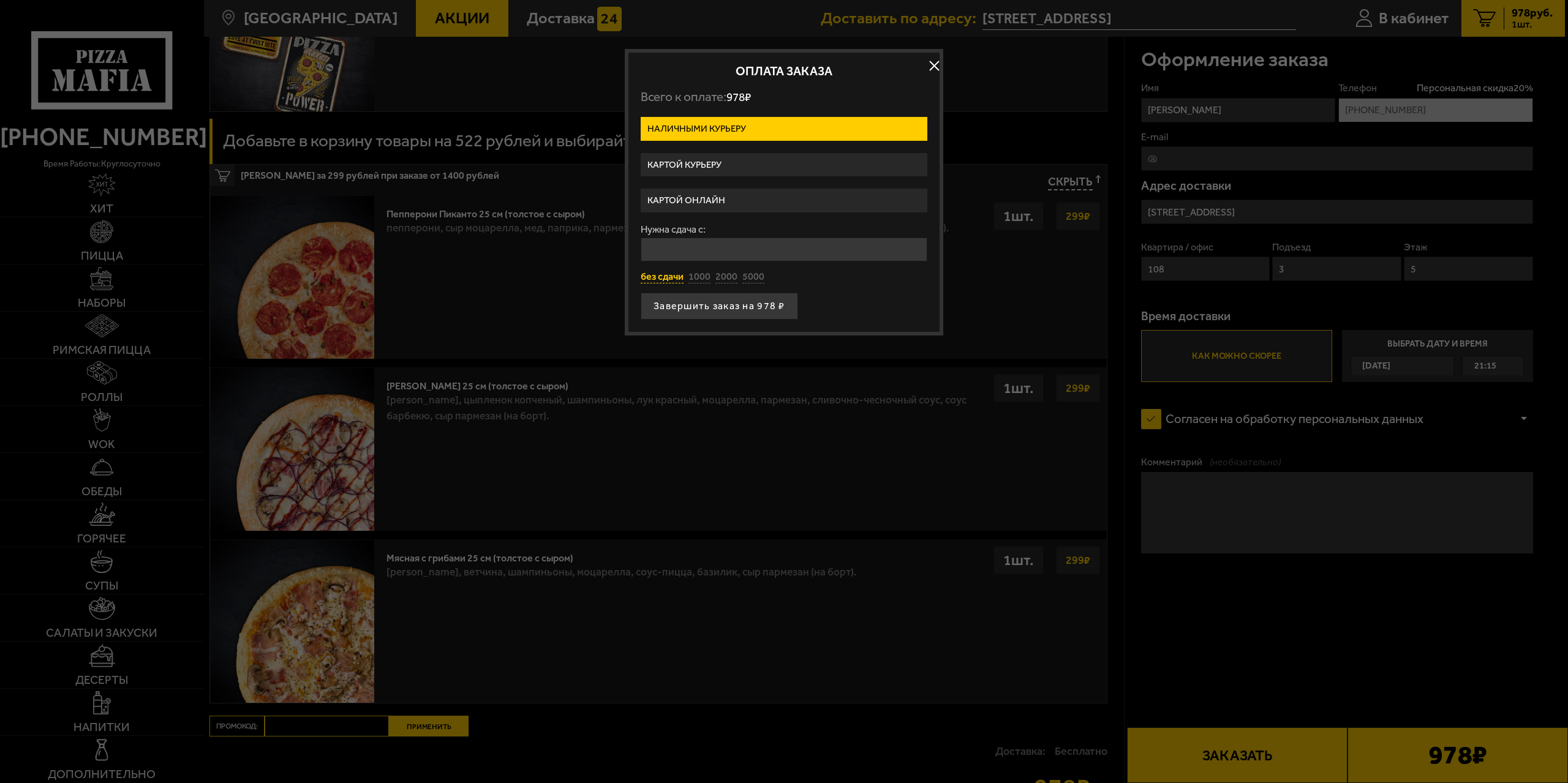
click at [662, 275] on button "без сдачи" at bounding box center [662, 277] width 43 height 13
type input "0"
click at [717, 312] on button "Завершить заказ на 978 ₽" at bounding box center [719, 306] width 157 height 27
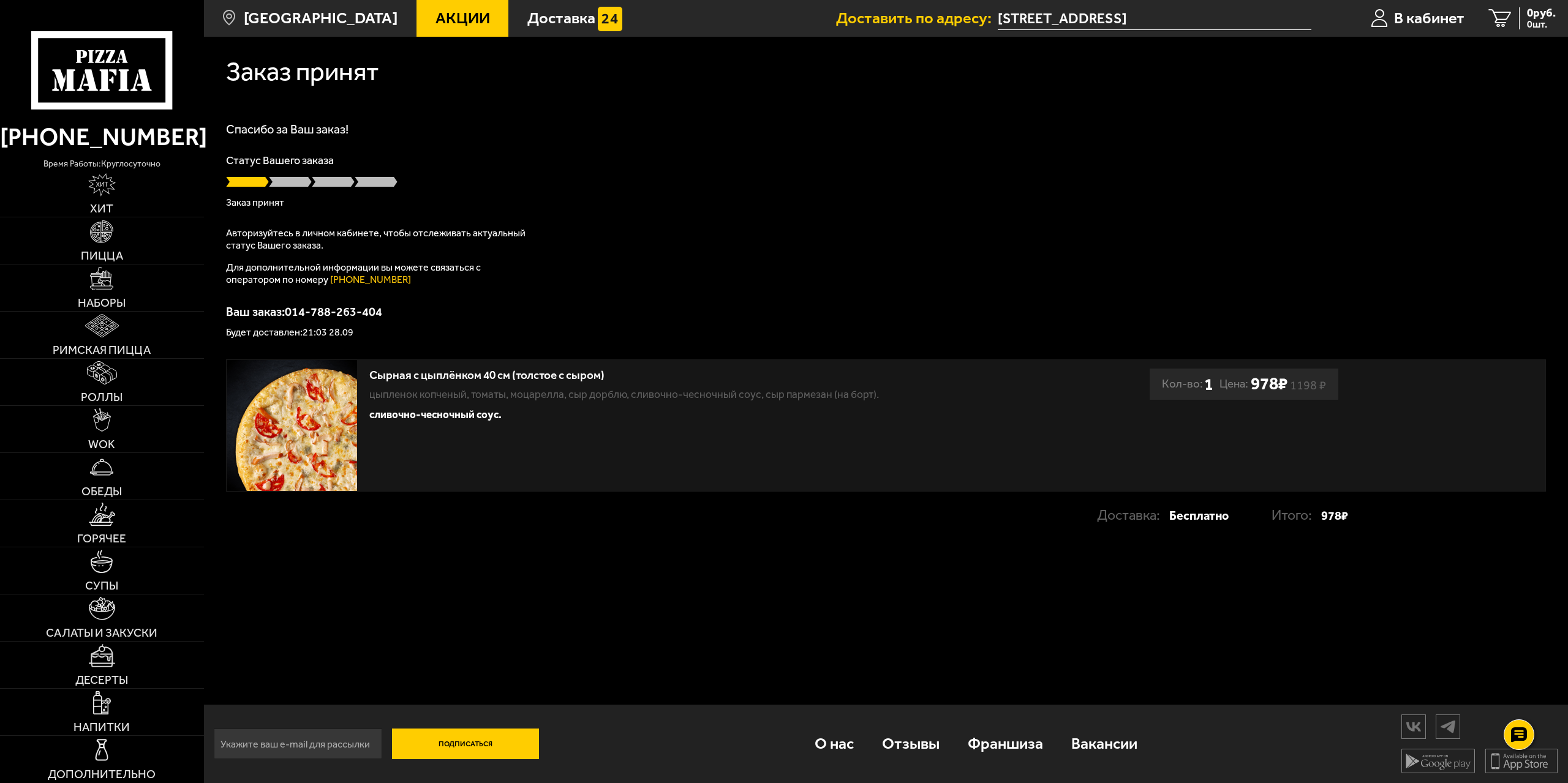
click at [311, 418] on img at bounding box center [292, 425] width 130 height 130
click at [91, 235] on img at bounding box center [101, 232] width 23 height 23
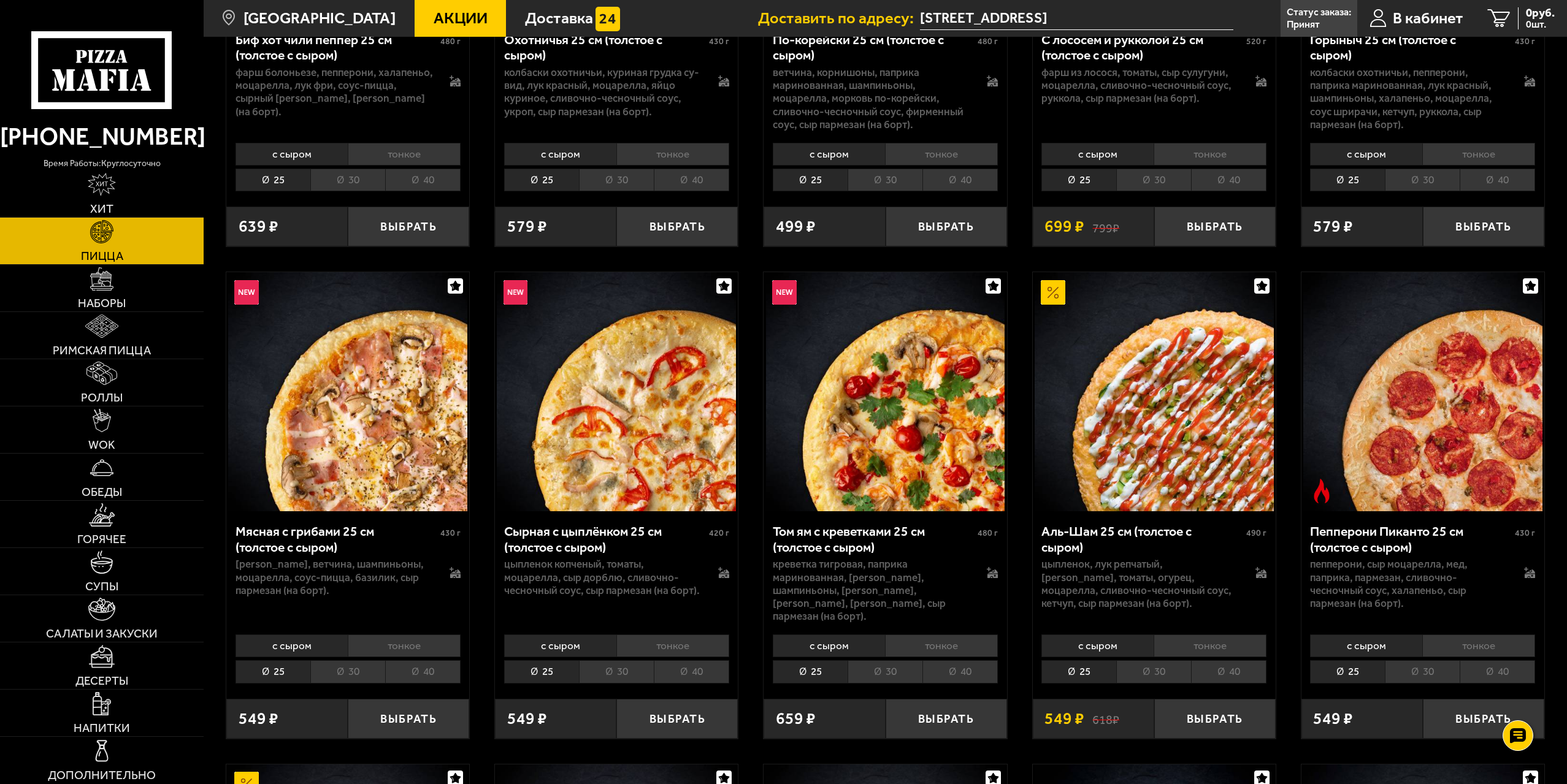
scroll to position [368, 0]
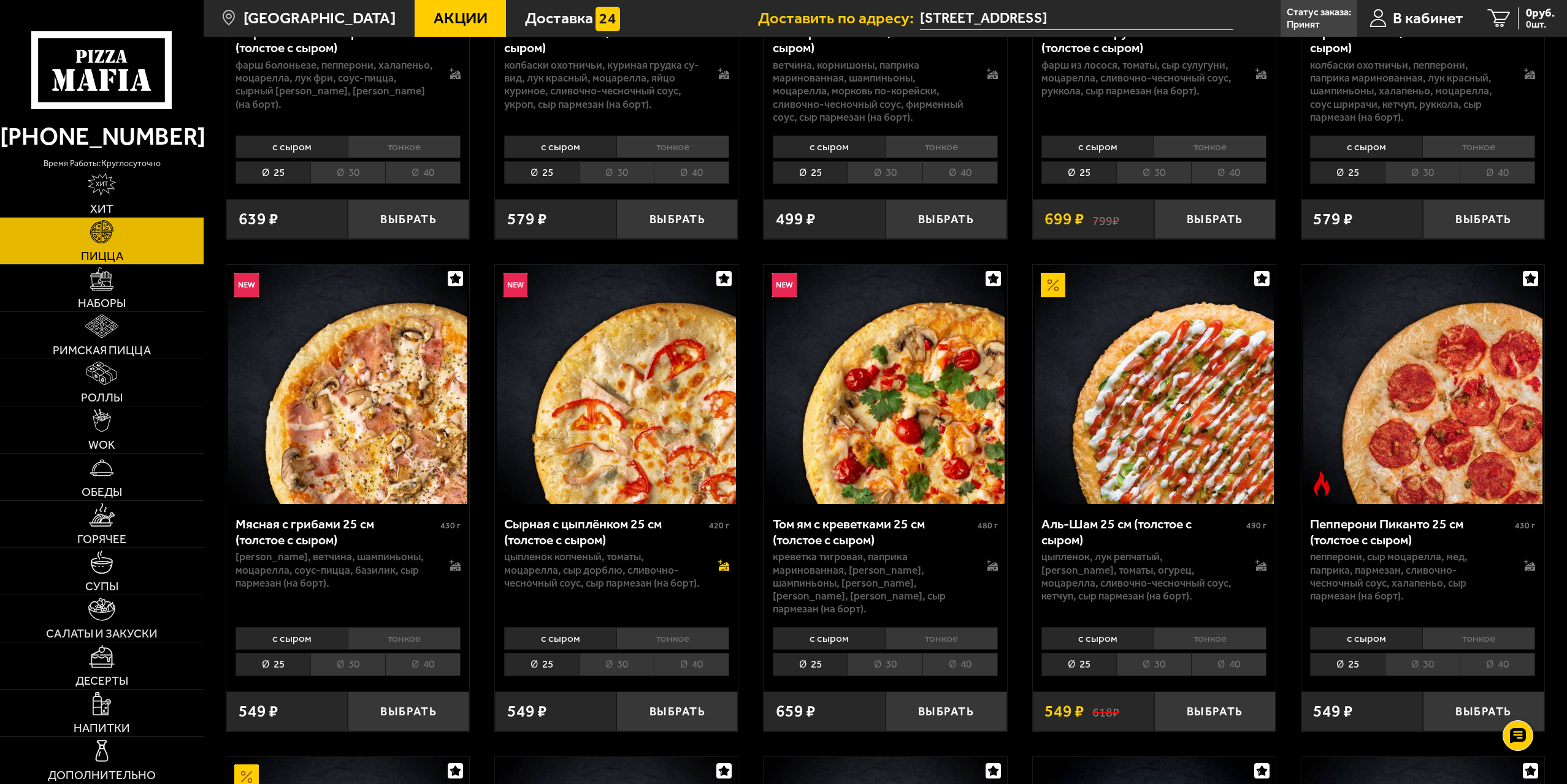
click at [725, 564] on icon at bounding box center [724, 565] width 11 height 11
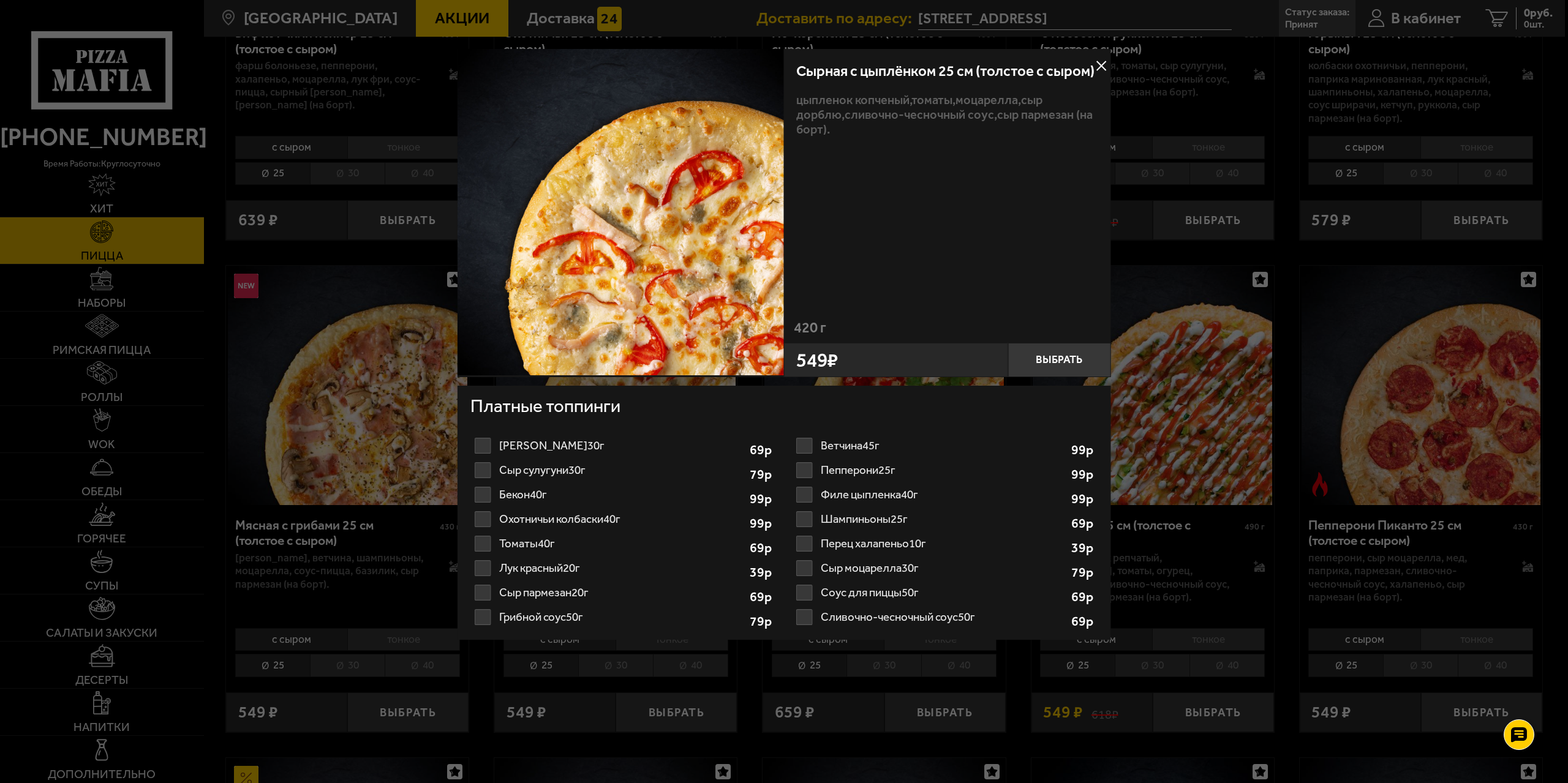
click at [518, 494] on label "Бекон 40г 1" at bounding box center [623, 494] width 305 height 25
click at [0, 0] on input "Бекон 40г 1" at bounding box center [0, 0] width 0 height 0
click at [1040, 357] on button "Выбрать" at bounding box center [1059, 360] width 103 height 35
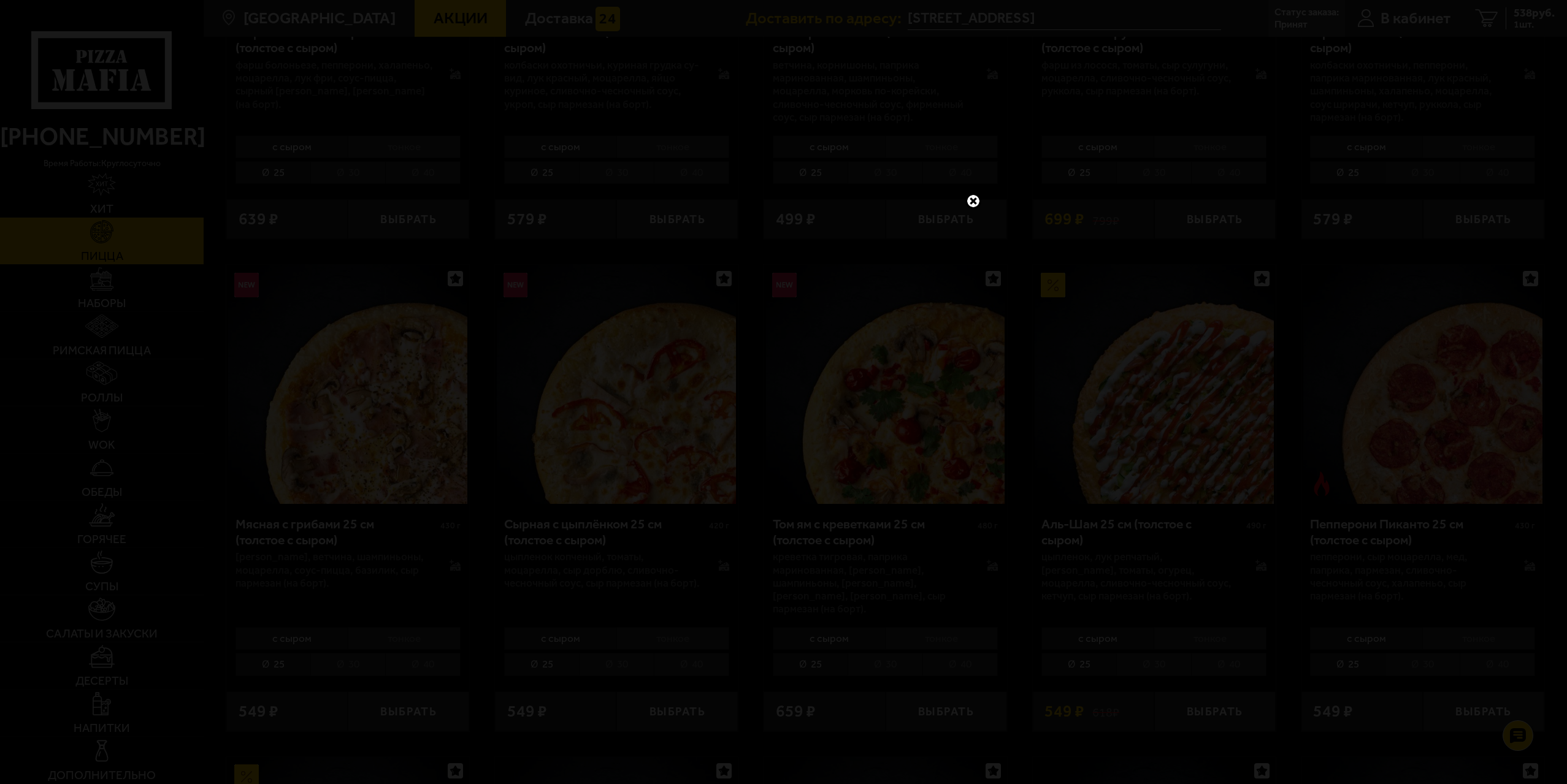
drag, startPoint x: 965, startPoint y: 196, endPoint x: 974, endPoint y: 195, distance: 9.1
click at [966, 196] on link at bounding box center [973, 201] width 16 height 16
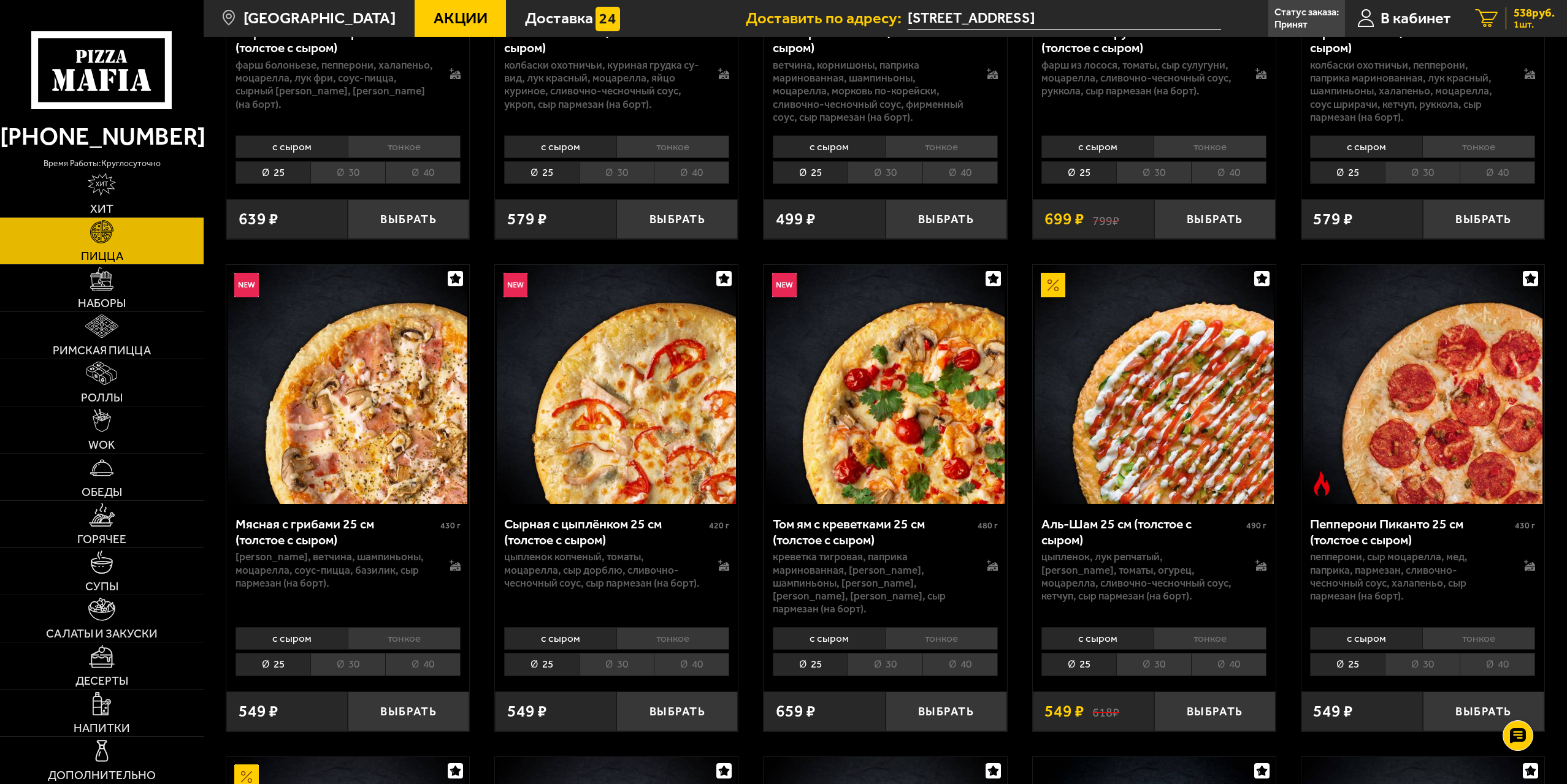
click at [1524, 5] on link "1 538 руб. 1 шт." at bounding box center [1516, 18] width 104 height 37
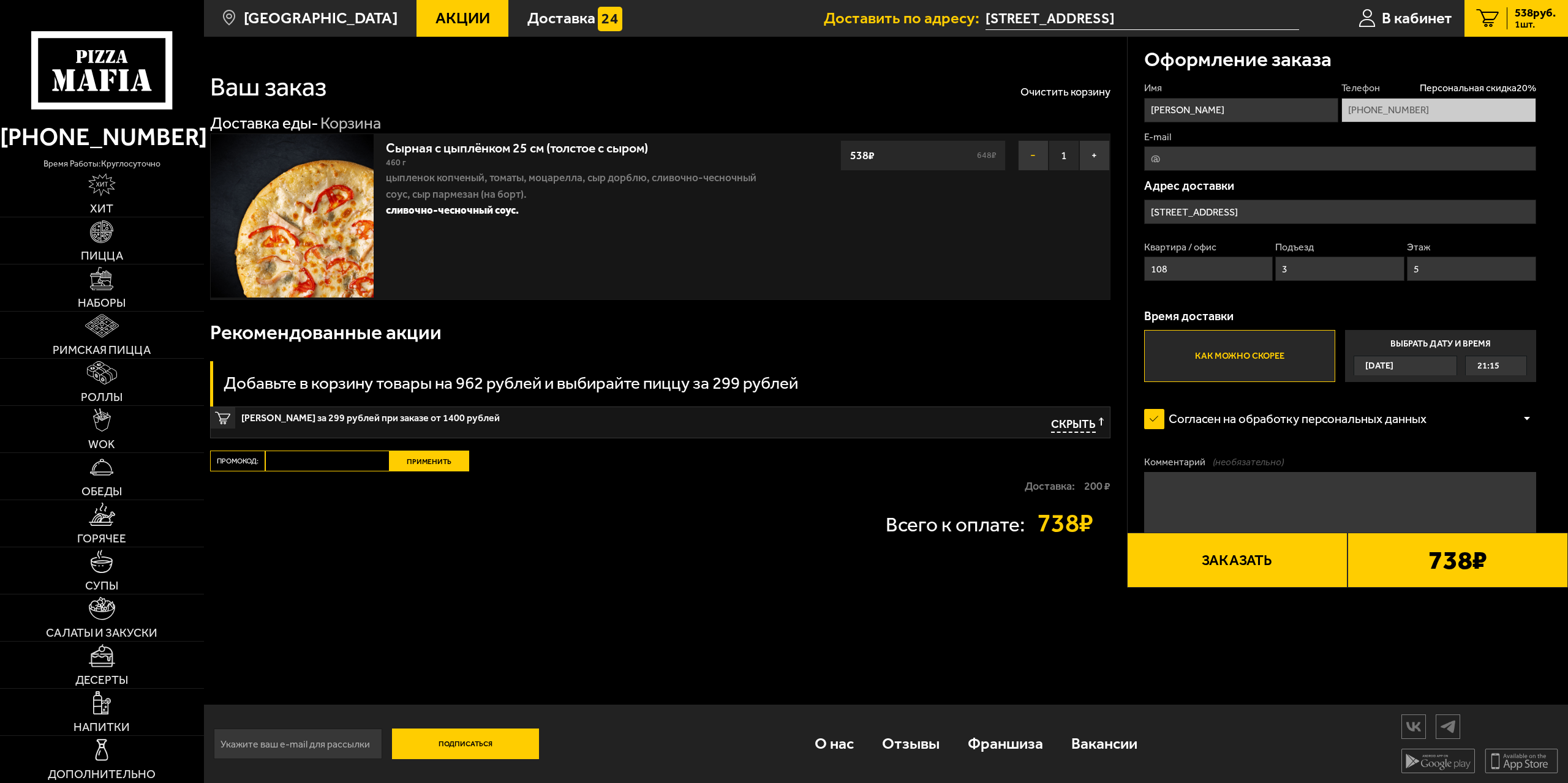
click at [1025, 151] on button "−" at bounding box center [1033, 156] width 31 height 31
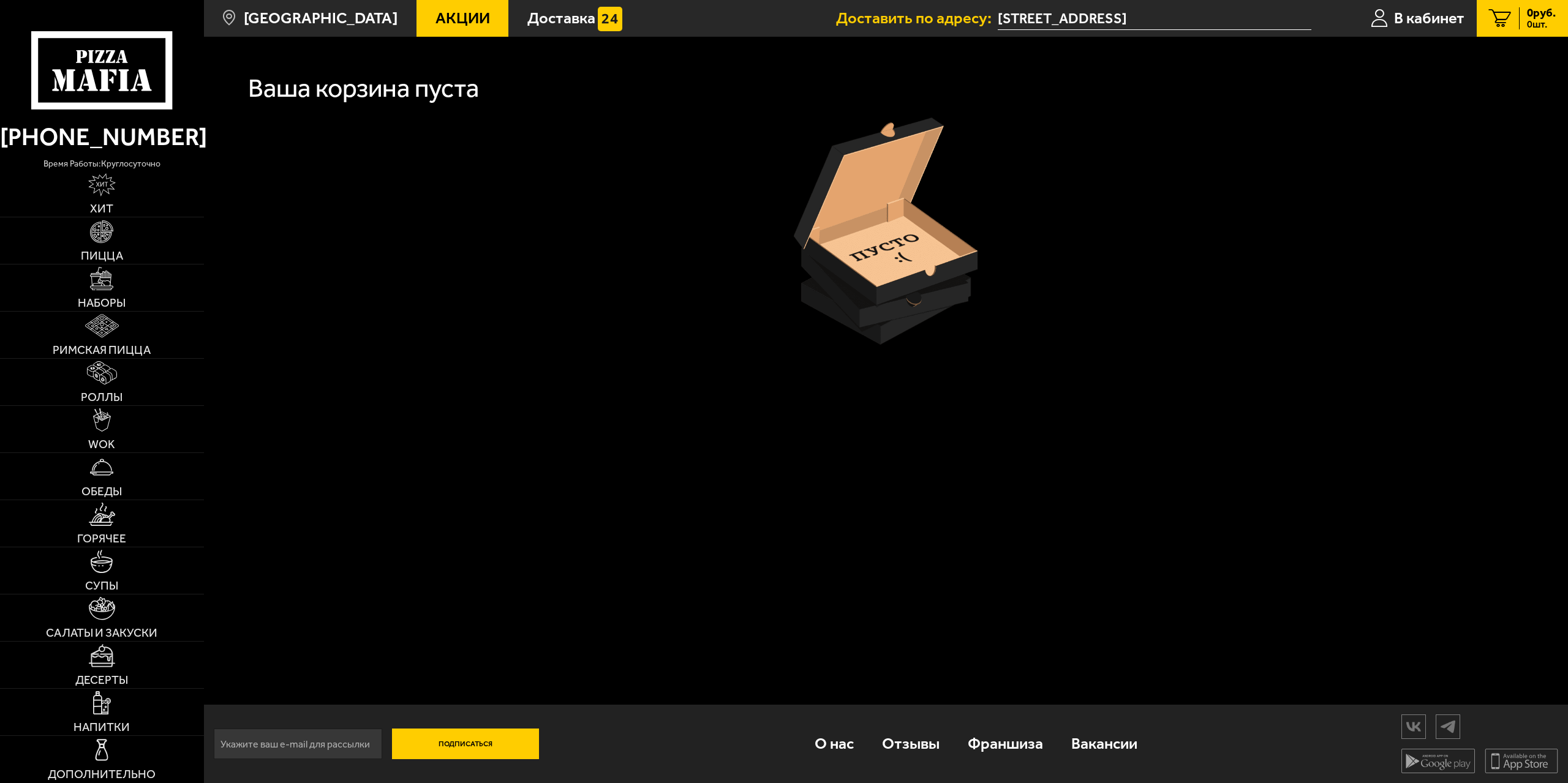
click at [912, 180] on img at bounding box center [886, 231] width 184 height 227
click at [1402, 17] on span "В кабинет" at bounding box center [1429, 19] width 71 height 16
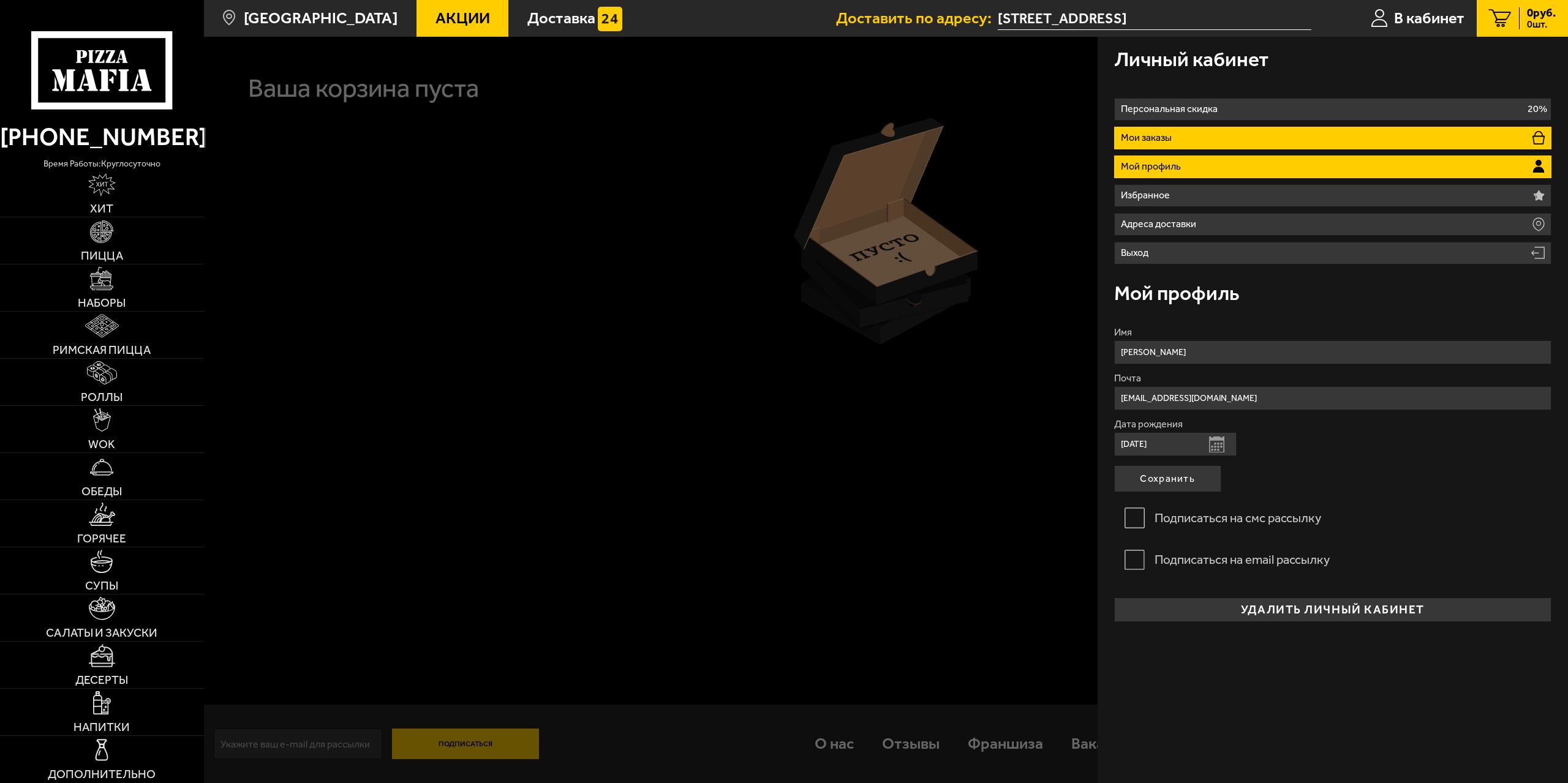
click at [1190, 134] on li "Мои заказы" at bounding box center [1333, 138] width 438 height 23
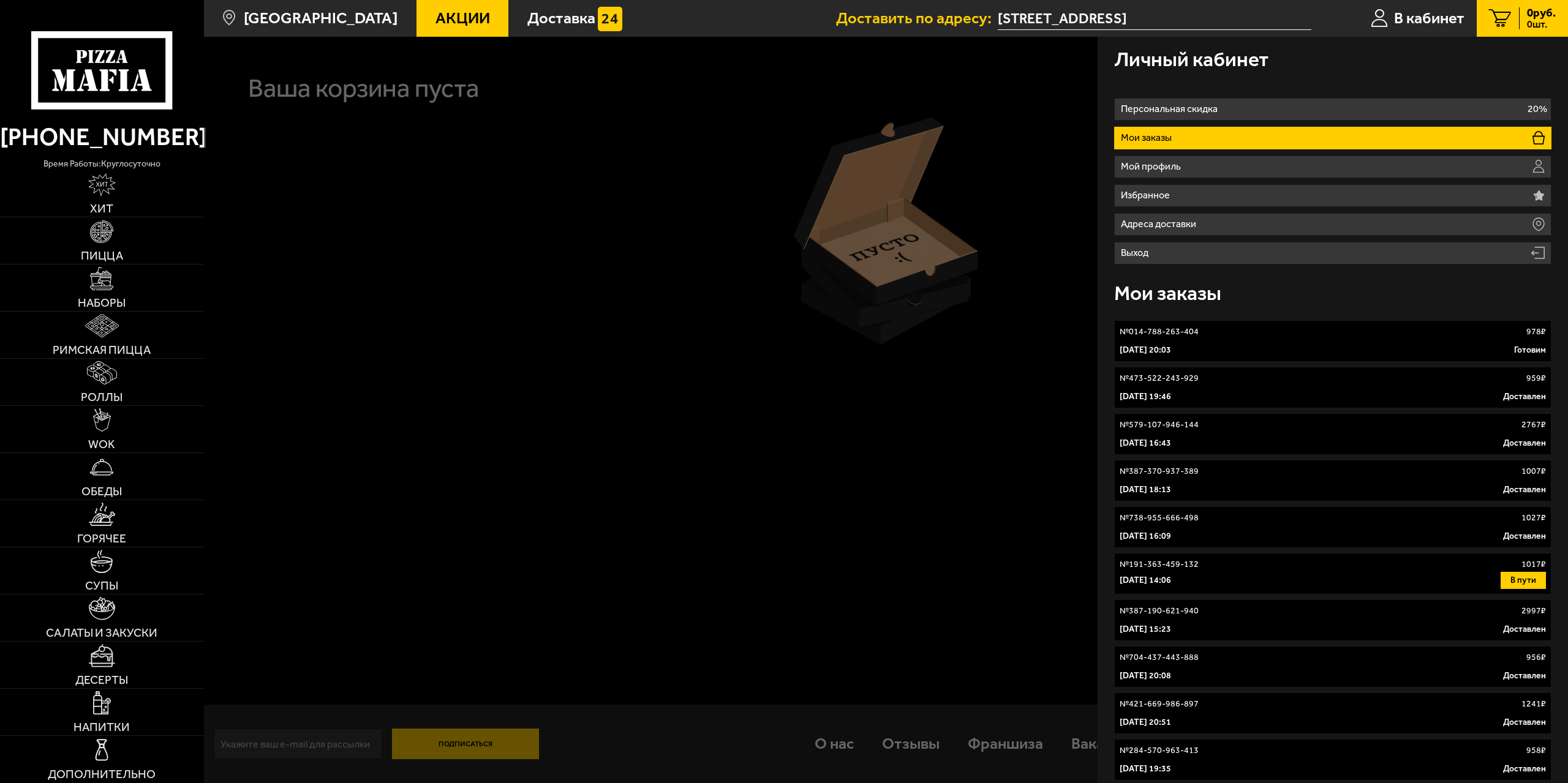
click at [1202, 335] on div "№ 014-788-263-404 978 ₽" at bounding box center [1332, 332] width 427 height 12
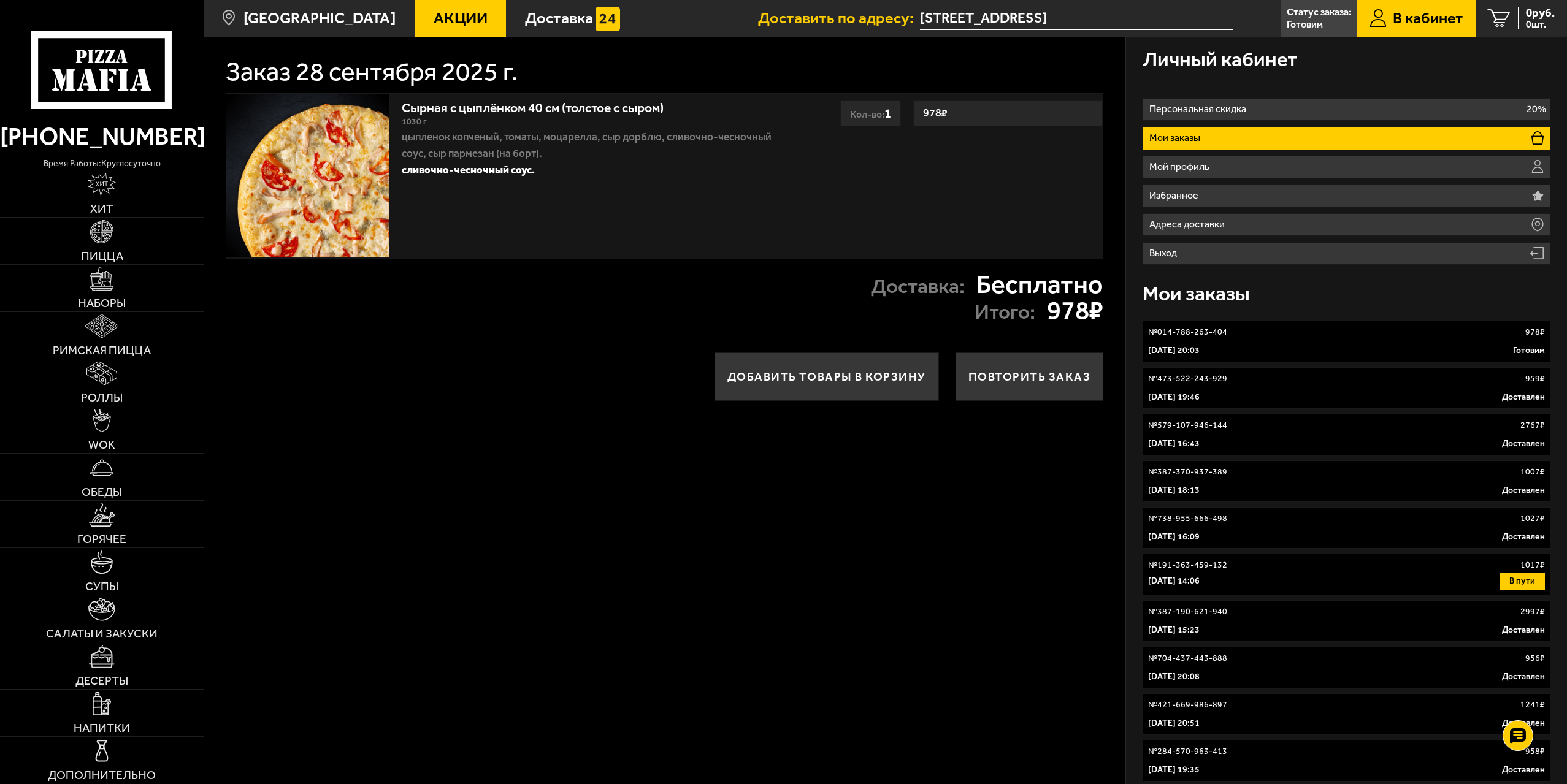
click at [479, 400] on div "Добавить товары в корзину Повторить заказ" at bounding box center [665, 376] width 922 height 81
click at [313, 166] on img at bounding box center [308, 175] width 163 height 163
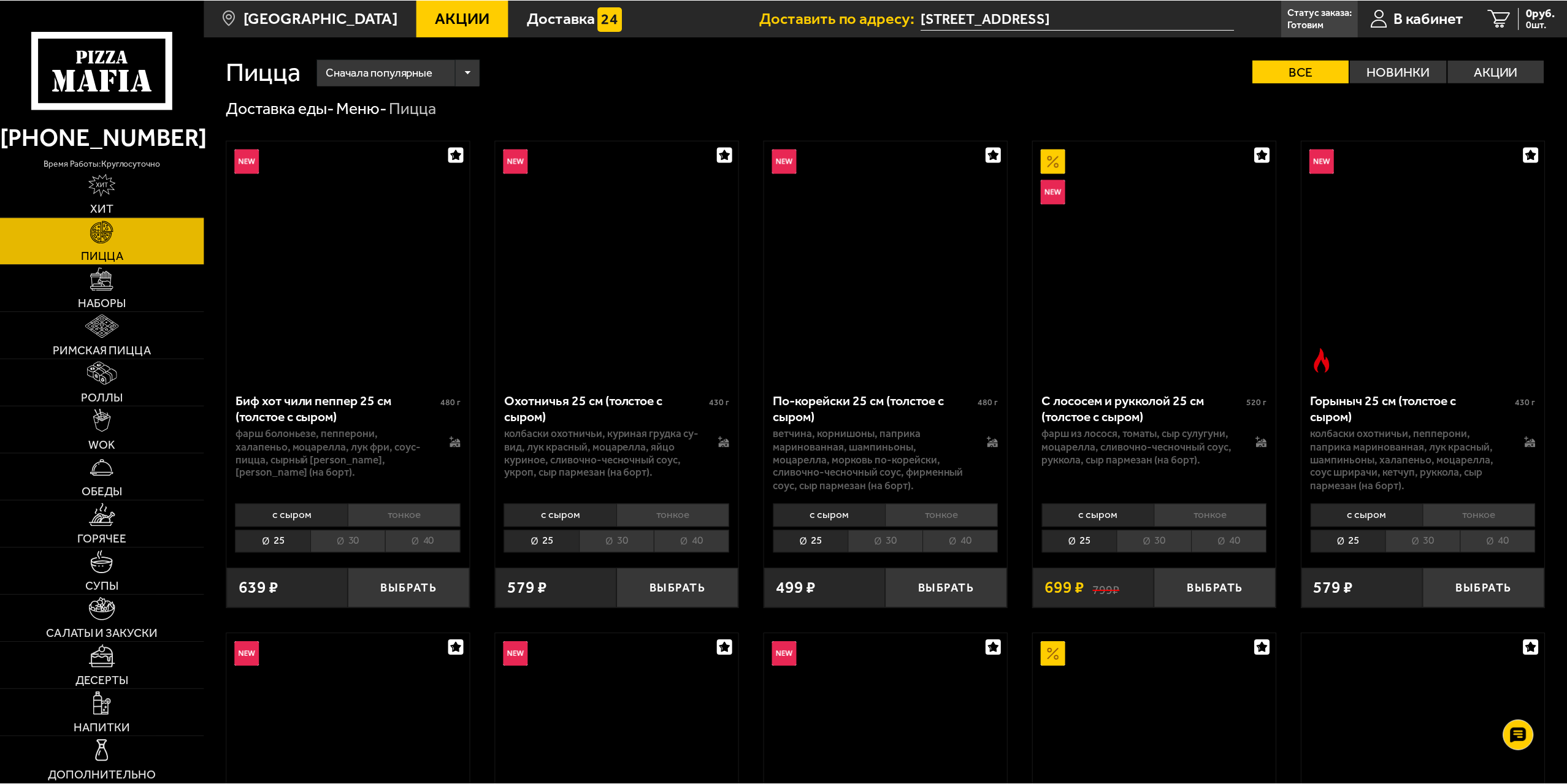
scroll to position [368, 0]
